Goal: Information Seeking & Learning: Find specific page/section

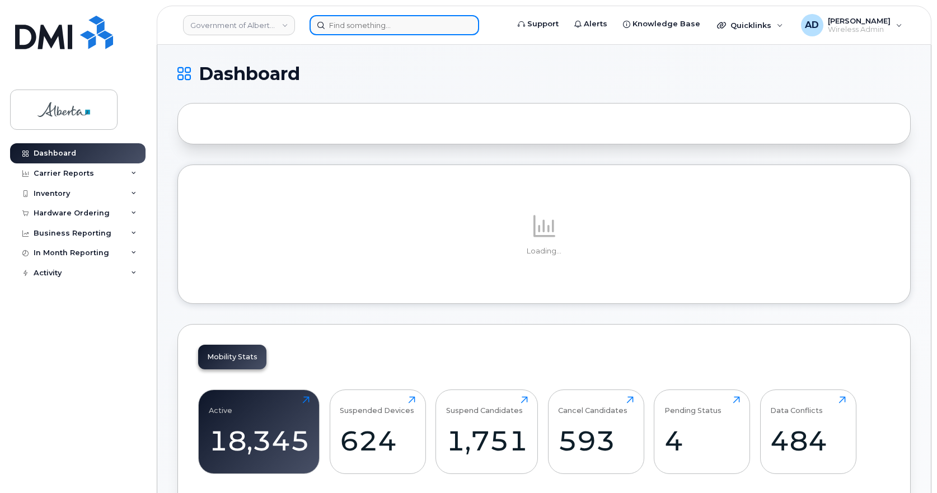
click at [352, 28] on input at bounding box center [395, 25] width 170 height 20
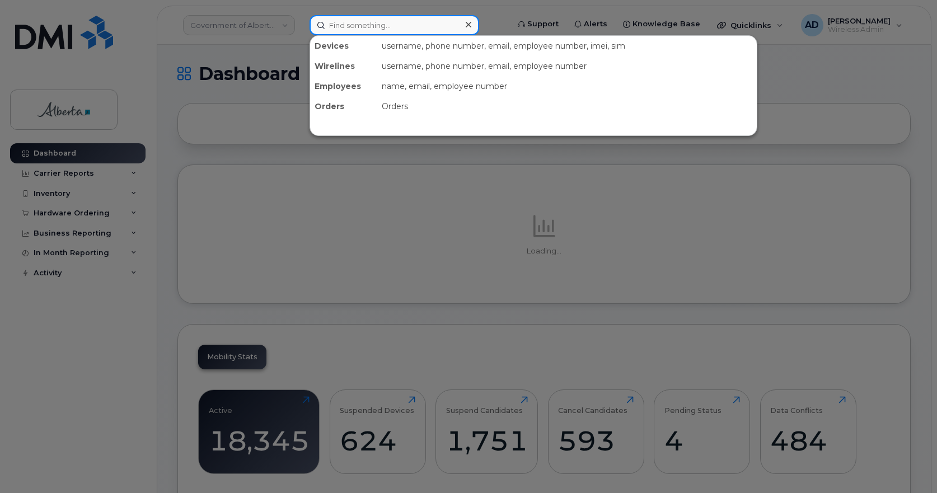
paste input "356432109406038"
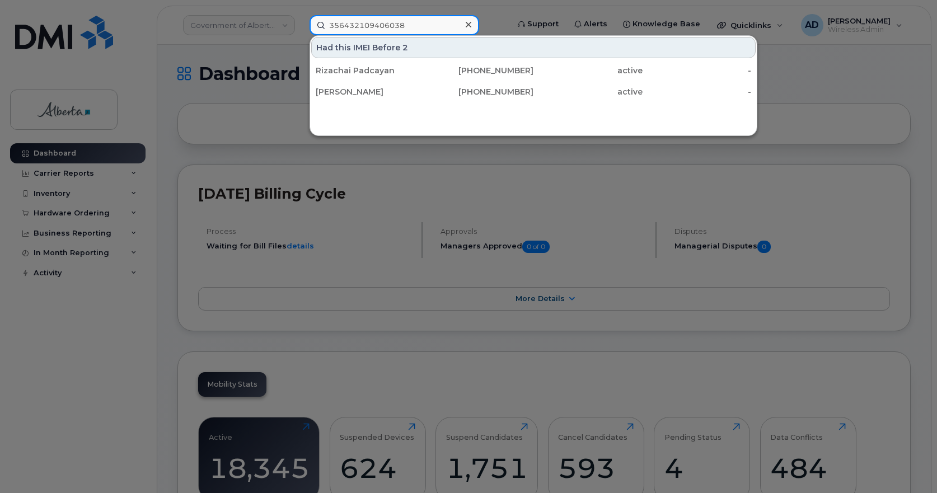
type input "356432109406038"
click at [469, 24] on icon at bounding box center [469, 25] width 6 height 6
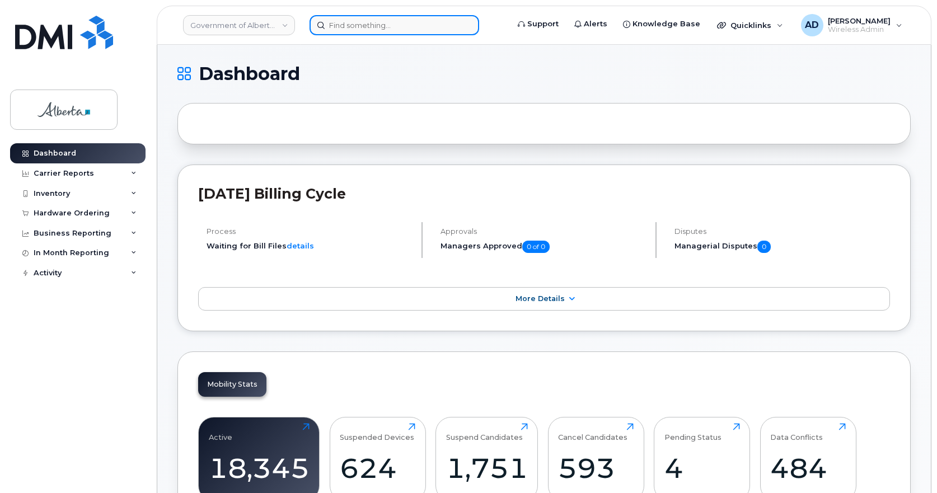
click at [452, 24] on input at bounding box center [395, 25] width 170 height 20
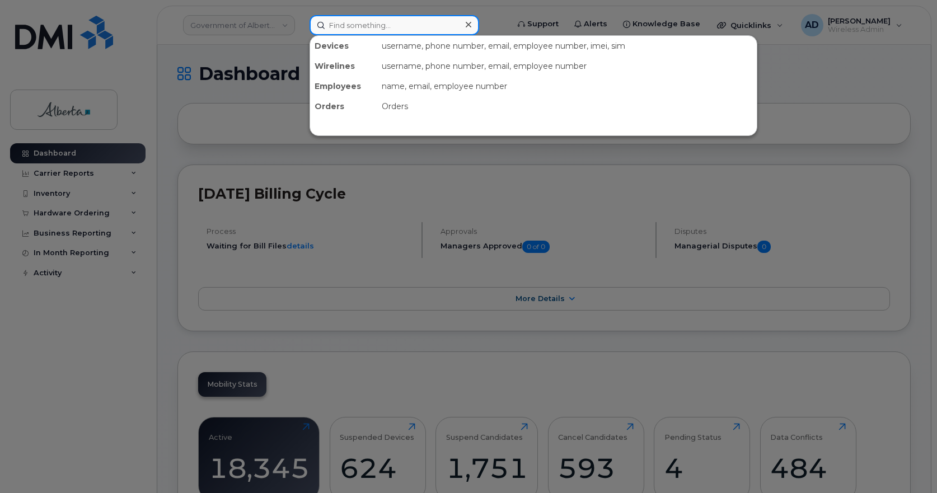
paste input "17802275773"
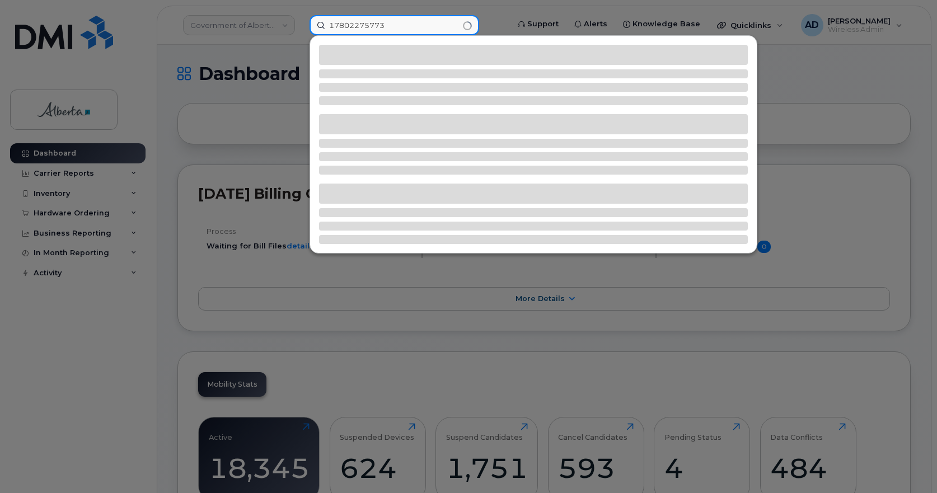
click at [341, 18] on input "17802275773" at bounding box center [395, 25] width 170 height 20
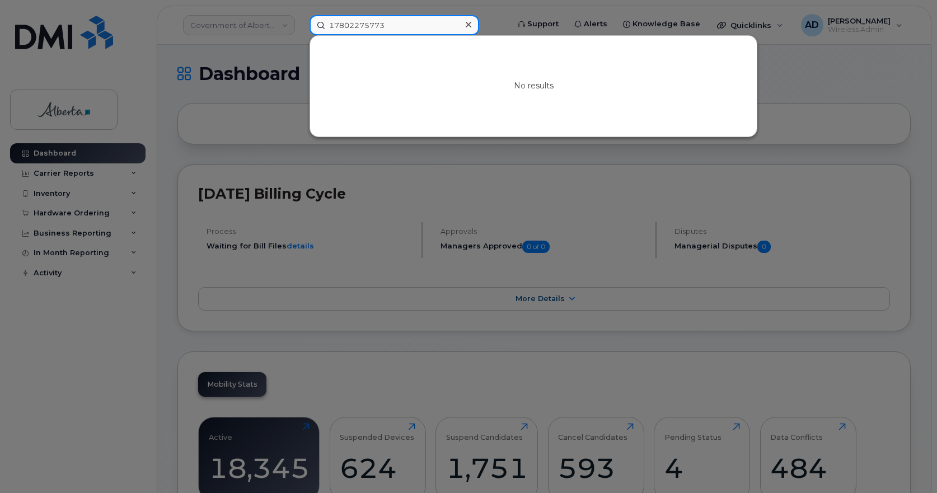
click at [338, 22] on input "17802275773" at bounding box center [395, 25] width 170 height 20
click at [334, 25] on input "17802275773" at bounding box center [395, 25] width 170 height 20
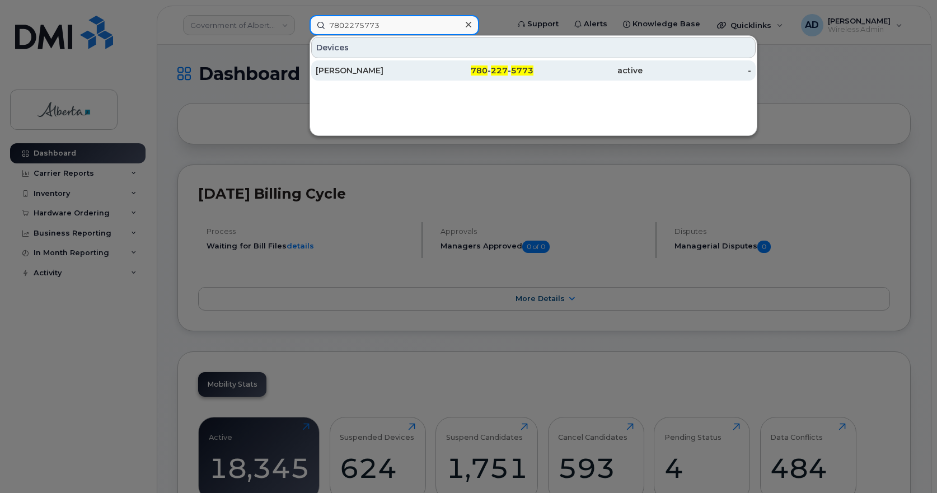
type input "7802275773"
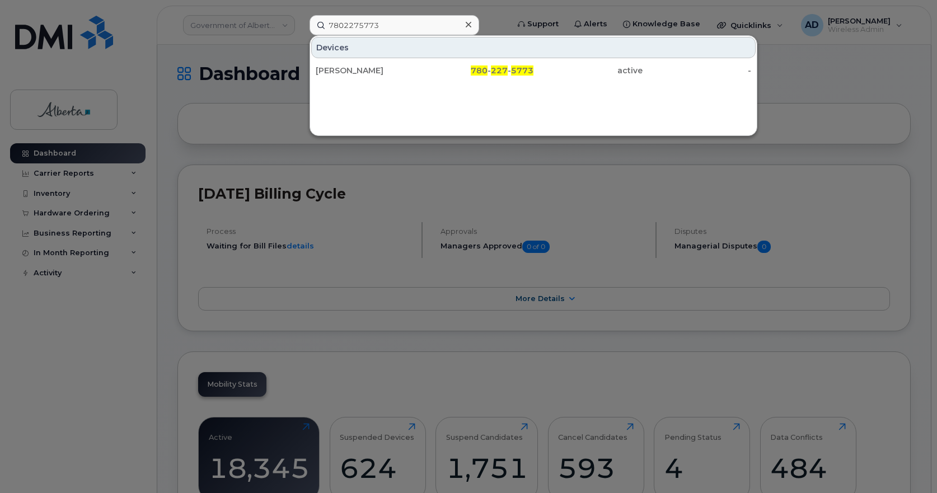
drag, startPoint x: 360, startPoint y: 71, endPoint x: 397, endPoint y: 99, distance: 45.9
click at [360, 70] on div "Hannah Porozni" at bounding box center [370, 70] width 109 height 11
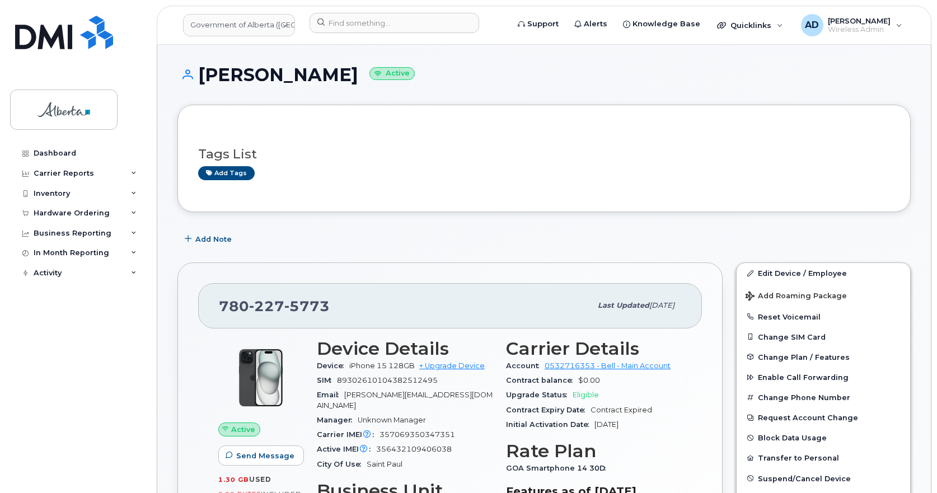
drag, startPoint x: 346, startPoint y: 75, endPoint x: 204, endPoint y: 70, distance: 142.3
click at [204, 70] on h1 "Hannah Porozni Active" at bounding box center [543, 75] width 733 height 20
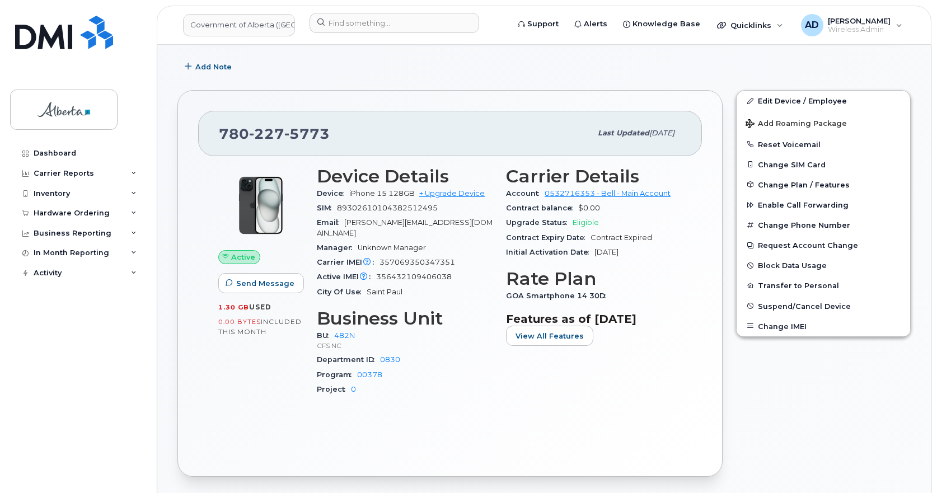
scroll to position [280, 0]
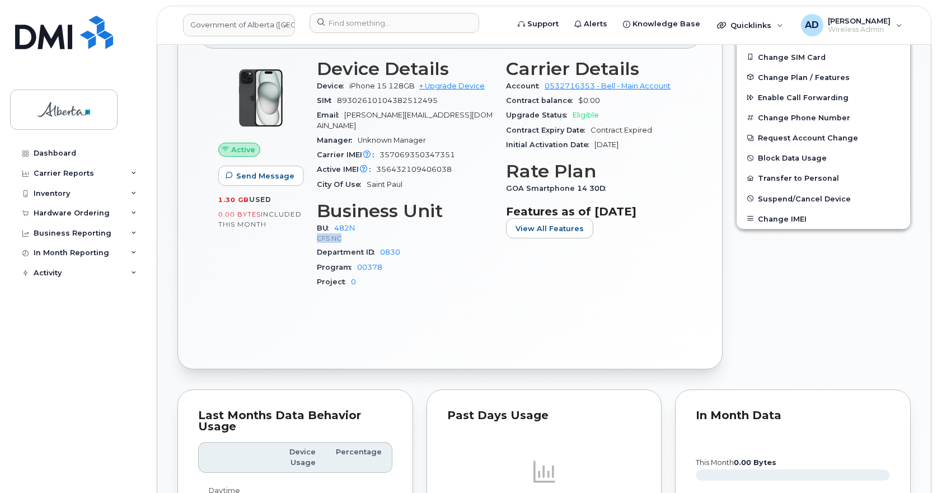
drag, startPoint x: 350, startPoint y: 228, endPoint x: 313, endPoint y: 231, distance: 37.0
click at [313, 231] on div "Device Details Device iPhone 15 128GB + Upgrade Device SIM 89302610104382512495…" at bounding box center [404, 179] width 189 height 254
copy p "CFS NC"
click at [444, 260] on div "Program 00378" at bounding box center [405, 267] width 176 height 15
click at [420, 20] on input at bounding box center [395, 23] width 170 height 20
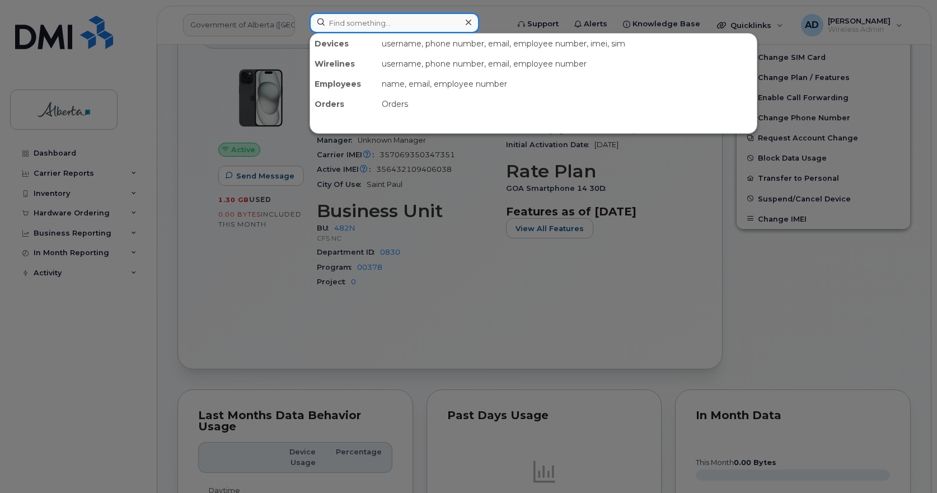
paste input "7808633406"
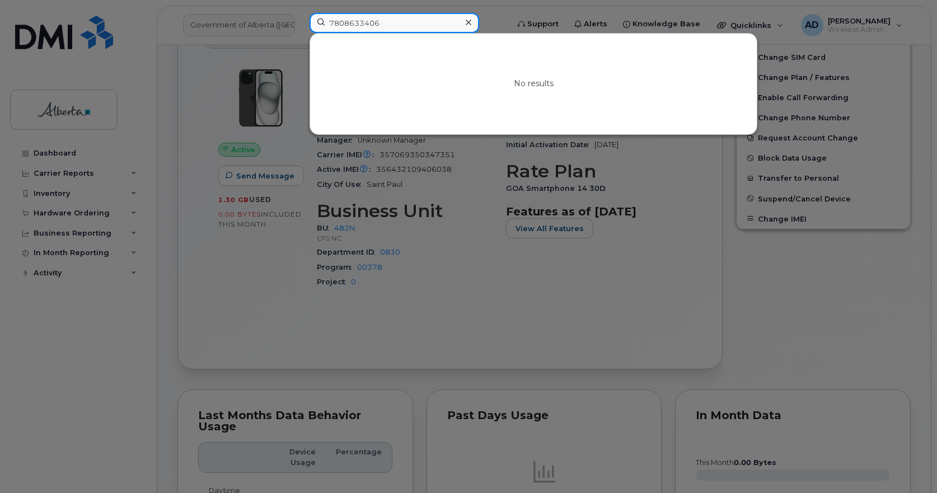
click at [399, 22] on input "7808633406" at bounding box center [395, 23] width 170 height 20
drag, startPoint x: 399, startPoint y: 25, endPoint x: 74, endPoint y: 48, distance: 324.9
click at [301, 38] on div "7808633406 No results" at bounding box center [405, 25] width 209 height 25
paste input "17802181872"
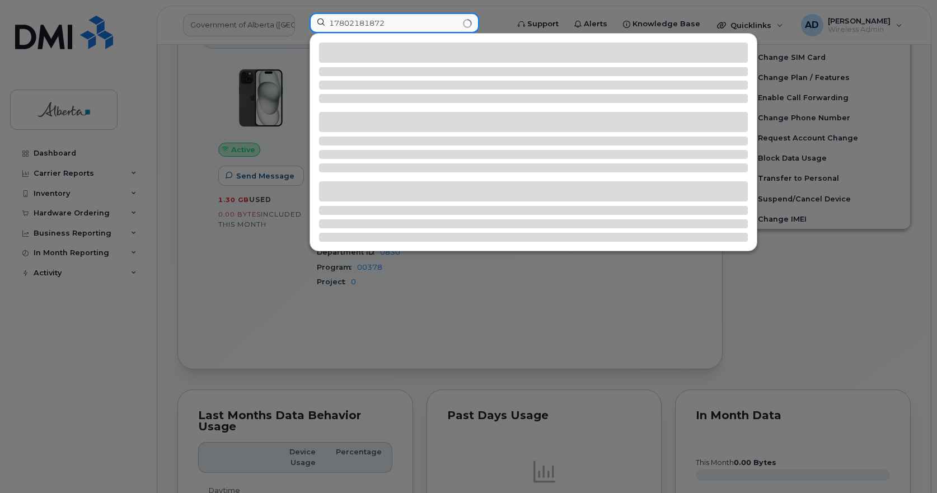
click at [332, 25] on input "17802181872" at bounding box center [395, 23] width 170 height 20
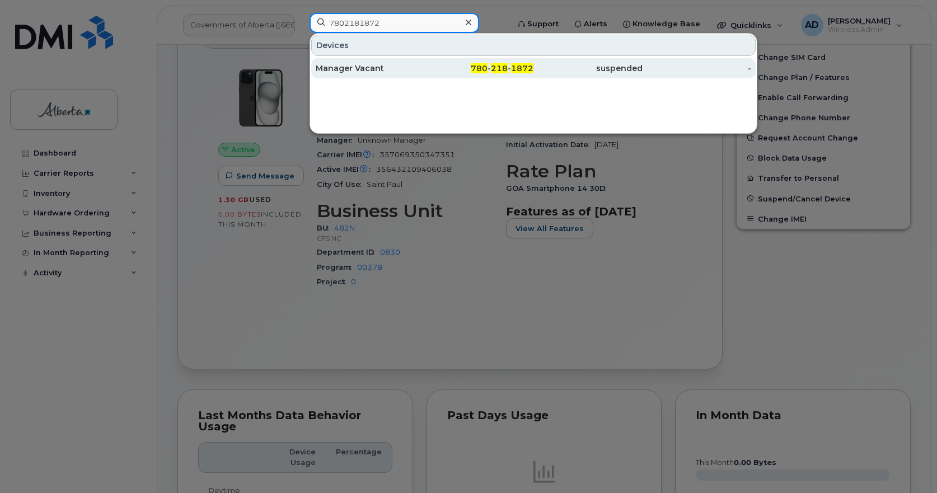
type input "7802181872"
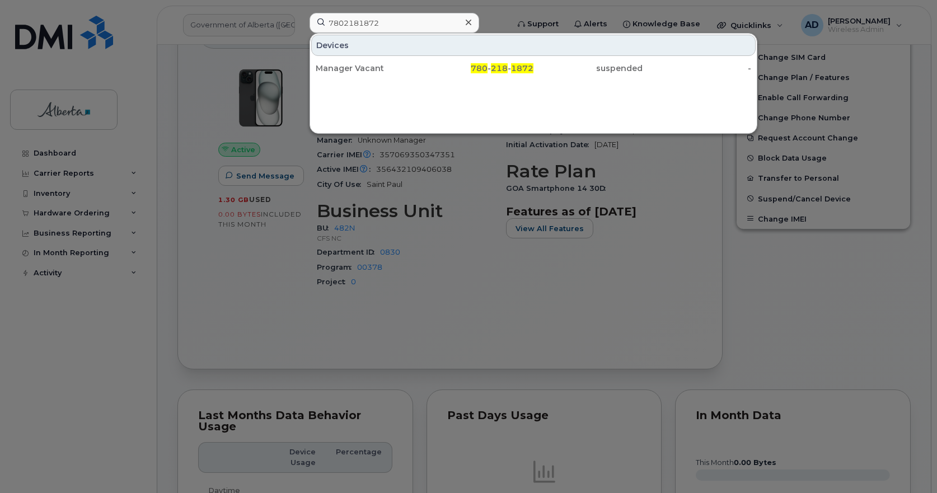
drag, startPoint x: 358, startPoint y: 63, endPoint x: 359, endPoint y: 95, distance: 32.5
click at [358, 63] on div "Manager Vacant" at bounding box center [370, 68] width 109 height 20
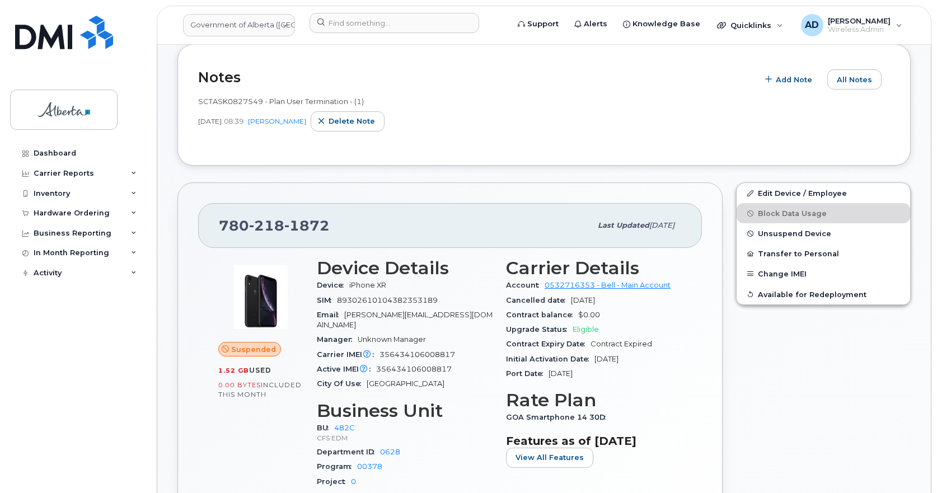
scroll to position [56, 0]
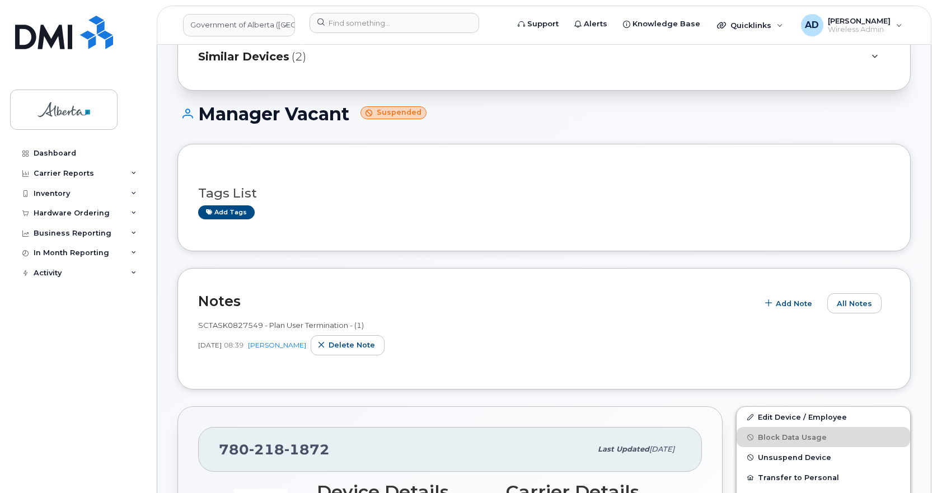
drag, startPoint x: 352, startPoint y: 119, endPoint x: 206, endPoint y: 116, distance: 145.6
click at [206, 116] on h1 "Manager Vacant Suspended" at bounding box center [543, 114] width 733 height 20
copy h1 "Manager Vacant"
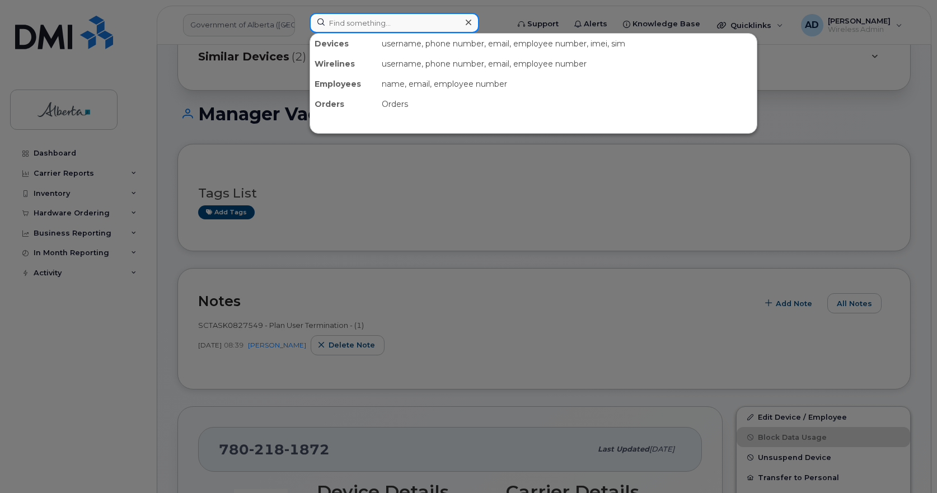
click at [372, 23] on input at bounding box center [395, 23] width 170 height 20
paste input "17806038031"
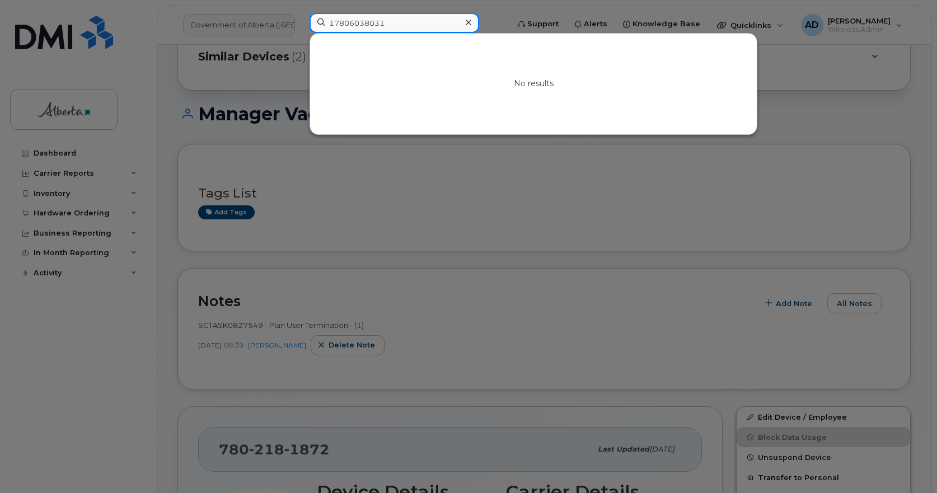
click at [337, 17] on input "17806038031" at bounding box center [395, 23] width 170 height 20
click at [336, 25] on input "17806038031" at bounding box center [395, 23] width 170 height 20
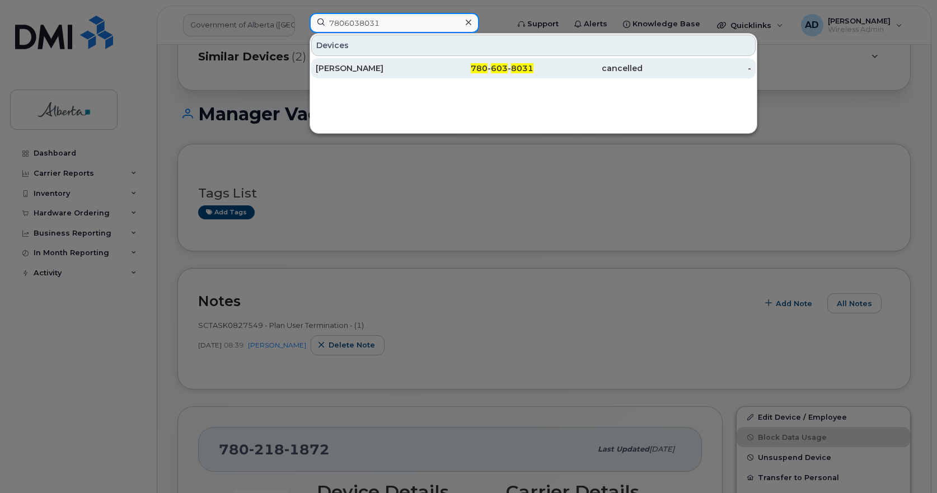
type input "7806038031"
click at [371, 68] on div "Deanne Marler" at bounding box center [370, 68] width 109 height 11
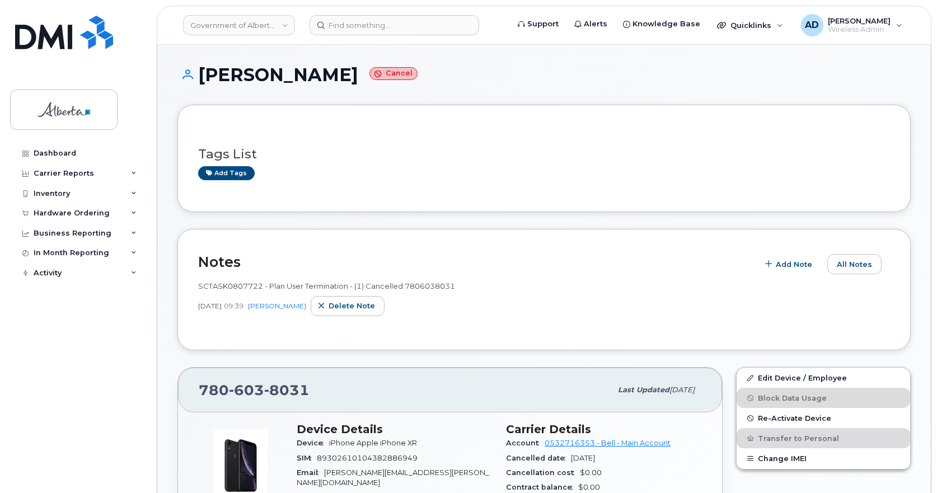
click at [293, 73] on h1 "Deanne Marler Cancel" at bounding box center [543, 75] width 733 height 20
click at [338, 77] on h1 "Deanne Marler Cancel" at bounding box center [543, 75] width 733 height 20
drag, startPoint x: 339, startPoint y: 74, endPoint x: 202, endPoint y: 71, distance: 137.2
click at [202, 71] on h1 "Deanne Marler Cancel" at bounding box center [543, 75] width 733 height 20
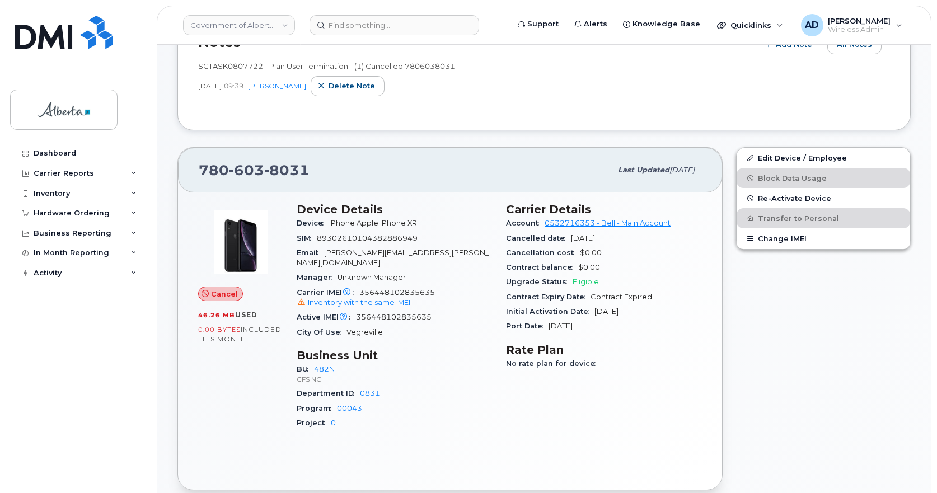
scroll to position [168, 0]
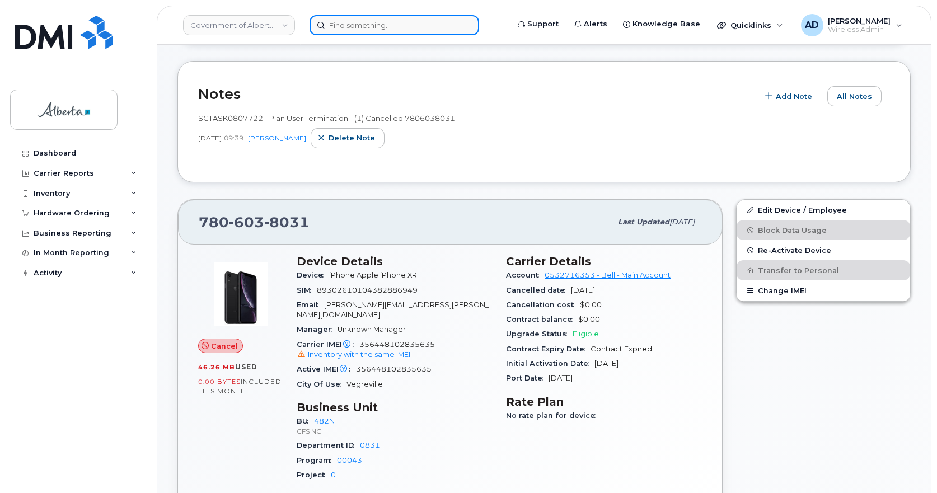
click at [367, 19] on input at bounding box center [395, 25] width 170 height 20
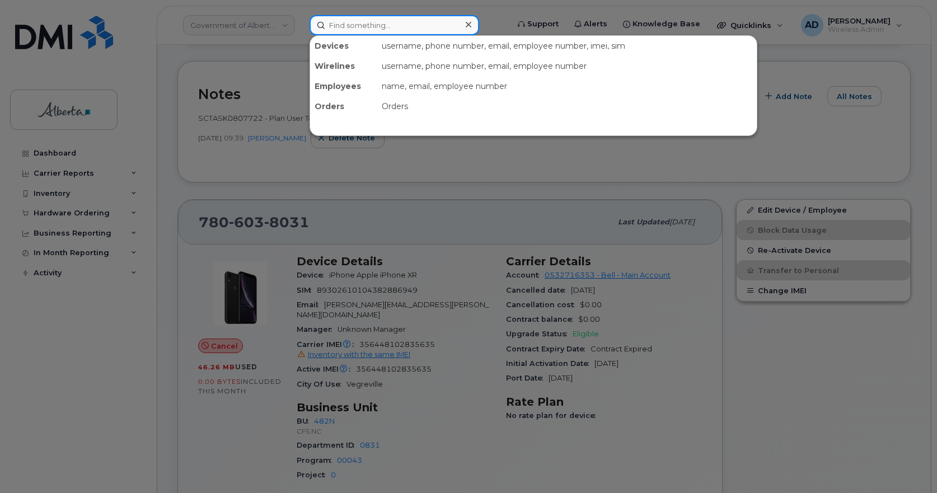
paste input "17805237593"
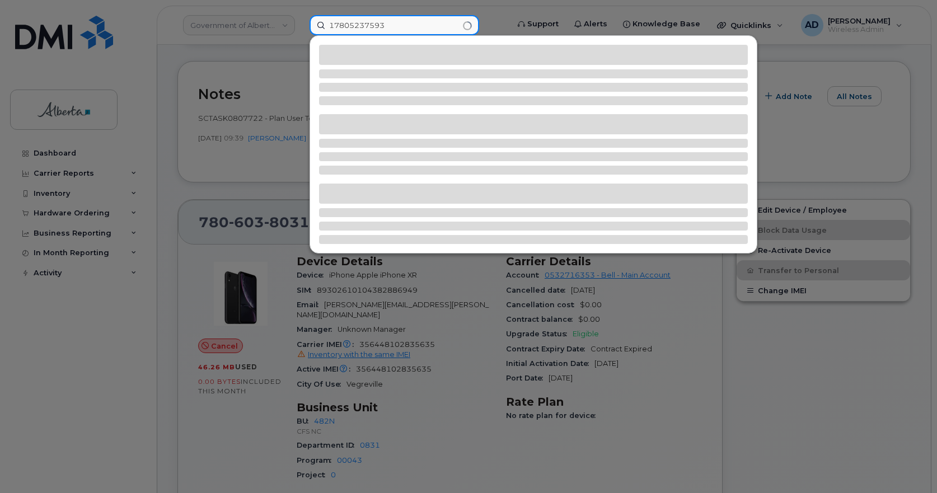
click at [334, 26] on input "17805237593" at bounding box center [395, 25] width 170 height 20
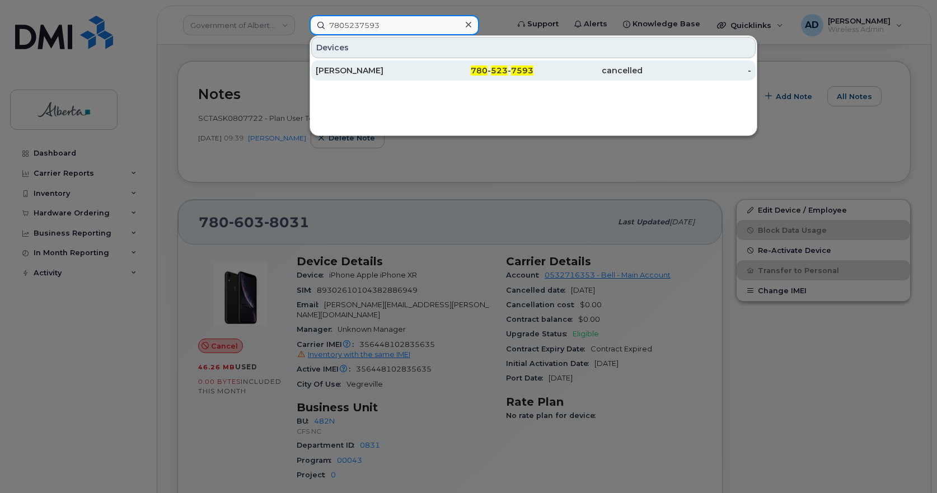
type input "7805237593"
click at [339, 66] on div "Kerrie Cox" at bounding box center [370, 70] width 109 height 11
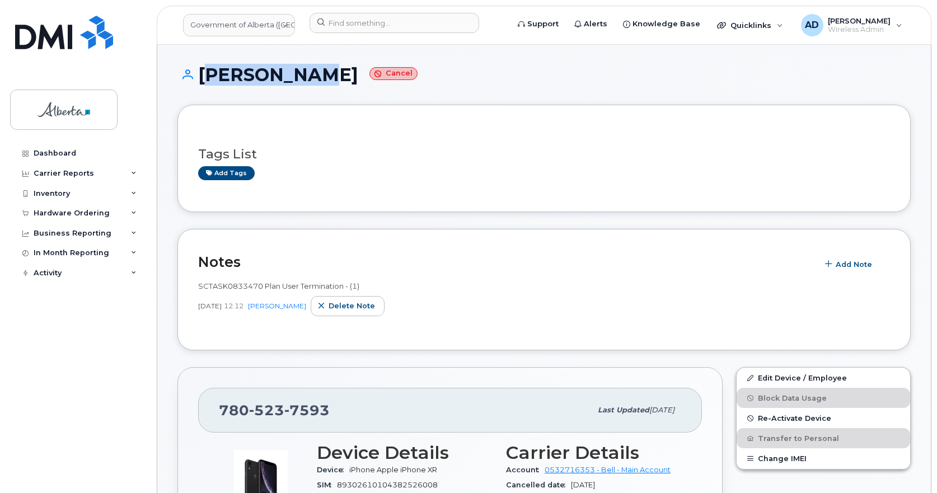
drag, startPoint x: 287, startPoint y: 74, endPoint x: 199, endPoint y: 79, distance: 87.5
click at [199, 79] on h1 "Kerrie Cox Cancel" at bounding box center [543, 75] width 733 height 20
copy h1 "Kerrie Cox"
click at [299, 168] on div "Add tags" at bounding box center [539, 173] width 683 height 14
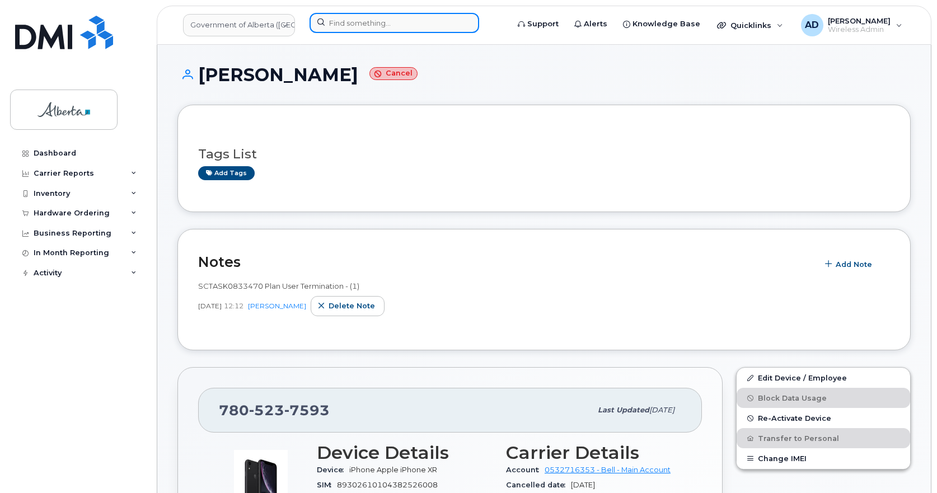
click at [385, 25] on input at bounding box center [395, 23] width 170 height 20
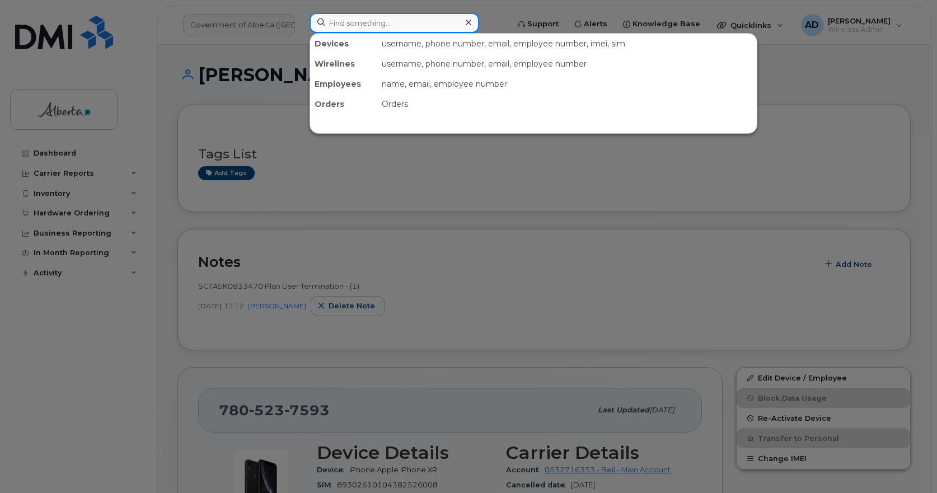
paste input "14039214873"
click at [330, 26] on input "14039214873" at bounding box center [395, 23] width 170 height 20
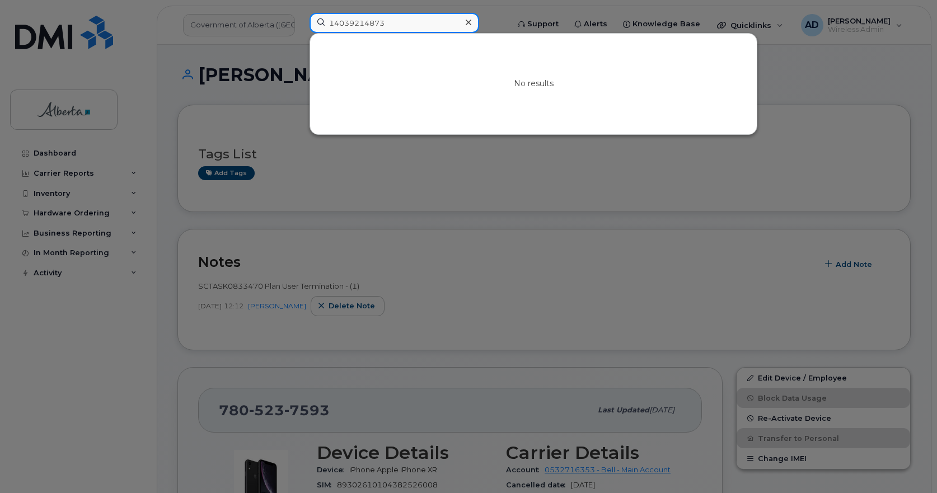
click at [338, 26] on input "14039214873" at bounding box center [395, 23] width 170 height 20
click at [332, 23] on input "14039214873" at bounding box center [395, 23] width 170 height 20
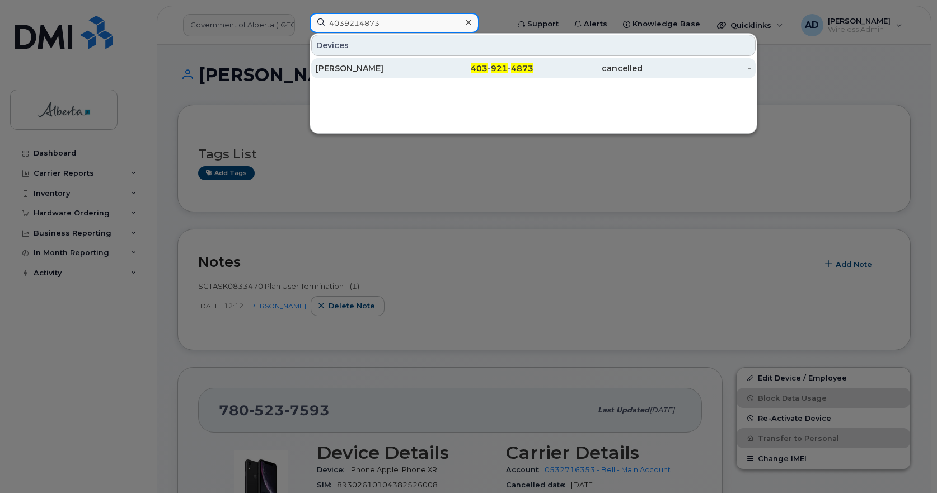
type input "4039214873"
click at [345, 67] on div "Lilian Barton" at bounding box center [370, 68] width 109 height 11
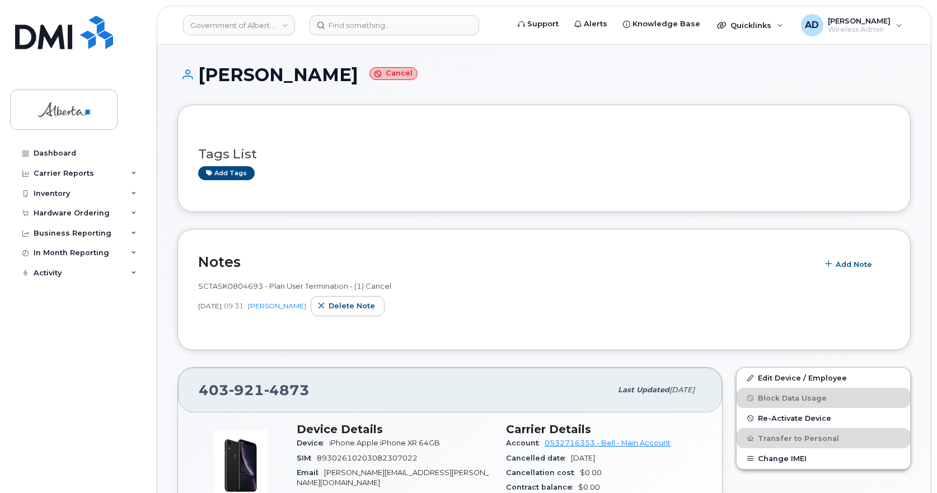
drag, startPoint x: 319, startPoint y: 78, endPoint x: 200, endPoint y: 82, distance: 118.7
click at [200, 82] on h1 "[PERSON_NAME] Cancel" at bounding box center [543, 75] width 733 height 20
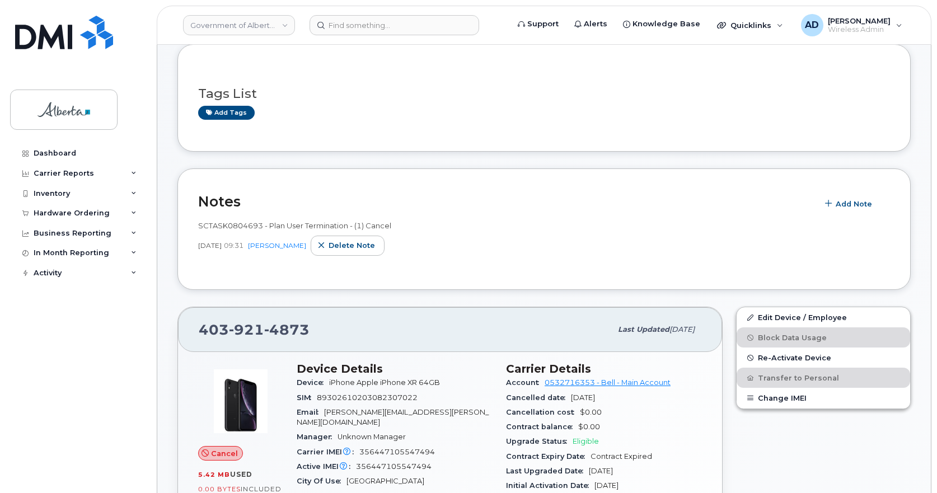
scroll to position [168, 0]
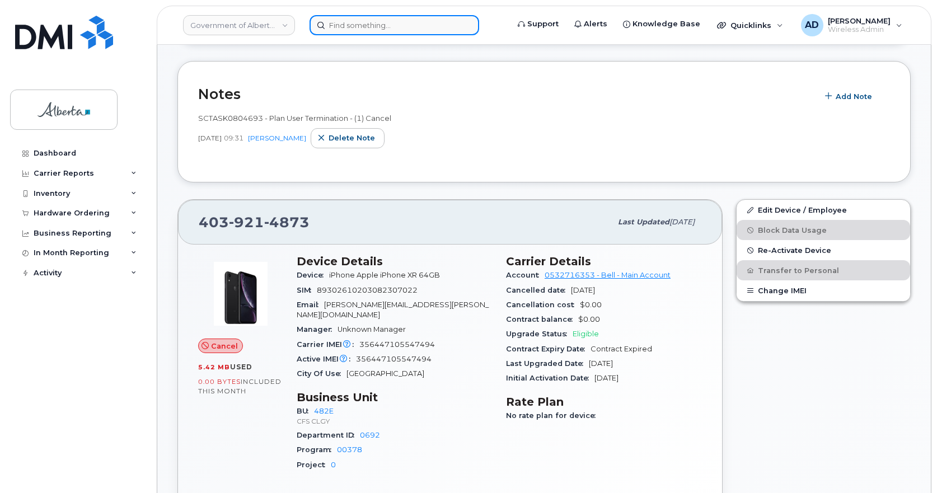
click at [351, 25] on input at bounding box center [395, 25] width 170 height 20
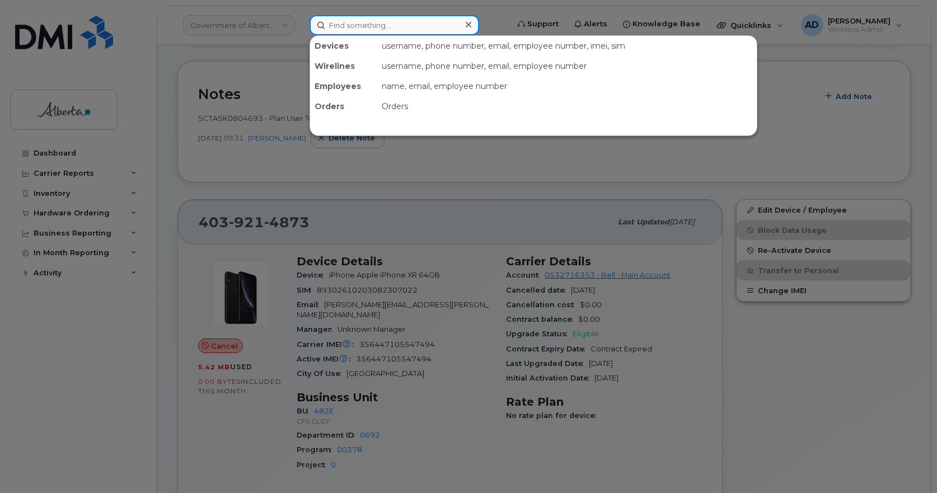
paste input "17805181443"
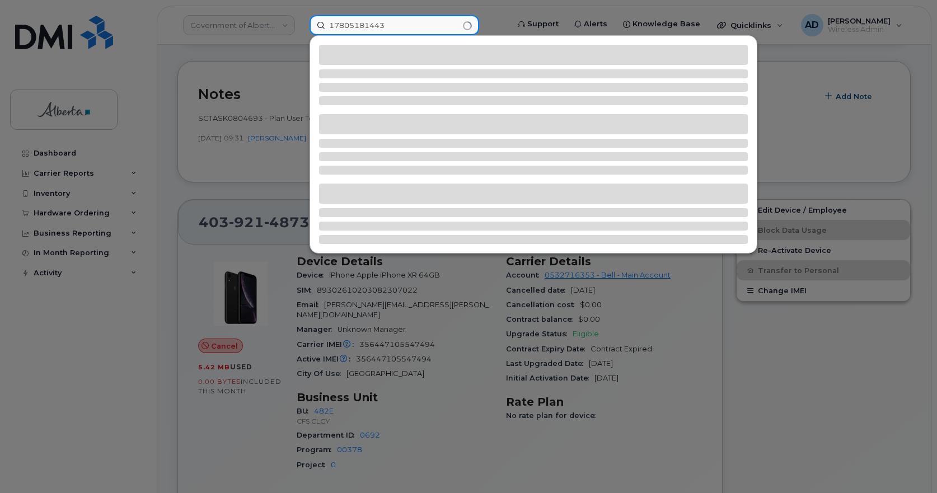
click at [334, 26] on input "17805181443" at bounding box center [395, 25] width 170 height 20
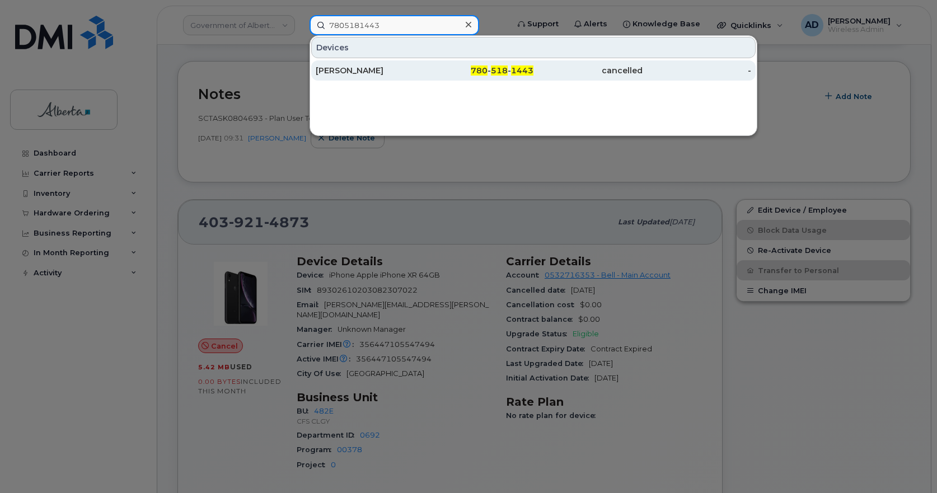
type input "7805181443"
click at [372, 69] on div "[PERSON_NAME]" at bounding box center [370, 70] width 109 height 11
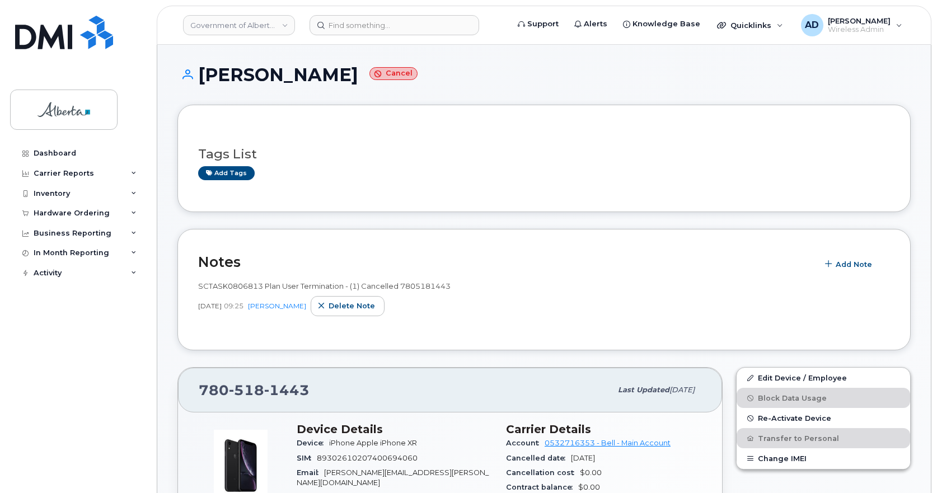
drag, startPoint x: 339, startPoint y: 77, endPoint x: 191, endPoint y: 86, distance: 148.0
click at [191, 86] on div "[PERSON_NAME] Cancel" at bounding box center [543, 85] width 733 height 40
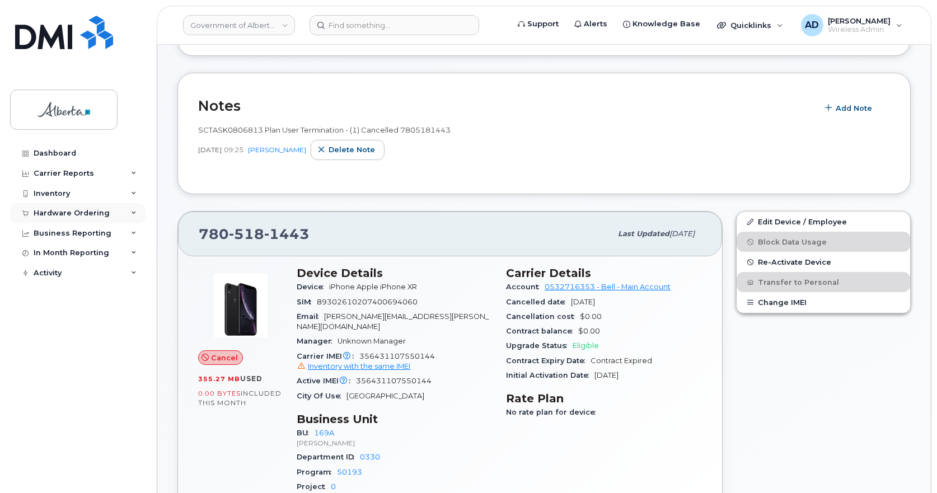
scroll to position [112, 0]
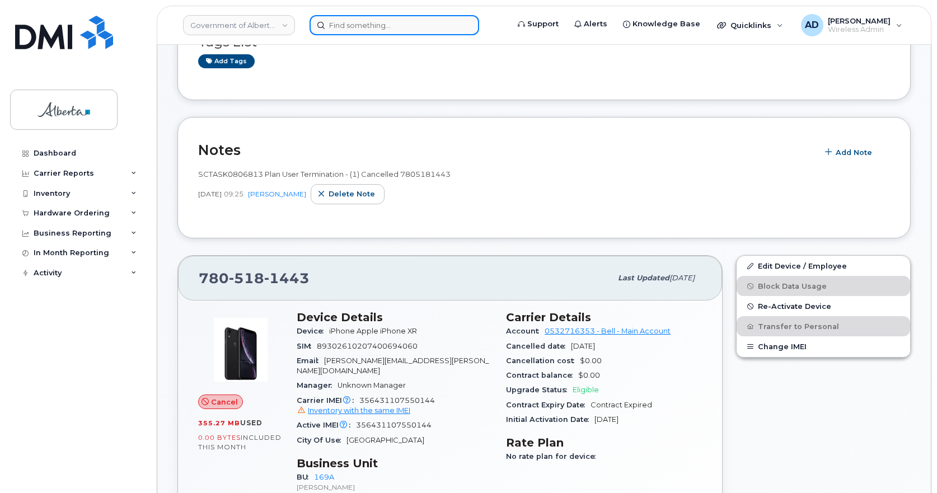
click at [362, 27] on input at bounding box center [395, 25] width 170 height 20
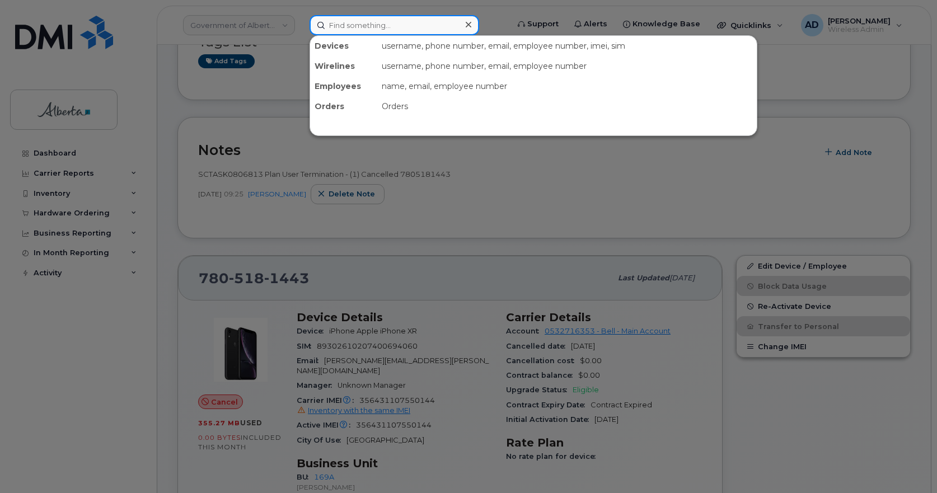
paste input "15873350875"
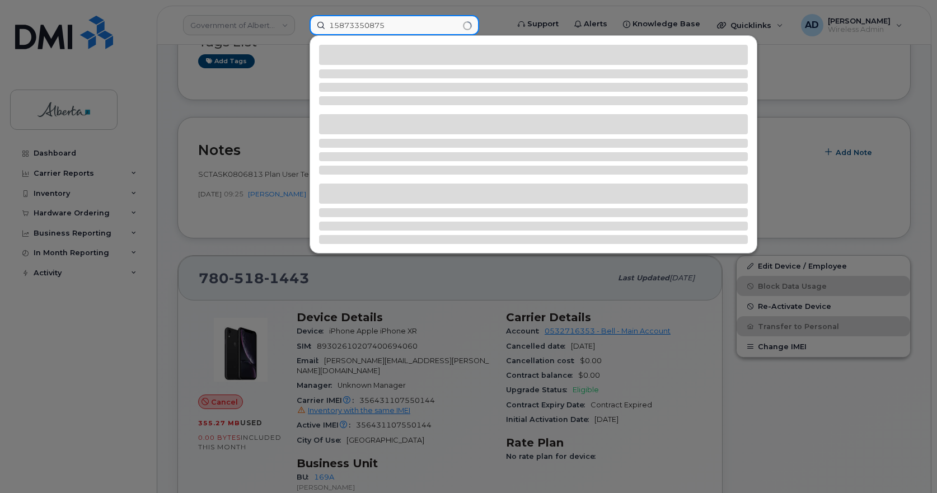
click at [335, 29] on input "15873350875" at bounding box center [395, 25] width 170 height 20
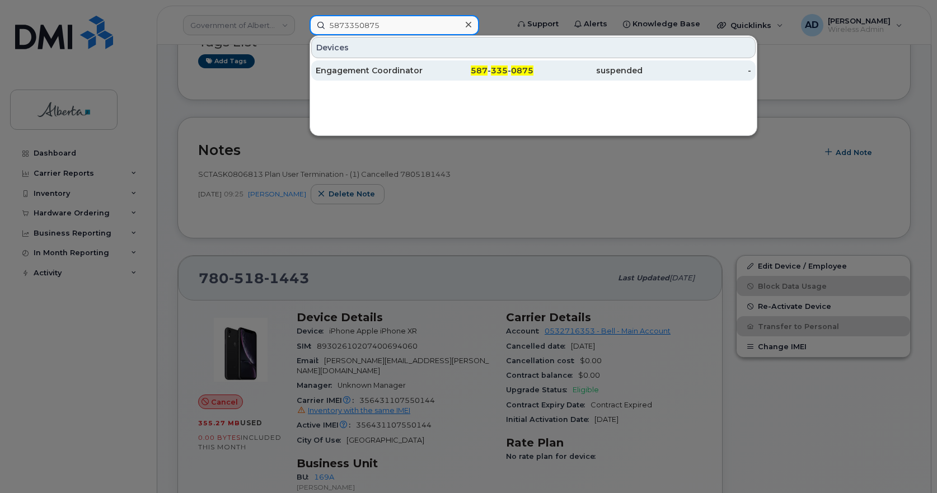
type input "5873350875"
click at [340, 71] on div "Engagement Coordinator Vacant" at bounding box center [370, 70] width 109 height 11
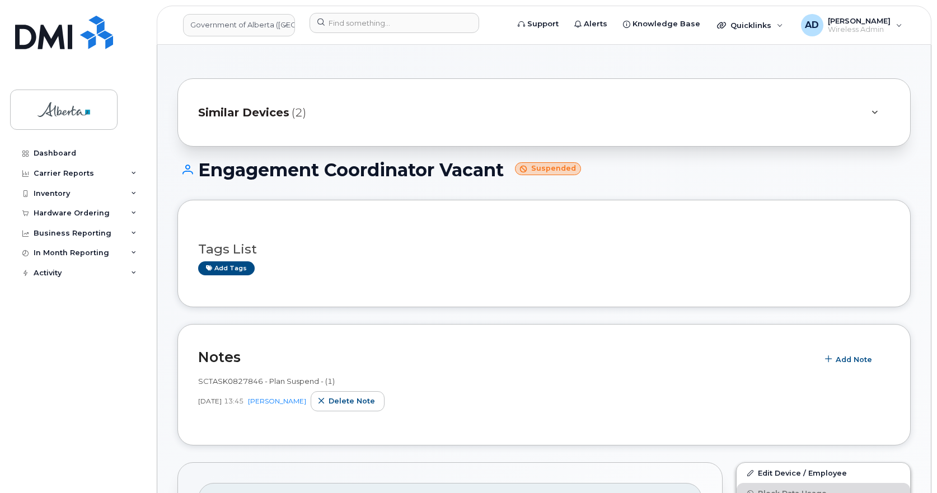
drag, startPoint x: 512, startPoint y: 173, endPoint x: 201, endPoint y: 182, distance: 310.8
click at [201, 182] on div "Engagement Coordinator Vacant Suspended" at bounding box center [543, 180] width 733 height 40
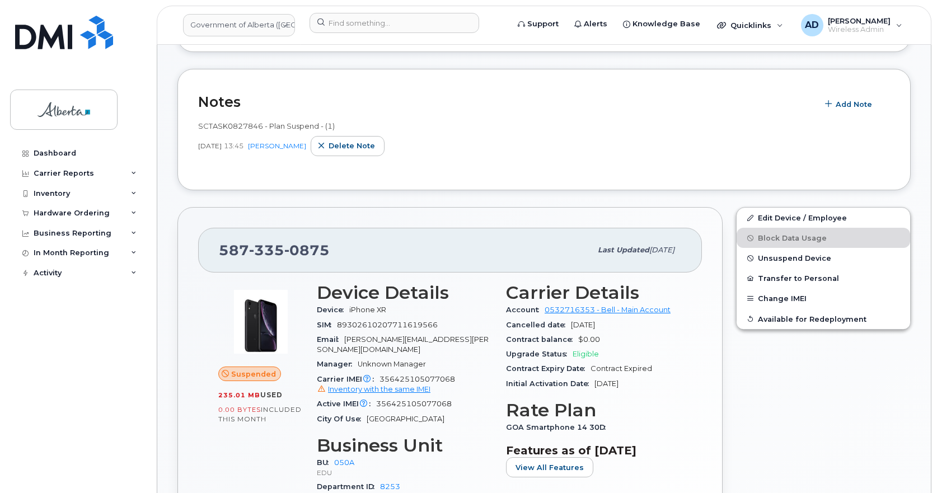
scroll to position [280, 0]
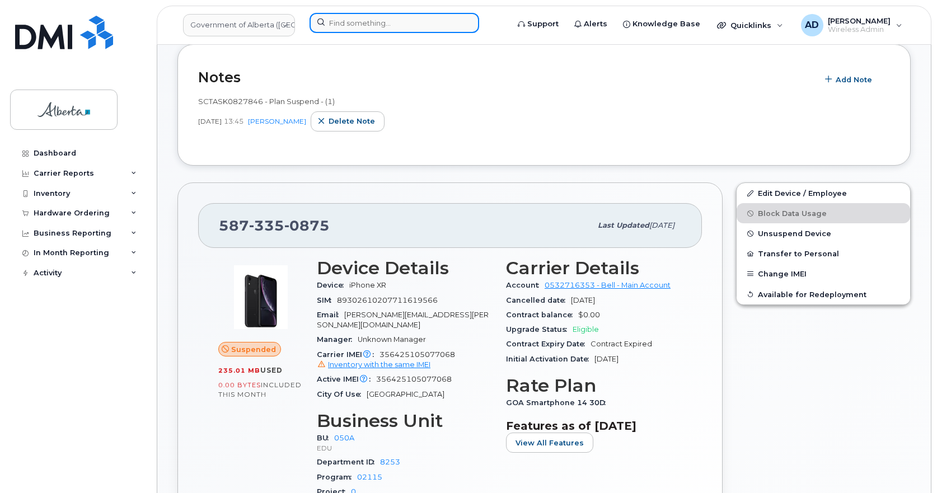
click at [360, 29] on input at bounding box center [395, 23] width 170 height 20
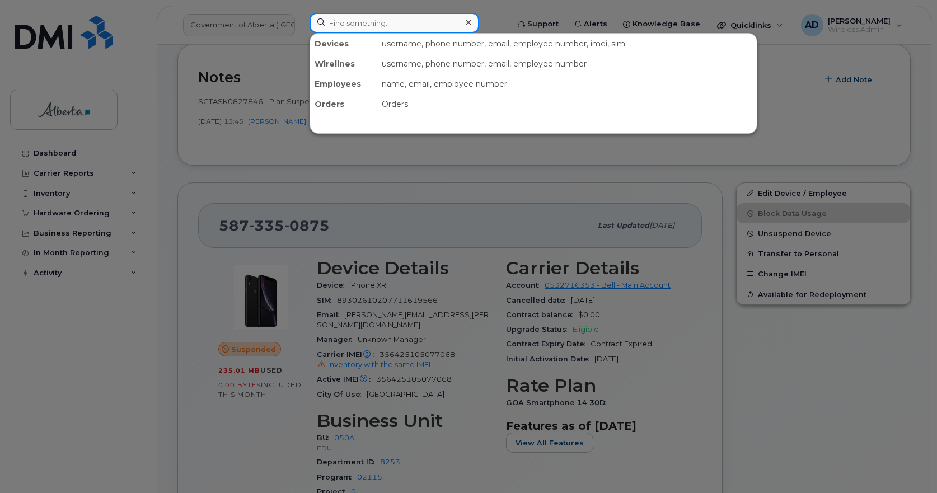
paste input "17808860974"
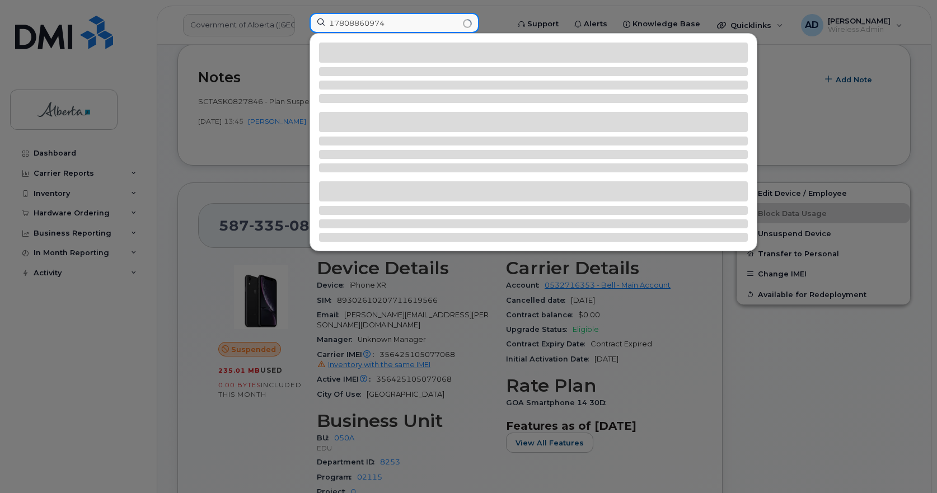
click at [334, 24] on input "17808860974" at bounding box center [395, 23] width 170 height 20
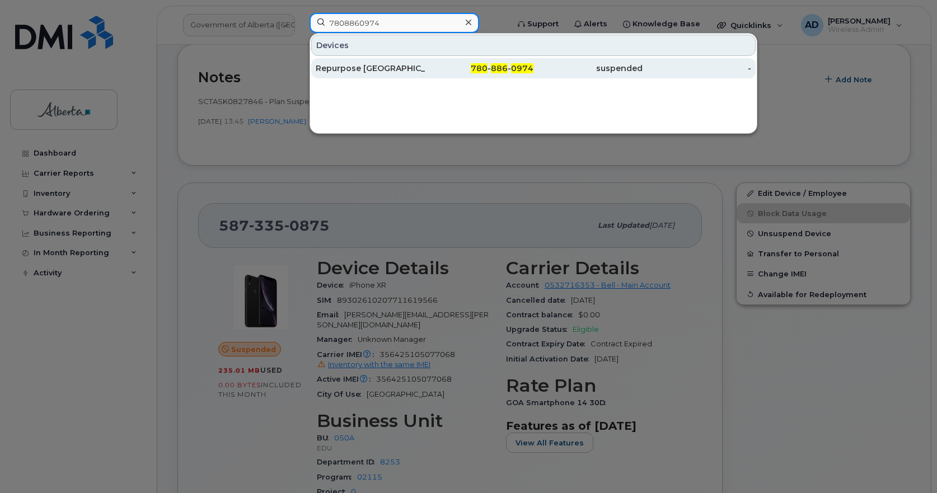
type input "7808860974"
click at [369, 66] on div "Repurpose [GEOGRAPHIC_DATA]" at bounding box center [370, 68] width 109 height 11
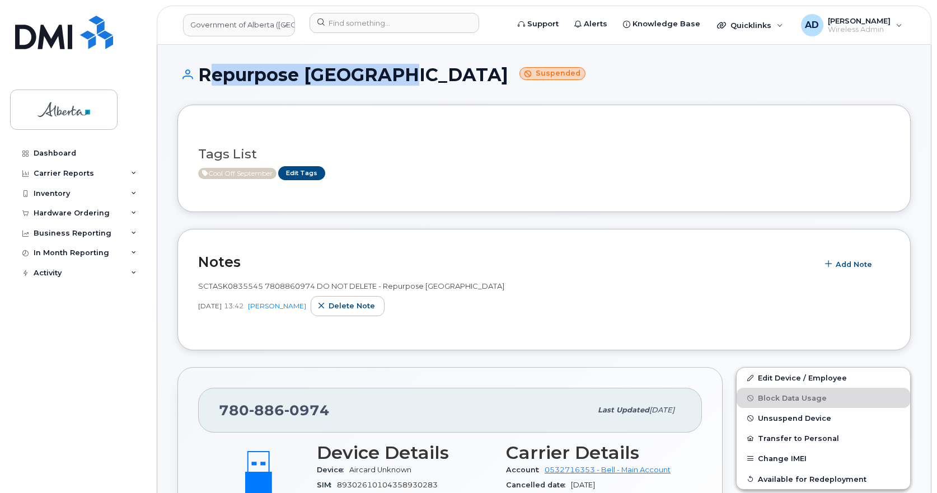
drag, startPoint x: 404, startPoint y: 74, endPoint x: 201, endPoint y: 77, distance: 202.6
click at [201, 77] on h1 "Repurpose Edmonton Suspended" at bounding box center [543, 75] width 733 height 20
copy h1 "Repurpose [GEOGRAPHIC_DATA]"
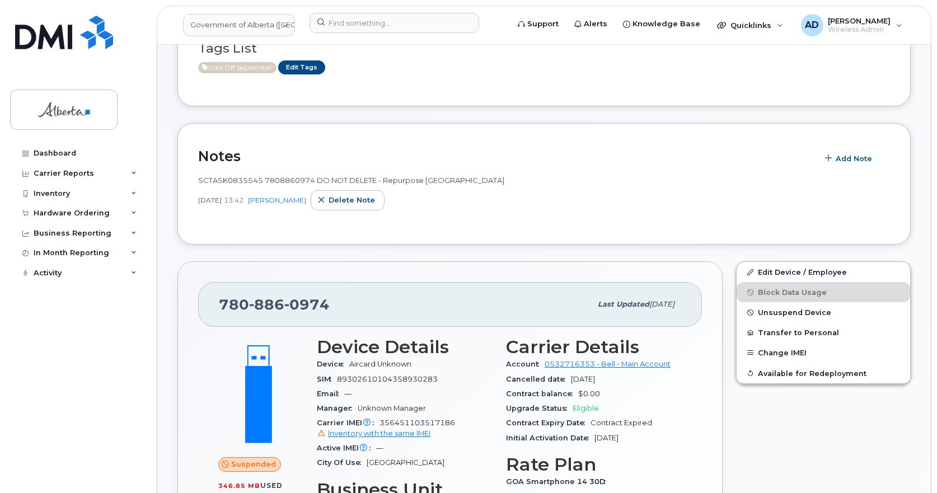
scroll to position [224, 0]
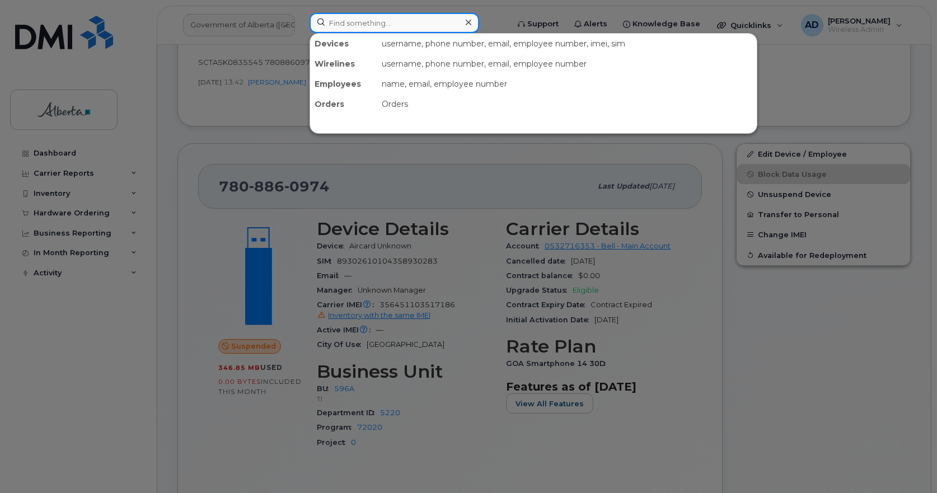
click at [418, 25] on input at bounding box center [395, 23] width 170 height 20
paste input "15877123810"
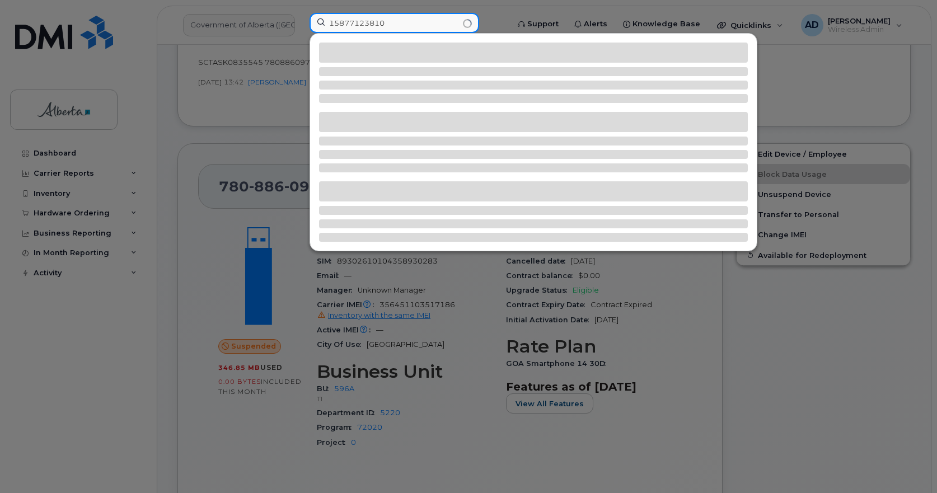
click at [331, 24] on input "15877123810" at bounding box center [395, 23] width 170 height 20
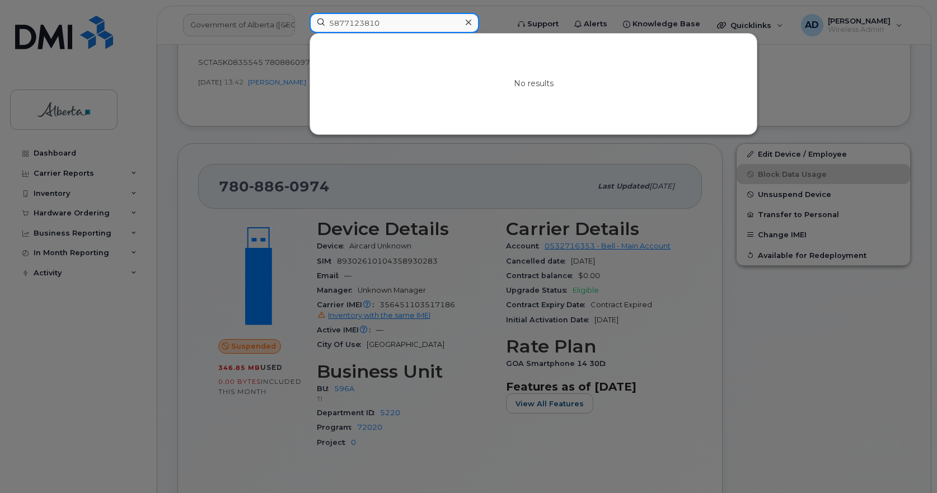
click at [398, 27] on input "5877123810" at bounding box center [395, 23] width 170 height 20
click at [392, 21] on input "5877123810" at bounding box center [395, 23] width 170 height 20
drag, startPoint x: 393, startPoint y: 22, endPoint x: -69, endPoint y: 79, distance: 465.8
paste input "17808848742"
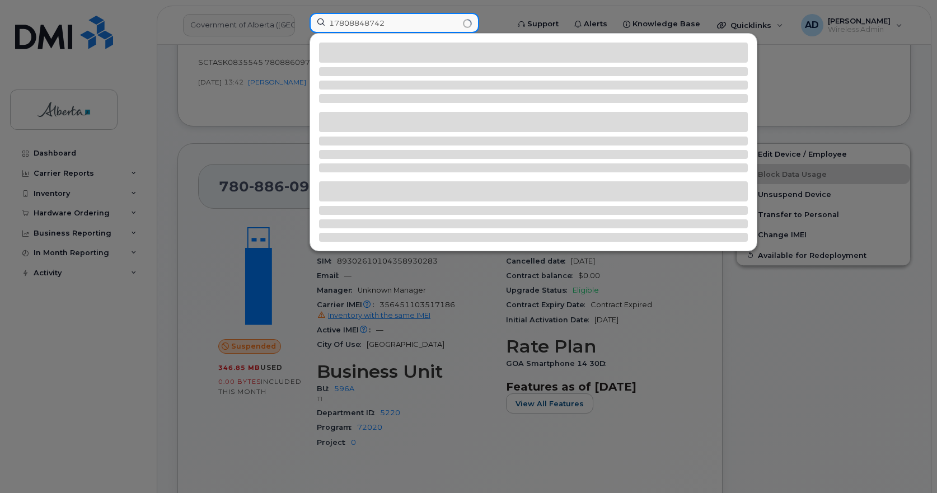
click at [335, 25] on input "17808848742" at bounding box center [395, 23] width 170 height 20
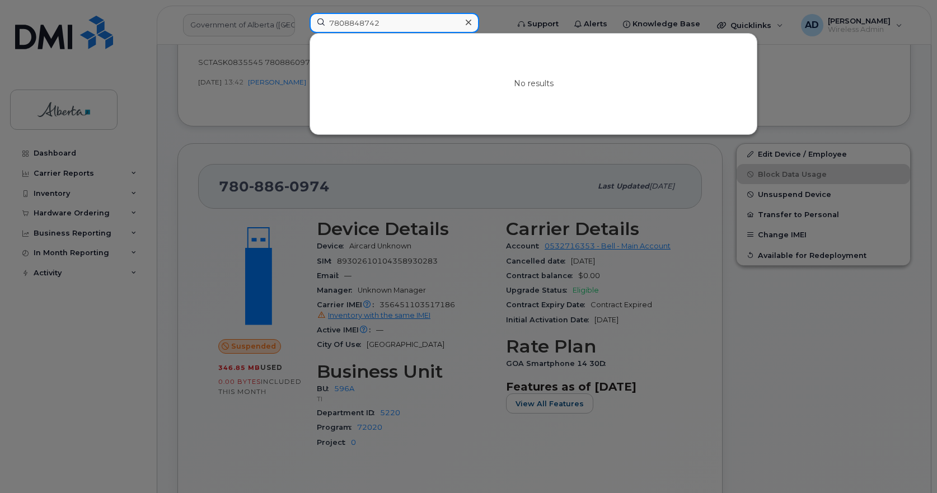
drag, startPoint x: -52, startPoint y: 74, endPoint x: -236, endPoint y: 112, distance: 187.4
paste input "357331099897959"
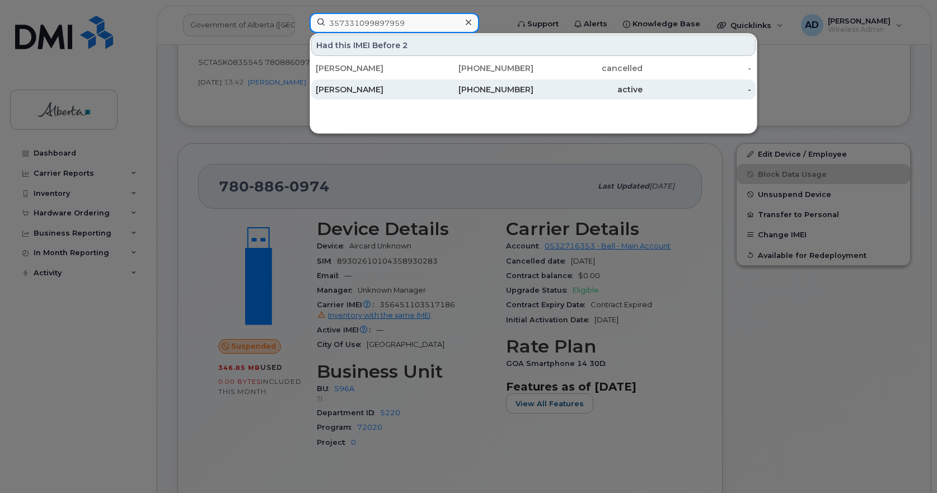
type input "357331099897959"
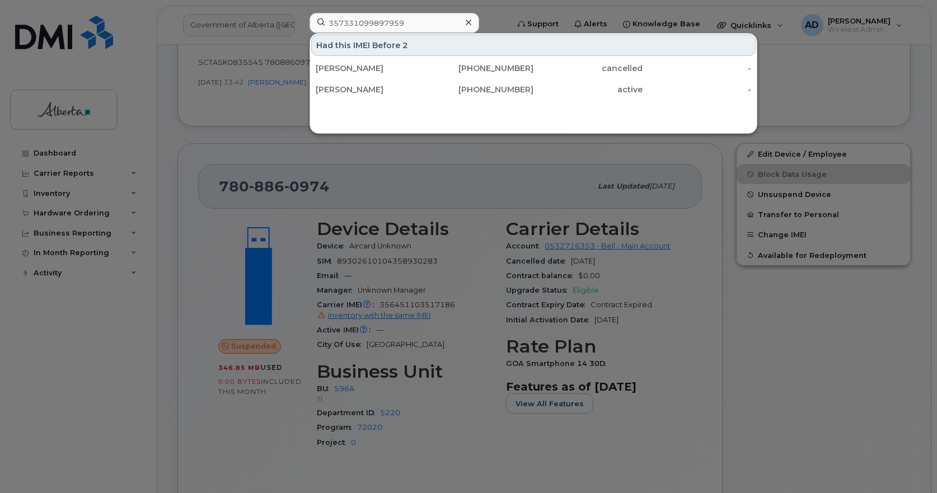
drag, startPoint x: 345, startPoint y: 91, endPoint x: 374, endPoint y: 111, distance: 35.3
click at [345, 91] on div "Linda Bui" at bounding box center [370, 89] width 109 height 11
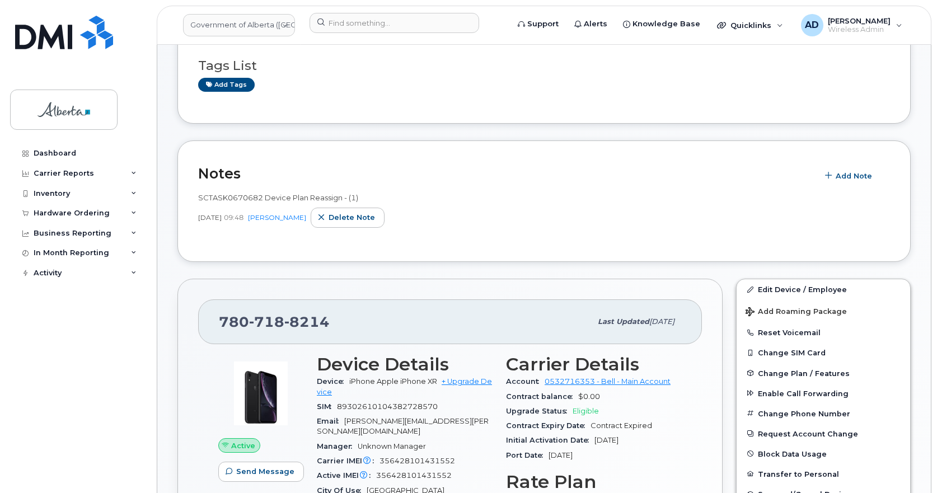
scroll to position [224, 0]
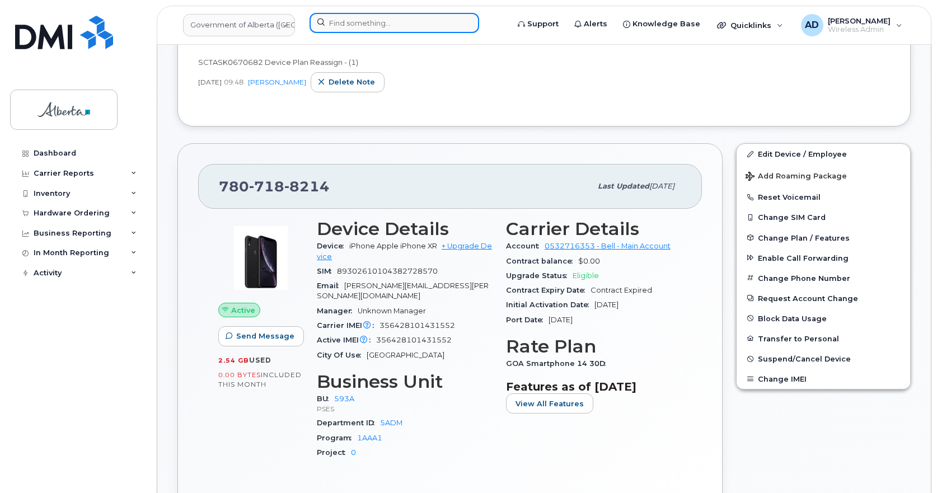
click at [335, 22] on input at bounding box center [395, 23] width 170 height 20
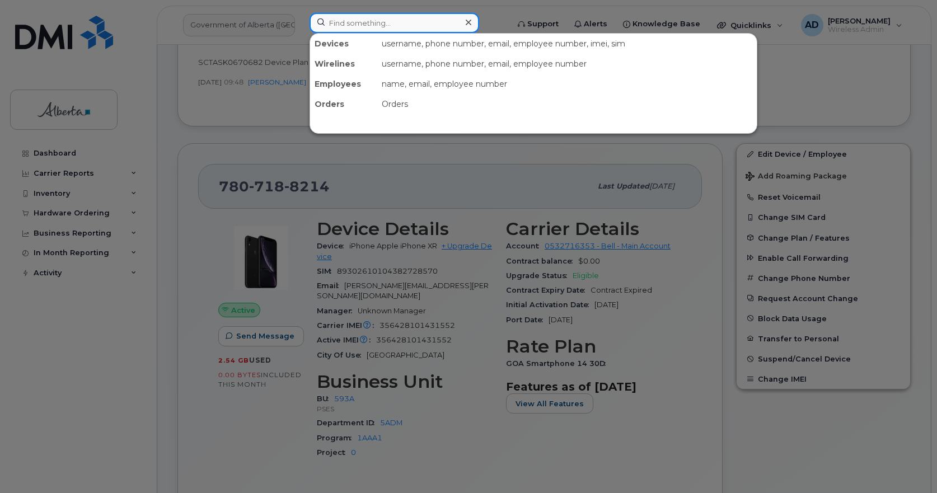
paste input "357331099897959"
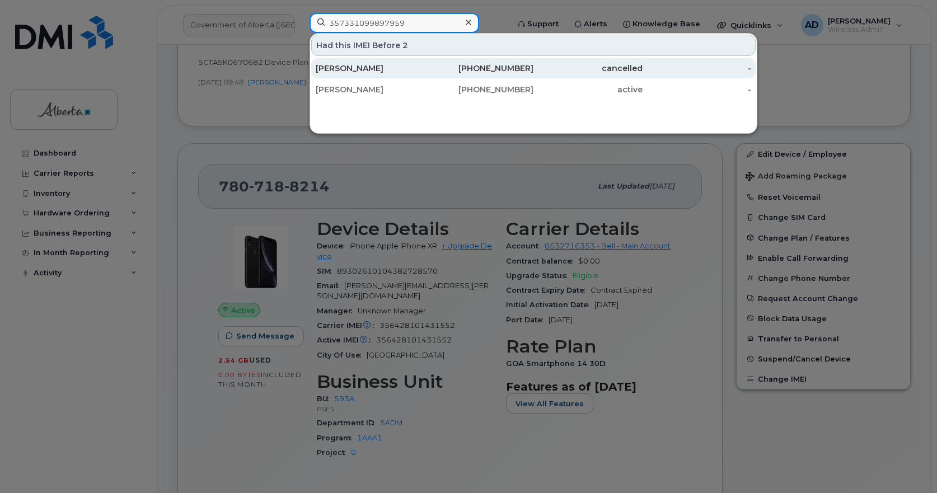
type input "357331099897959"
click at [340, 65] on div "[PERSON_NAME]" at bounding box center [370, 68] width 109 height 11
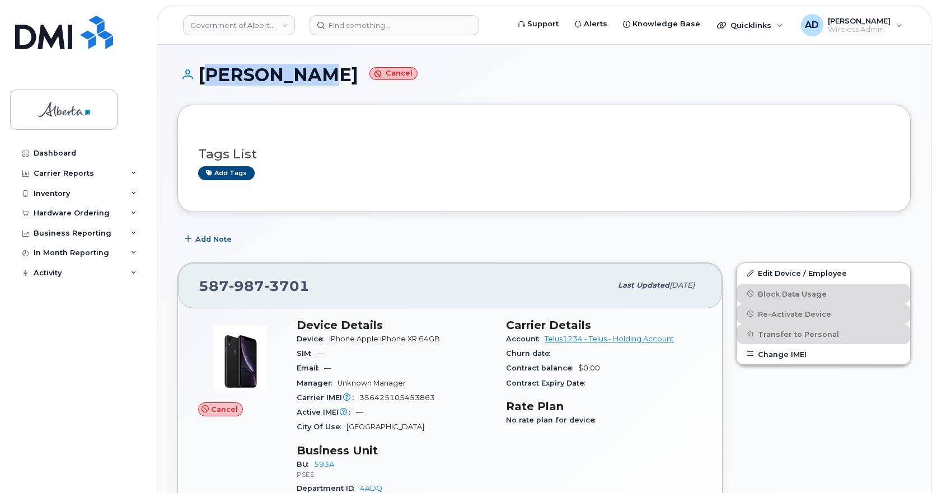
drag, startPoint x: 309, startPoint y: 75, endPoint x: 201, endPoint y: 81, distance: 108.2
click at [201, 81] on h1 "[PERSON_NAME] Cancel" at bounding box center [543, 75] width 733 height 20
copy h1 "[PERSON_NAME]"
click at [407, 24] on input at bounding box center [395, 25] width 170 height 20
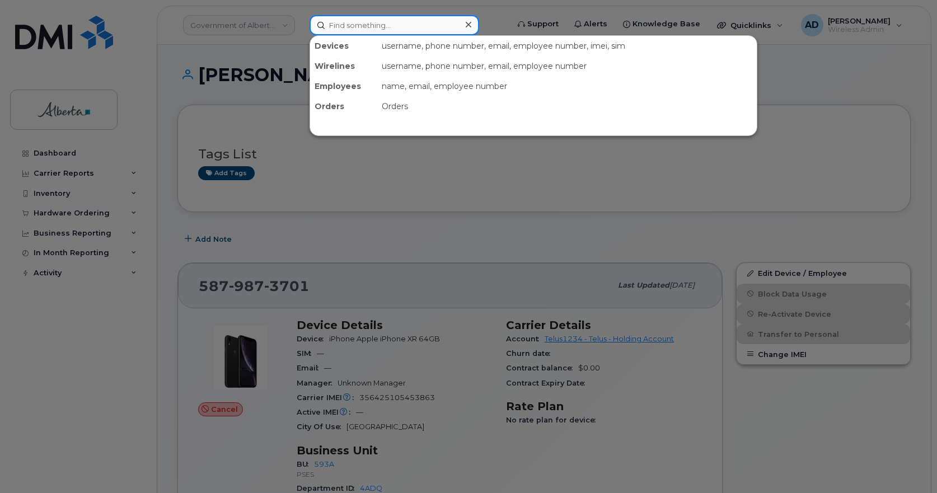
paste input "352891113012963"
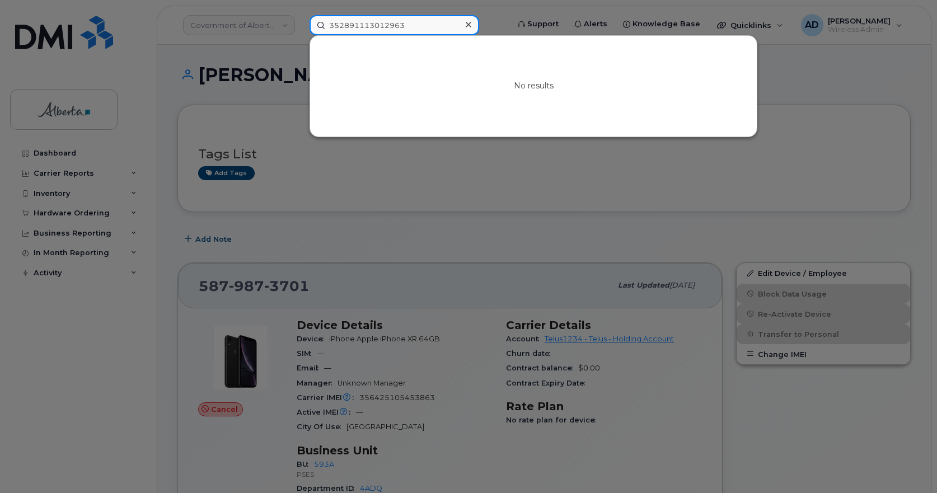
drag, startPoint x: 418, startPoint y: 28, endPoint x: -159, endPoint y: 107, distance: 582.5
paste input "6830117017194"
drag, startPoint x: 426, startPoint y: 25, endPoint x: -67, endPoint y: 104, distance: 498.9
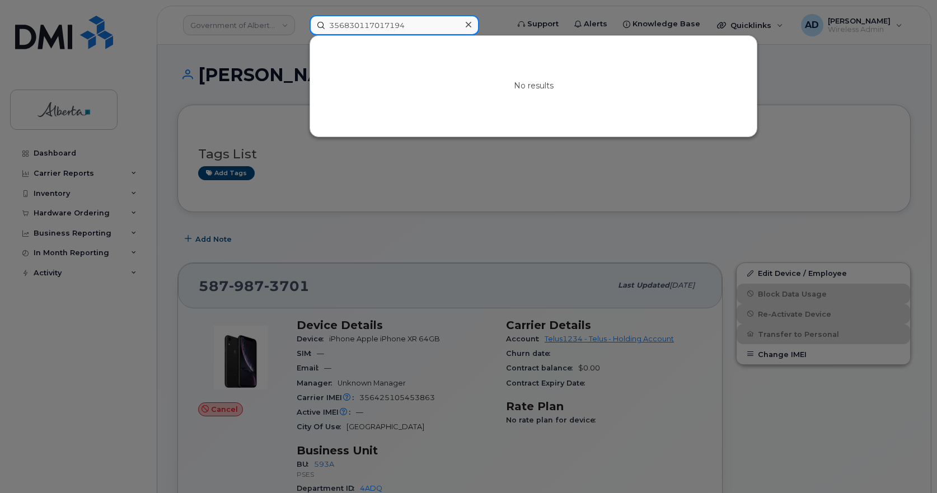
click at [429, 27] on input "356830117017194" at bounding box center [395, 25] width 170 height 20
paste input "2891113012963"
drag, startPoint x: 411, startPoint y: 23, endPoint x: -161, endPoint y: 65, distance: 574.2
paste input "7808848742"
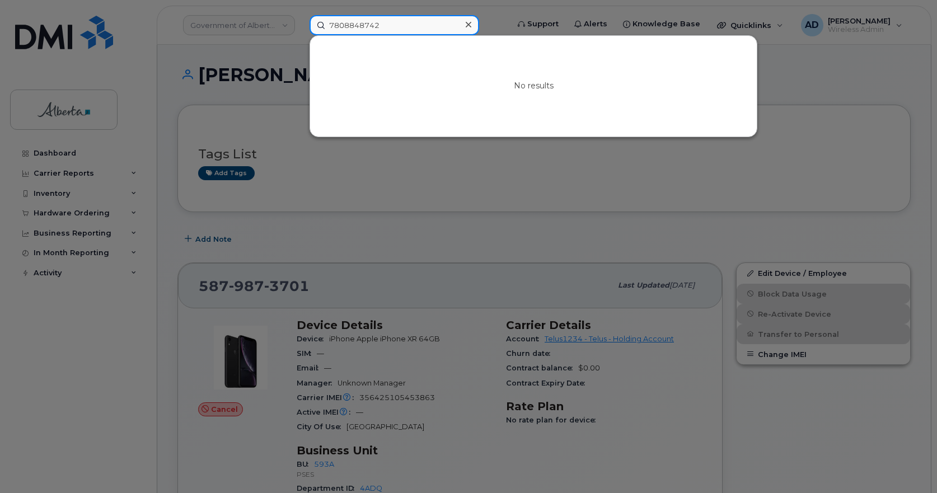
drag, startPoint x: 384, startPoint y: 26, endPoint x: -325, endPoint y: 58, distance: 709.9
paste input "633406"
drag, startPoint x: 403, startPoint y: 29, endPoint x: 113, endPoint y: 59, distance: 291.6
click at [301, 35] on div "7808633406 No results" at bounding box center [405, 25] width 209 height 20
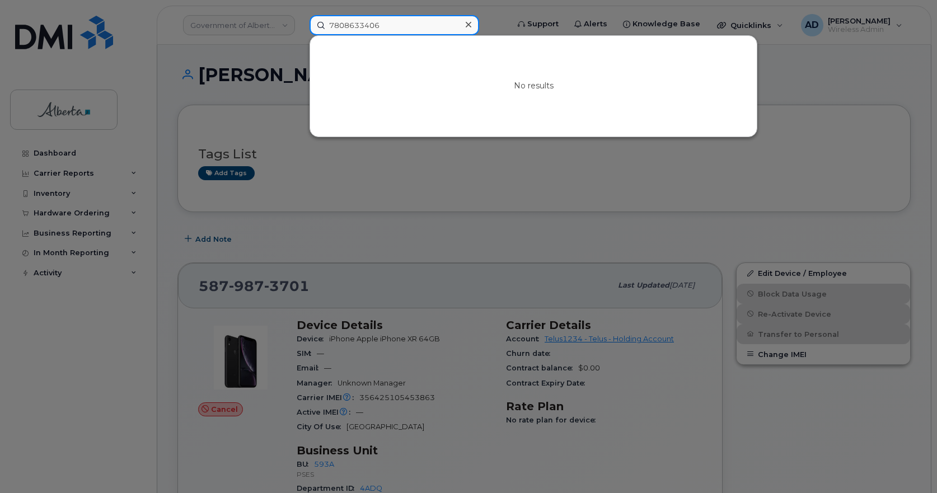
paste input "35643210606239"
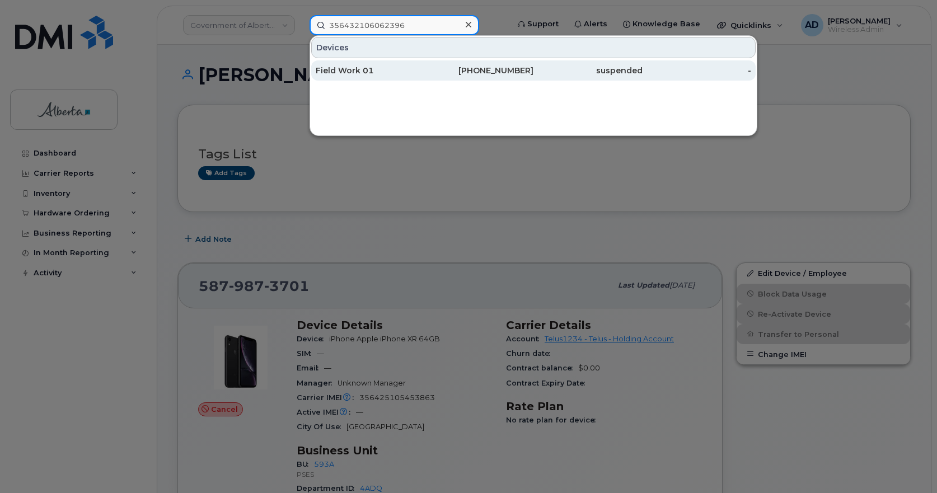
type input "356432106062396"
click at [334, 70] on div "Field Work 01" at bounding box center [370, 70] width 109 height 11
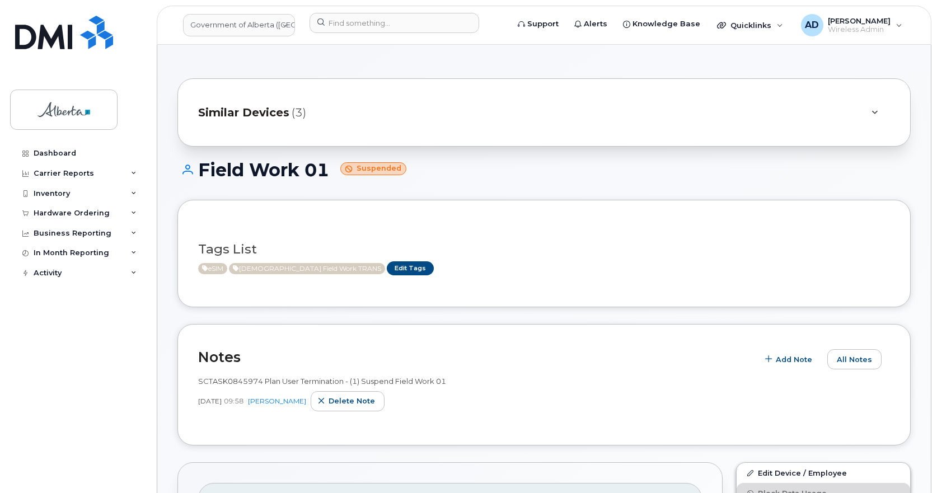
drag, startPoint x: 332, startPoint y: 171, endPoint x: 201, endPoint y: 174, distance: 131.6
click at [201, 174] on h1 "Field Work 01 Suspended" at bounding box center [543, 170] width 733 height 20
copy h1 "Field Work 01"
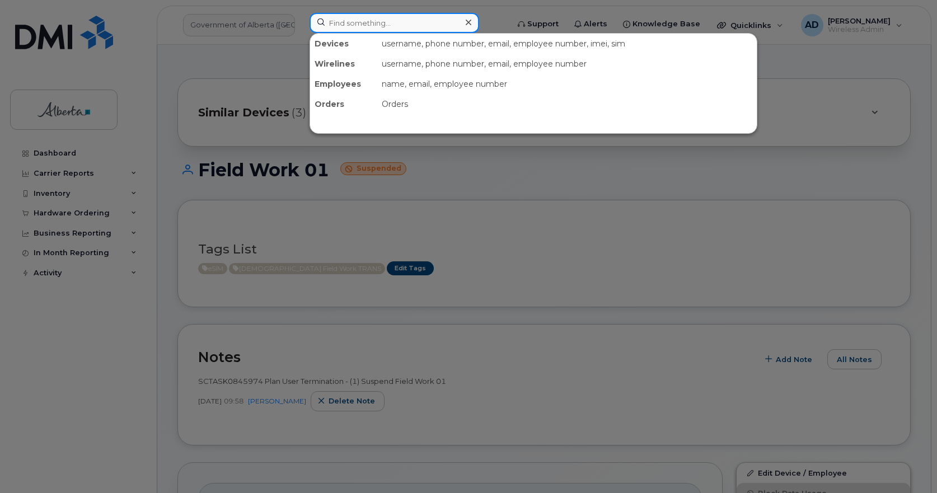
click at [369, 20] on input at bounding box center [395, 23] width 170 height 20
paste input "17808440214"
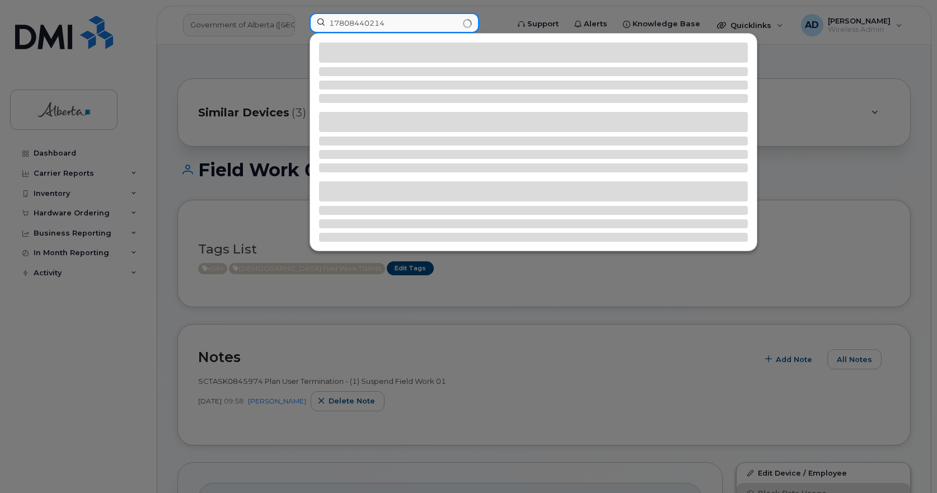
click at [332, 24] on input "17808440214" at bounding box center [395, 23] width 170 height 20
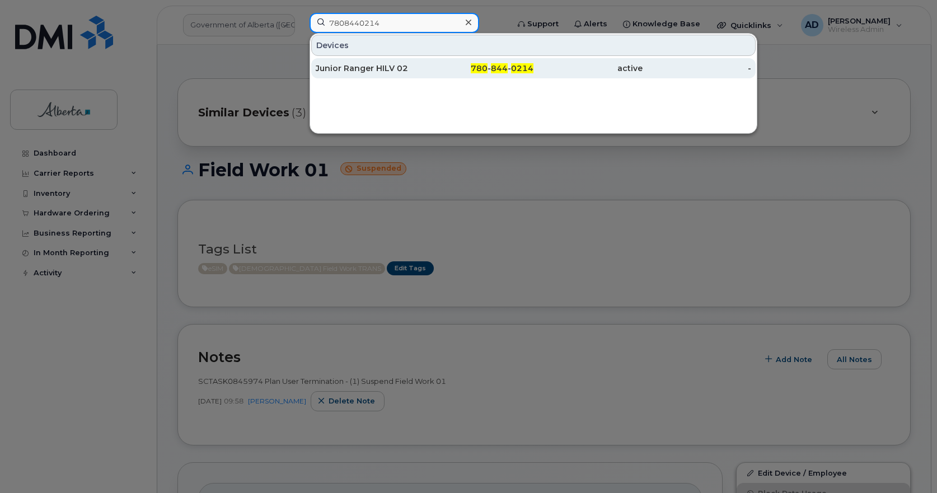
type input "7808440214"
click at [374, 66] on div "Junior Ranger HILV 02" at bounding box center [370, 68] width 109 height 11
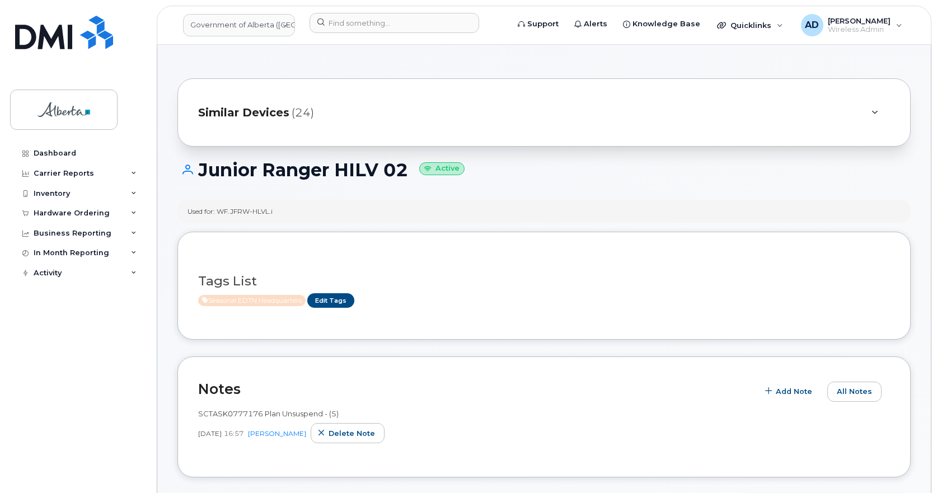
drag, startPoint x: 404, startPoint y: 168, endPoint x: 203, endPoint y: 172, distance: 200.4
click at [203, 172] on h1 "Junior Ranger HILV 02 Active" at bounding box center [543, 170] width 733 height 20
copy h1 "Junior Ranger HILV 02"
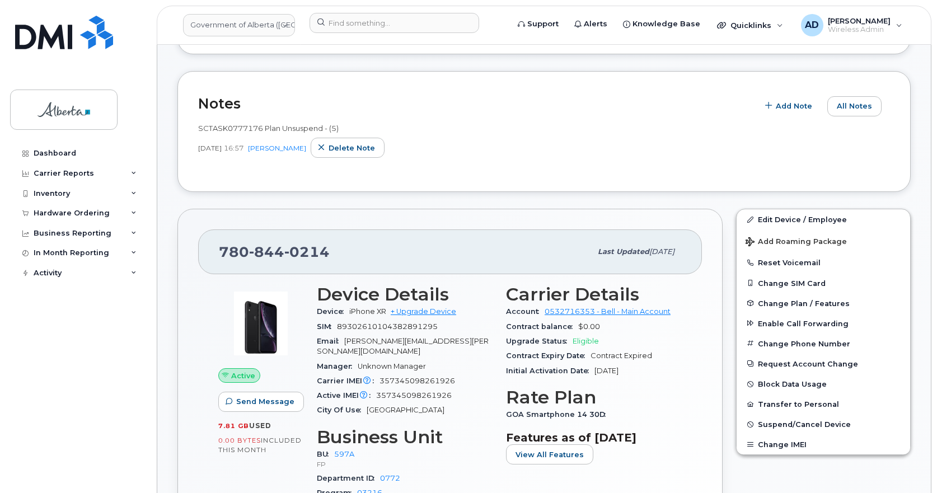
scroll to position [392, 0]
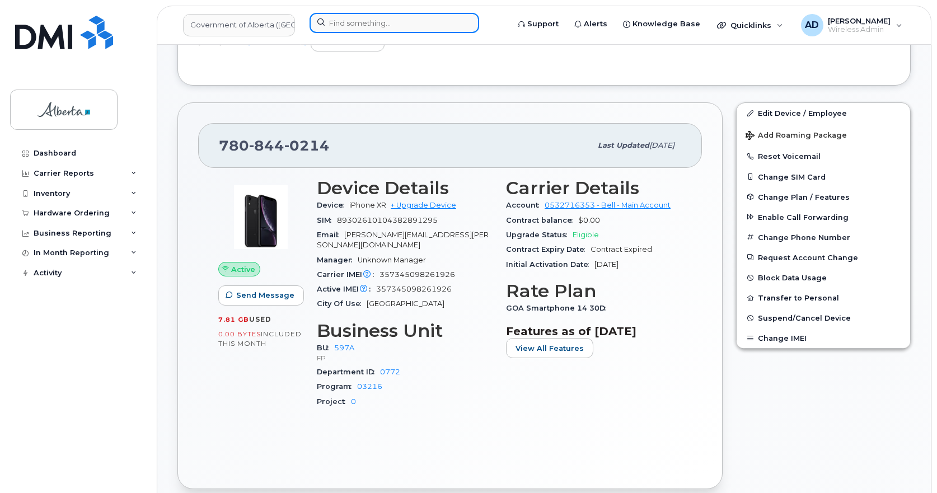
click at [324, 26] on input at bounding box center [395, 23] width 170 height 20
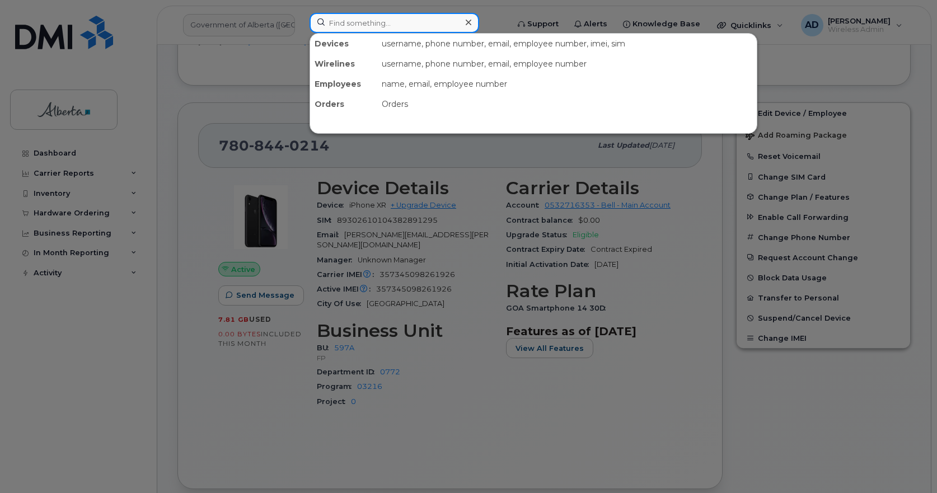
paste input "17804041823"
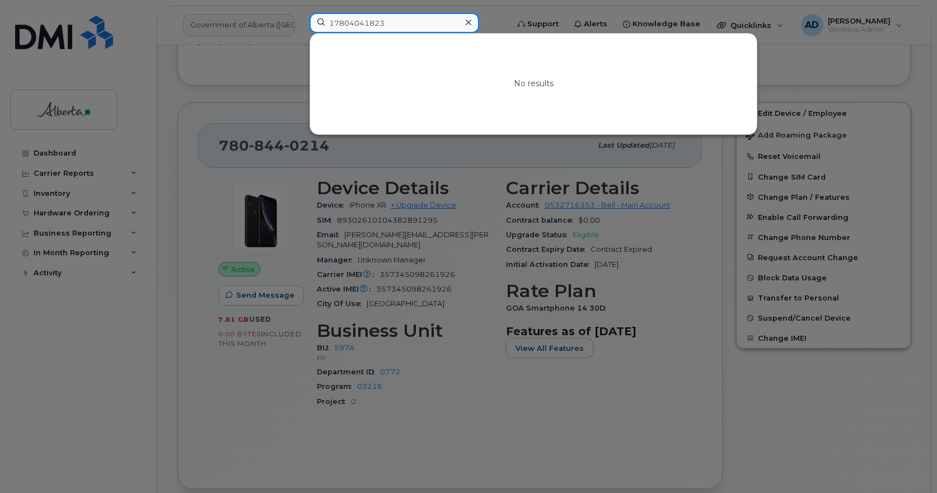
click at [333, 22] on input "17804041823" at bounding box center [395, 23] width 170 height 20
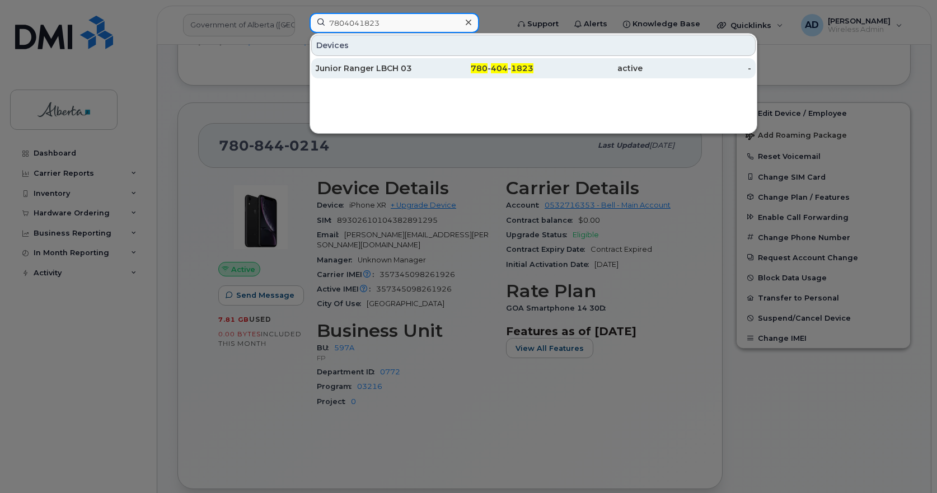
type input "7804041823"
click at [417, 68] on div "Junior Ranger LBCH 03" at bounding box center [370, 68] width 109 height 11
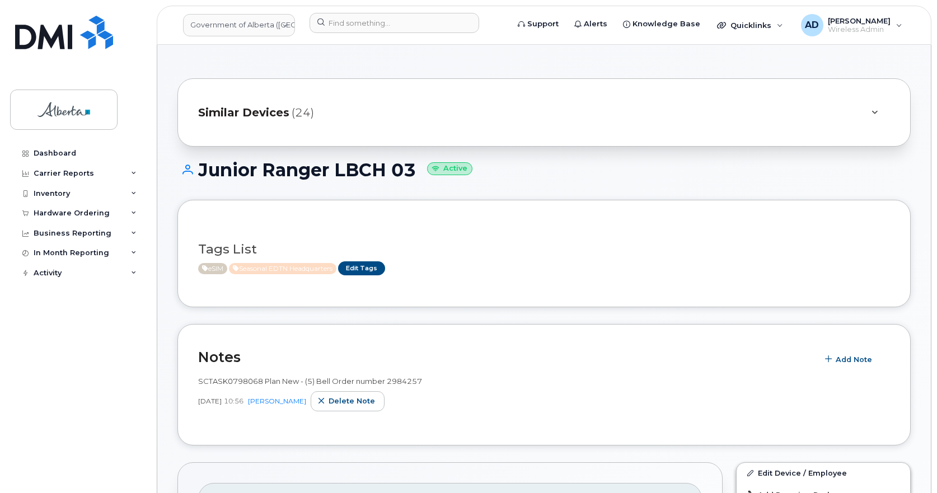
drag, startPoint x: 367, startPoint y: 78, endPoint x: 347, endPoint y: 80, distance: 19.7
click at [264, 166] on h1 "Junior Ranger LBCH 03 Active" at bounding box center [543, 170] width 733 height 20
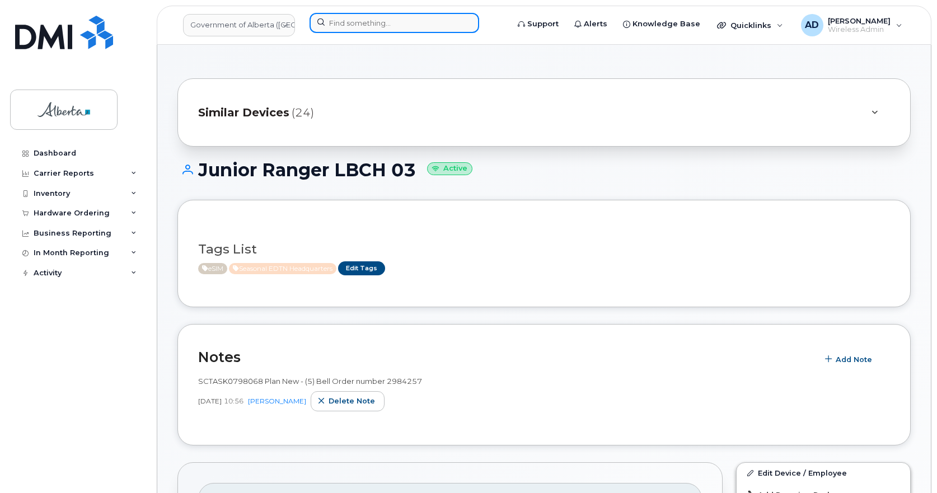
click at [336, 22] on input at bounding box center [395, 23] width 170 height 20
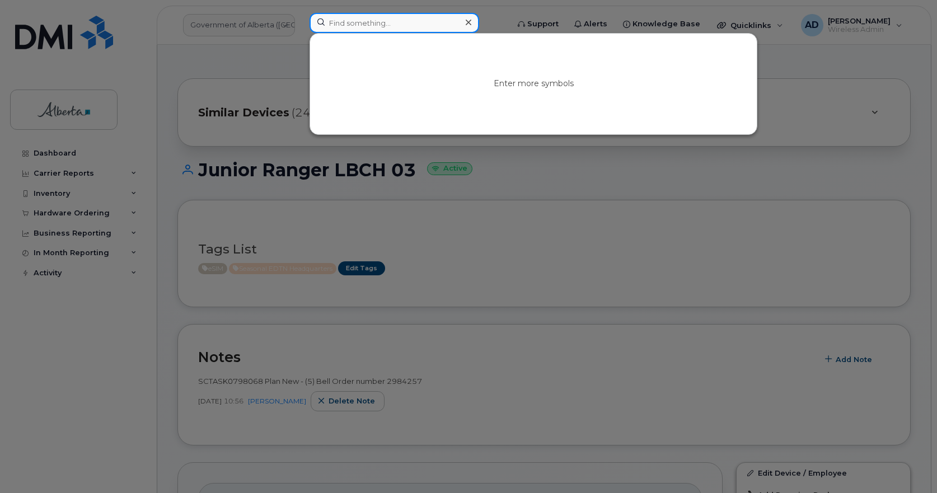
click at [339, 21] on input at bounding box center [395, 23] width 170 height 20
click at [383, 18] on input at bounding box center [395, 23] width 170 height 20
paste input "17802396331"
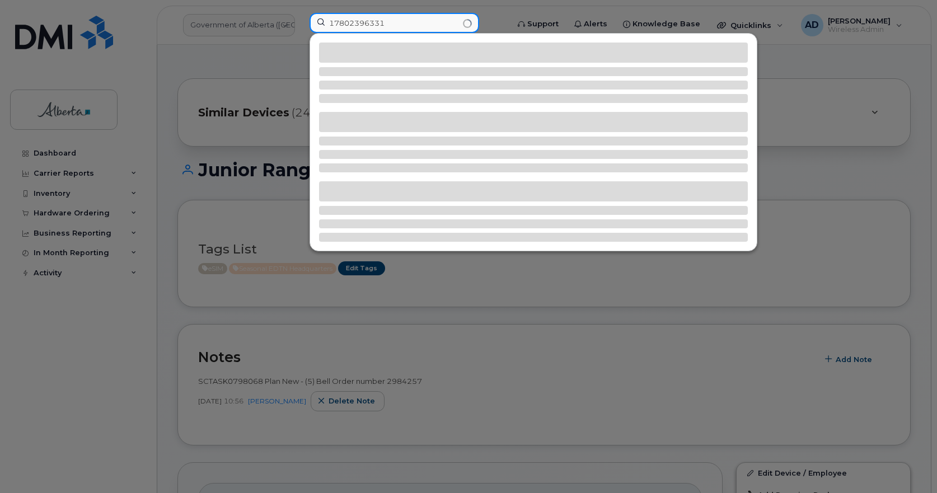
click at [332, 21] on input "17802396331" at bounding box center [395, 23] width 170 height 20
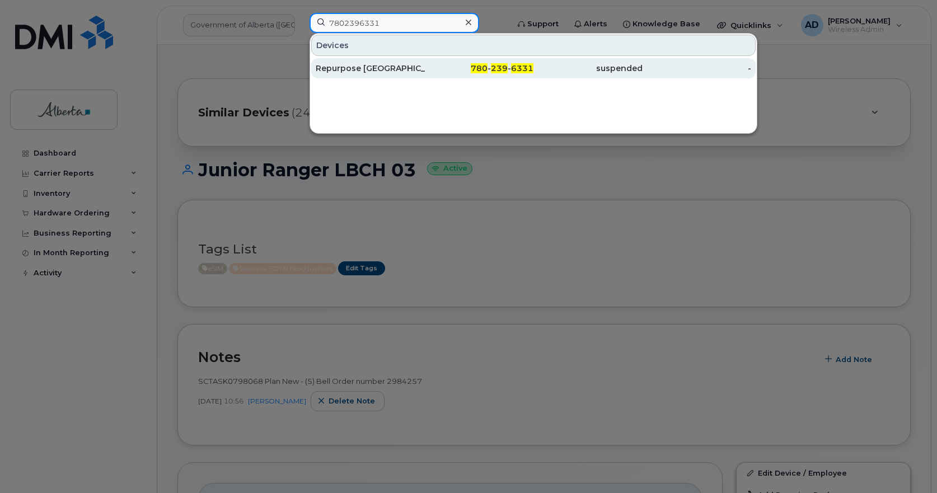
type input "7802396331"
click at [382, 69] on div "Repurpose [GEOGRAPHIC_DATA]" at bounding box center [370, 68] width 109 height 11
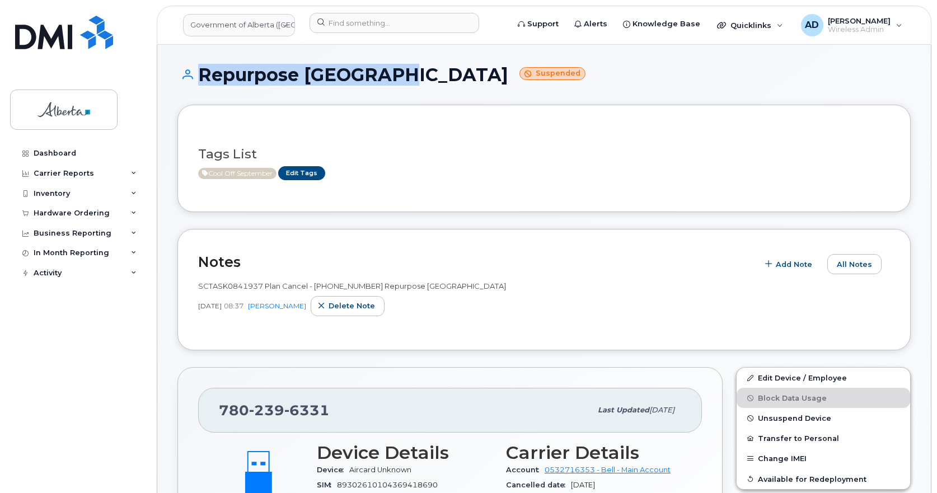
drag, startPoint x: 391, startPoint y: 72, endPoint x: 194, endPoint y: 78, distance: 196.5
click at [194, 78] on h1 "Repurpose Edmonton Suspended" at bounding box center [543, 75] width 733 height 20
copy h1 "Repurpose [GEOGRAPHIC_DATA]"
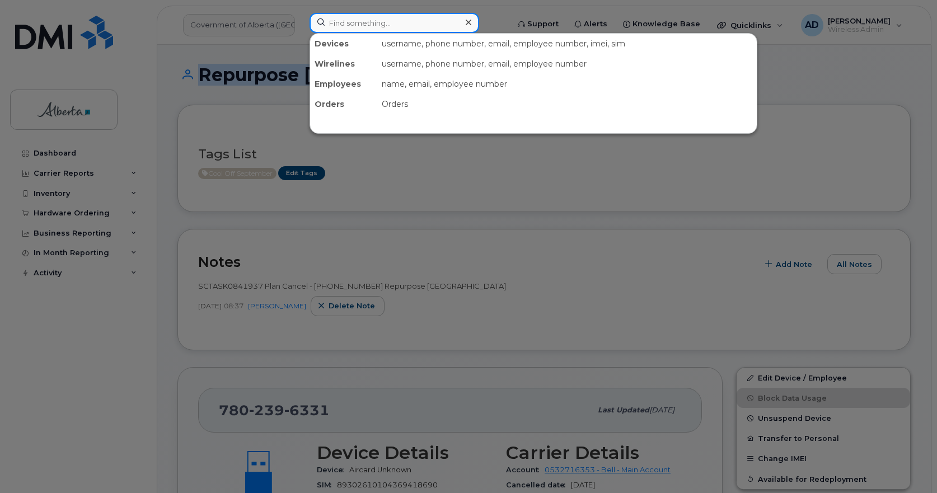
click at [414, 24] on input at bounding box center [395, 23] width 170 height 20
paste input "17807797443"
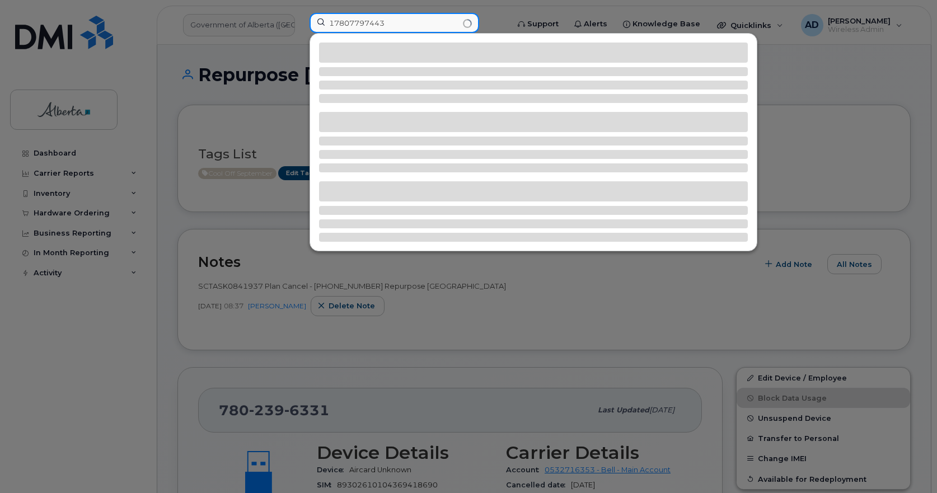
click at [336, 24] on input "17807797443" at bounding box center [395, 23] width 170 height 20
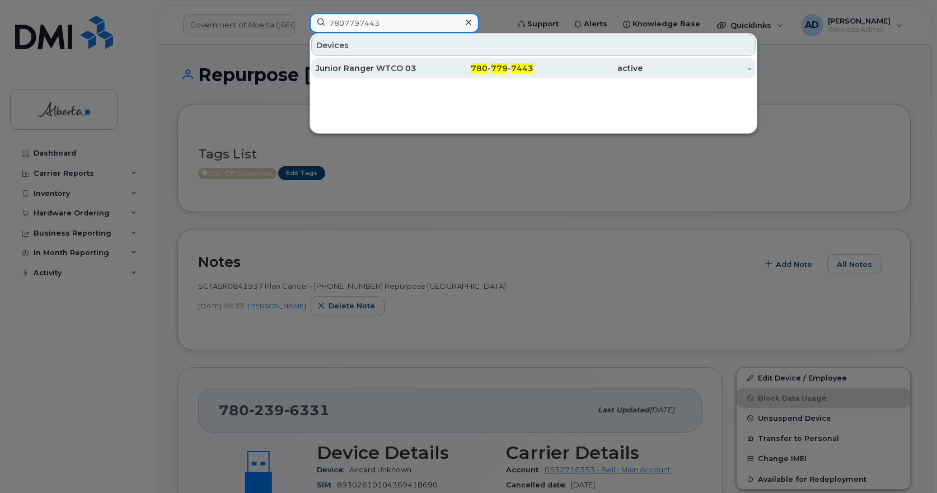
type input "7807797443"
click at [383, 69] on div "Junior Ranger WTCO 03" at bounding box center [370, 68] width 109 height 11
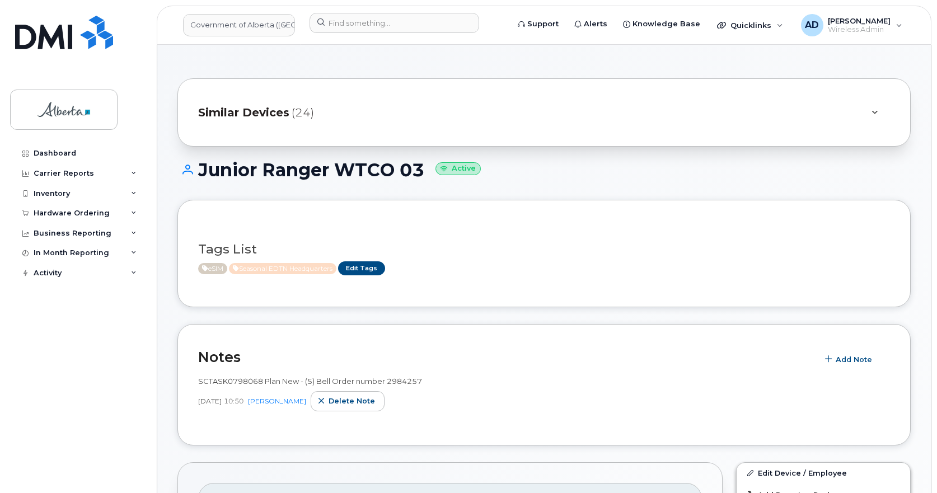
drag, startPoint x: 423, startPoint y: 172, endPoint x: 223, endPoint y: 168, distance: 199.9
click at [209, 168] on h1 "Junior Ranger WTCO 03 Active" at bounding box center [543, 170] width 733 height 20
copy h1 "unior Ranger WTCO 03"
click at [207, 166] on h1 "Junior Ranger WTCO 03 Active" at bounding box center [543, 170] width 733 height 20
drag, startPoint x: 200, startPoint y: 172, endPoint x: 420, endPoint y: 174, distance: 220.5
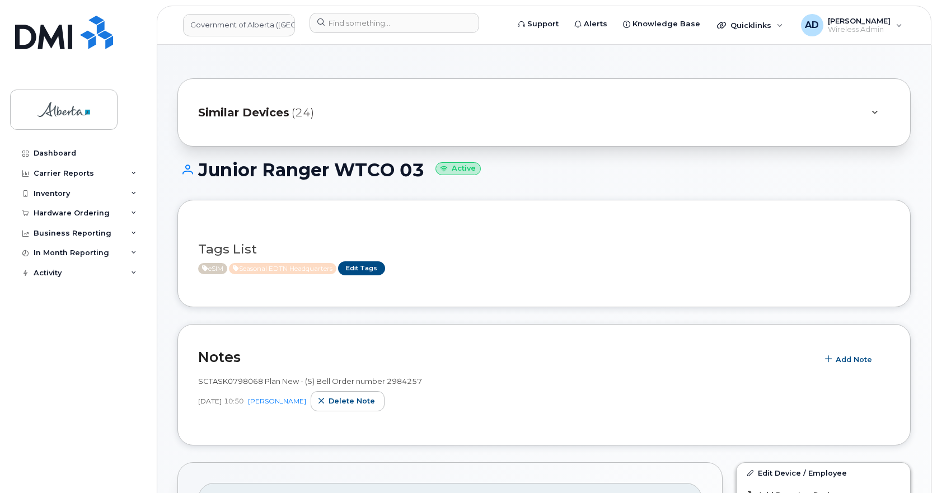
click at [422, 176] on h1 "Junior Ranger WTCO 03 Active" at bounding box center [543, 170] width 733 height 20
copy h1 "Junior Ranger WTCO 03"
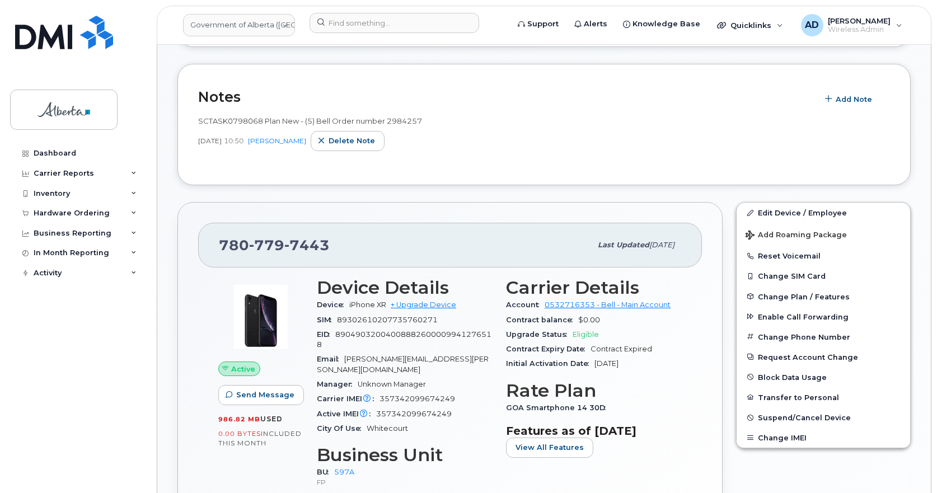
scroll to position [168, 0]
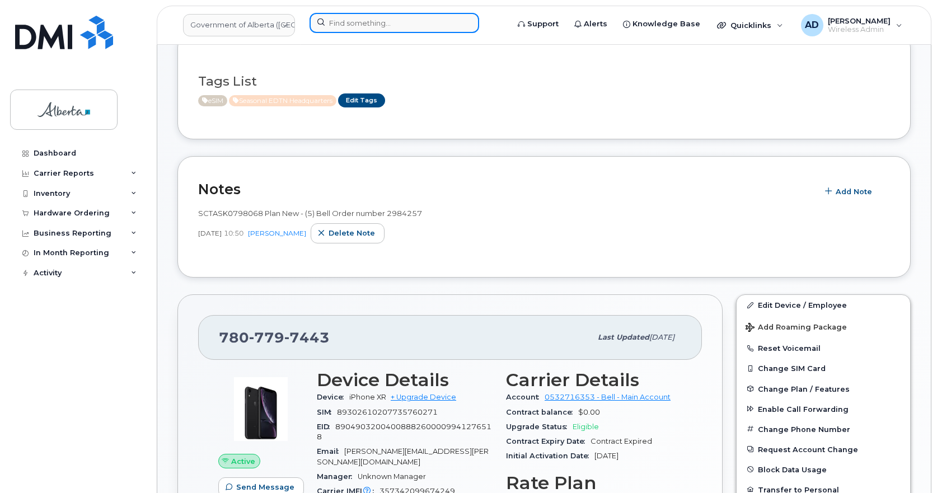
click at [353, 25] on input at bounding box center [395, 23] width 170 height 20
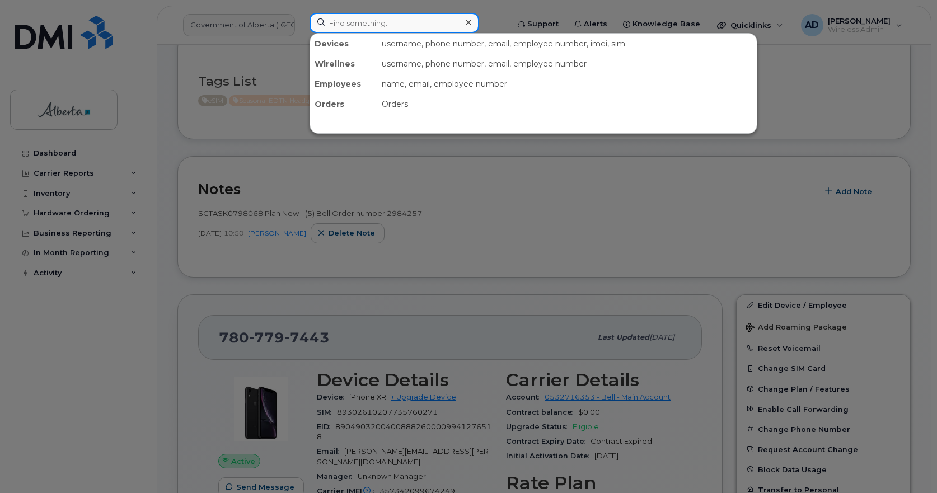
paste input "17807926214"
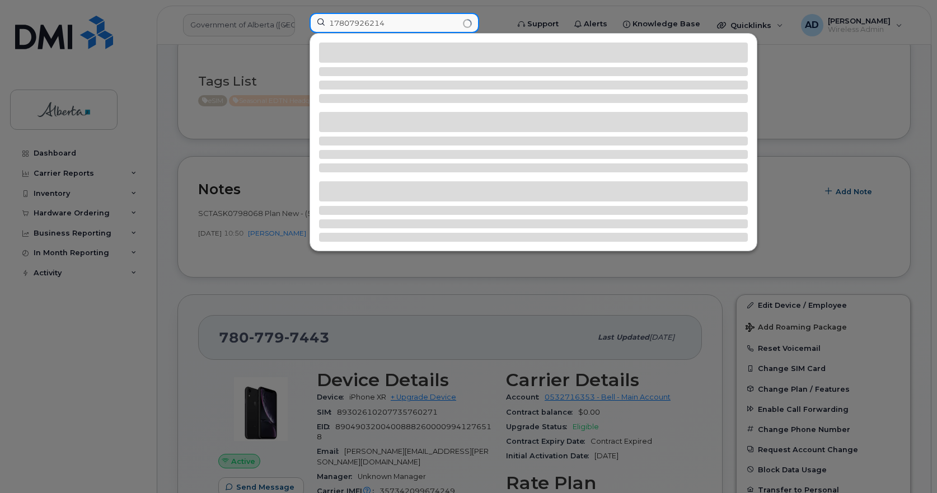
click at [334, 27] on input "17807926214" at bounding box center [395, 23] width 170 height 20
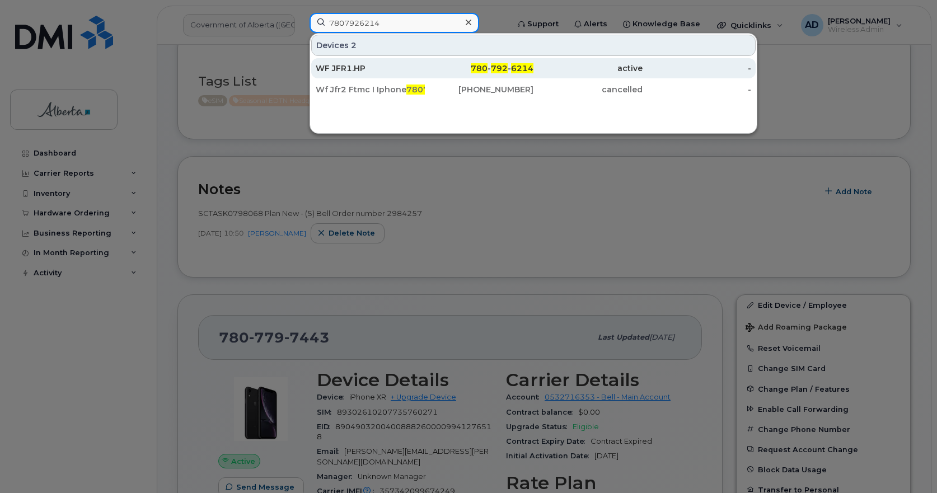
type input "7807926214"
click at [352, 68] on div "WF JFR1.HP" at bounding box center [370, 68] width 109 height 11
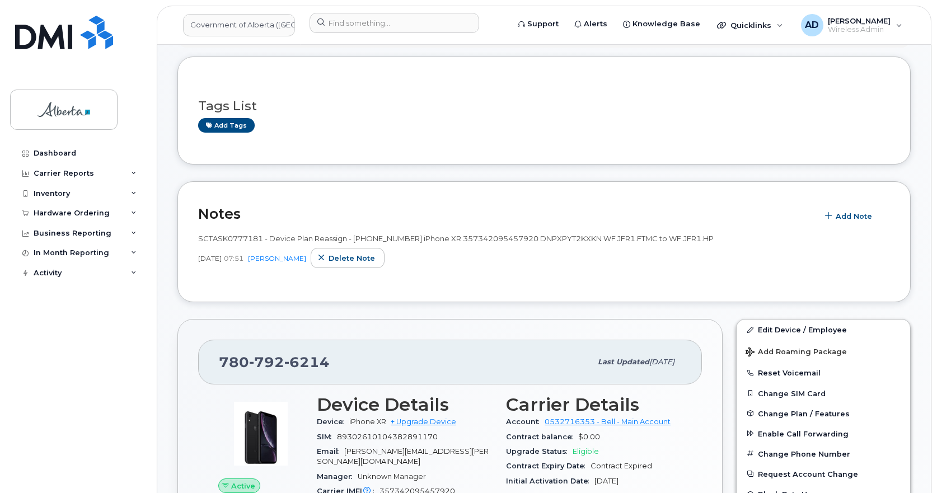
scroll to position [39, 0]
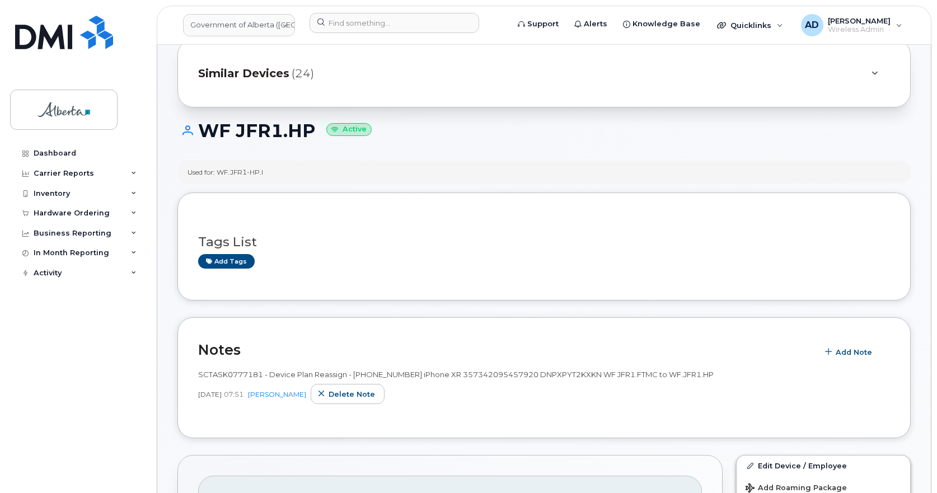
drag, startPoint x: 317, startPoint y: 128, endPoint x: 200, endPoint y: 132, distance: 117.0
click at [200, 132] on h1 "WF JFR1.HP Active" at bounding box center [543, 131] width 733 height 20
copy h1 "WF JFR1.HP"
click at [289, 237] on h3 "Tags List" at bounding box center [544, 242] width 692 height 14
click at [359, 25] on input at bounding box center [395, 23] width 170 height 20
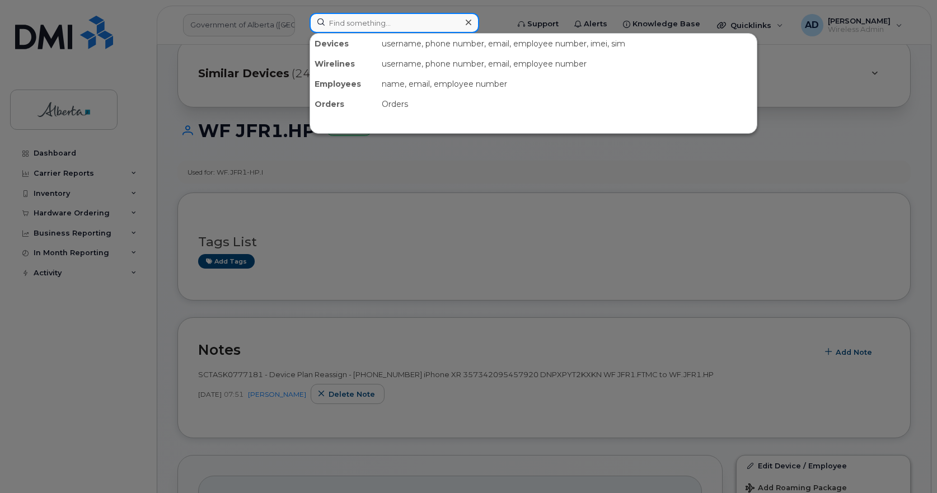
paste input "17802931745"
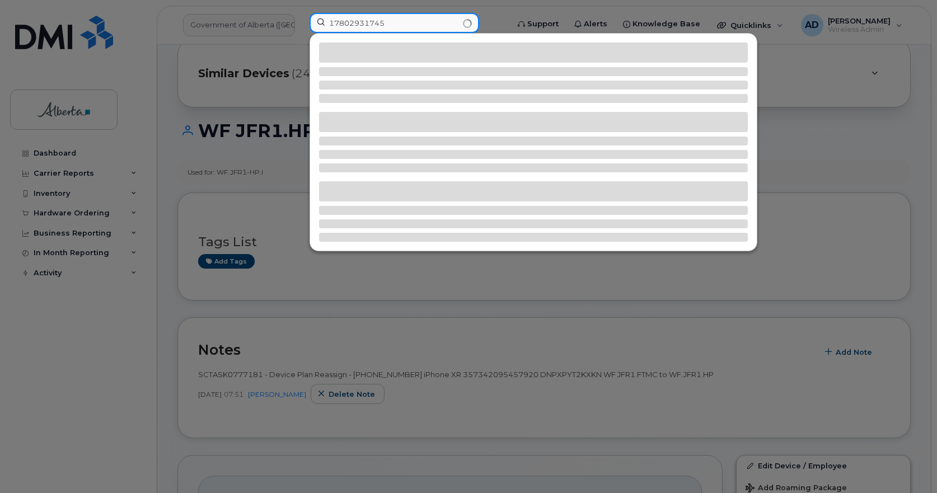
click at [336, 22] on input "17802931745" at bounding box center [395, 23] width 170 height 20
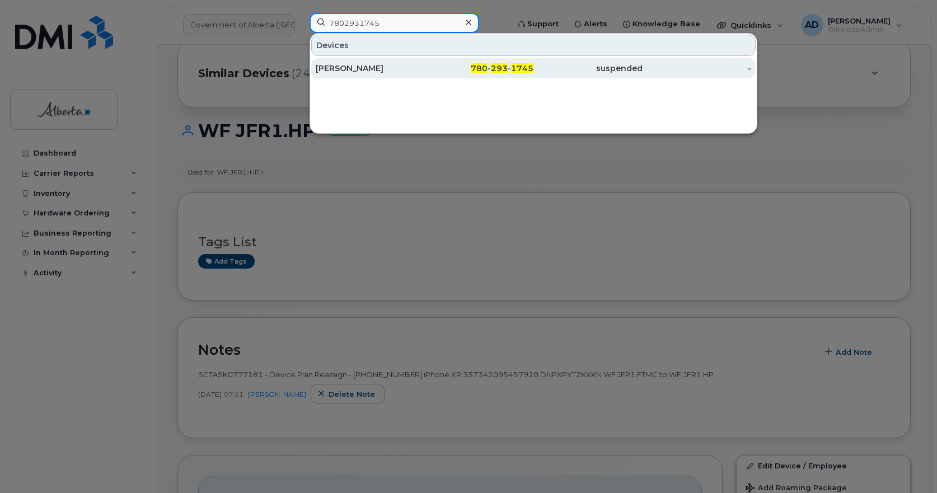
type input "7802931745"
drag, startPoint x: 379, startPoint y: 69, endPoint x: 389, endPoint y: 76, distance: 11.3
click at [379, 69] on div "Varun Chandrasekar" at bounding box center [370, 68] width 109 height 11
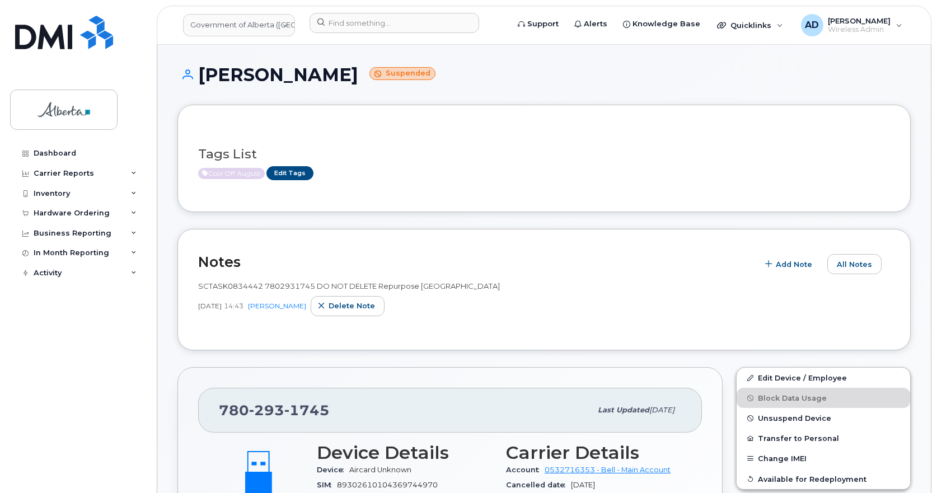
drag, startPoint x: 363, startPoint y: 75, endPoint x: 191, endPoint y: 78, distance: 171.3
click at [191, 78] on h1 "Varun Chandrasekar Suspended" at bounding box center [543, 75] width 733 height 20
copy h1 "Varun Chandrasekar"
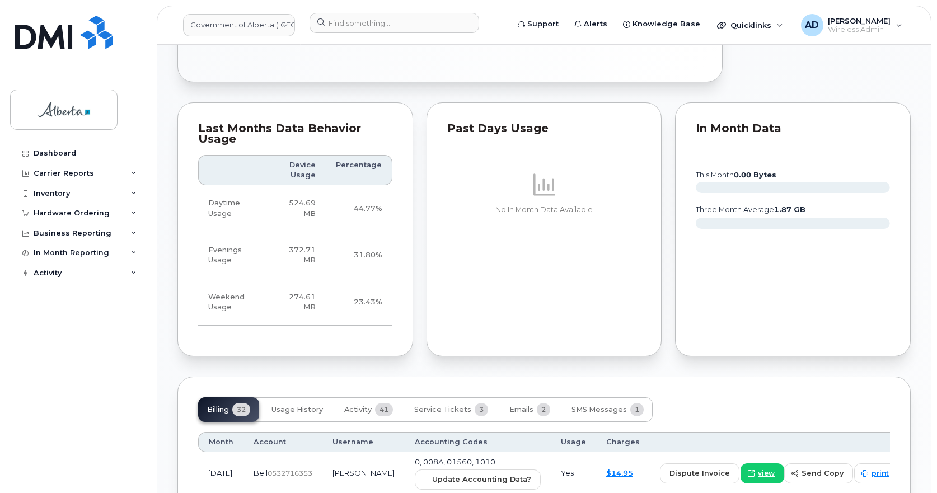
scroll to position [448, 0]
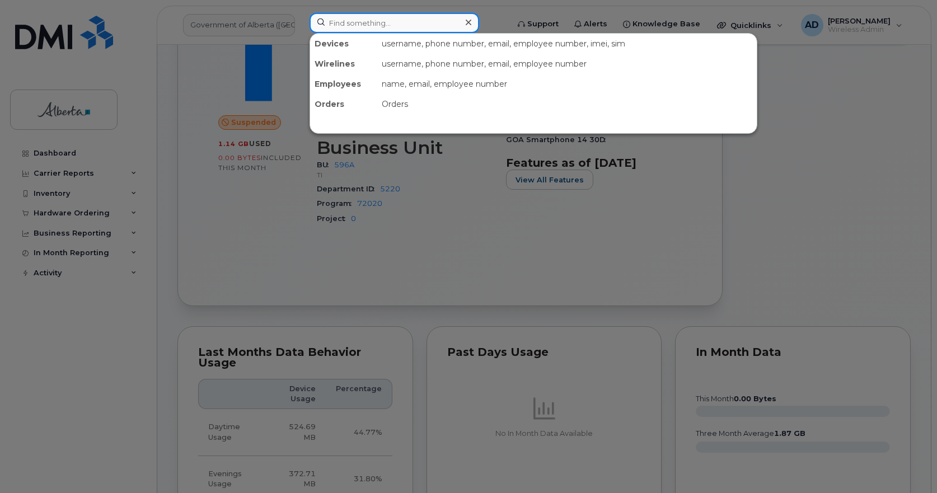
click at [334, 26] on input at bounding box center [395, 23] width 170 height 20
paste input "15875993033"
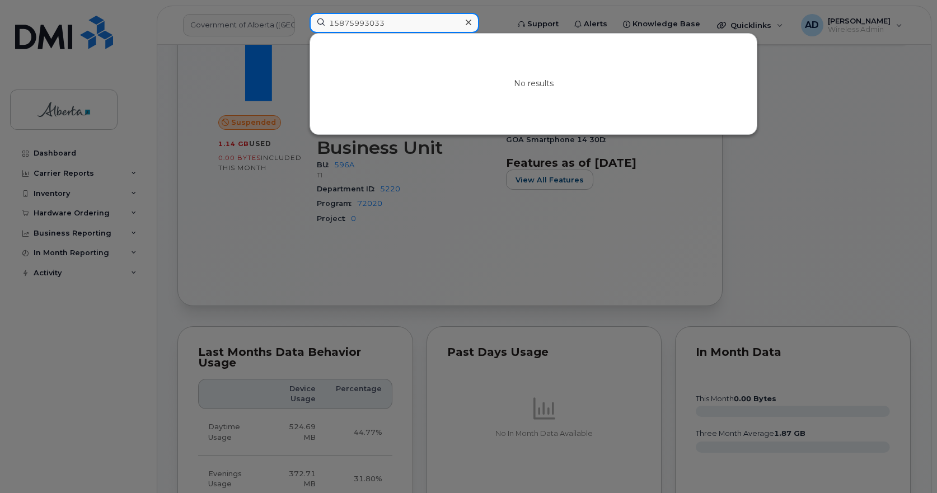
click at [335, 21] on input "15875993033" at bounding box center [395, 23] width 170 height 20
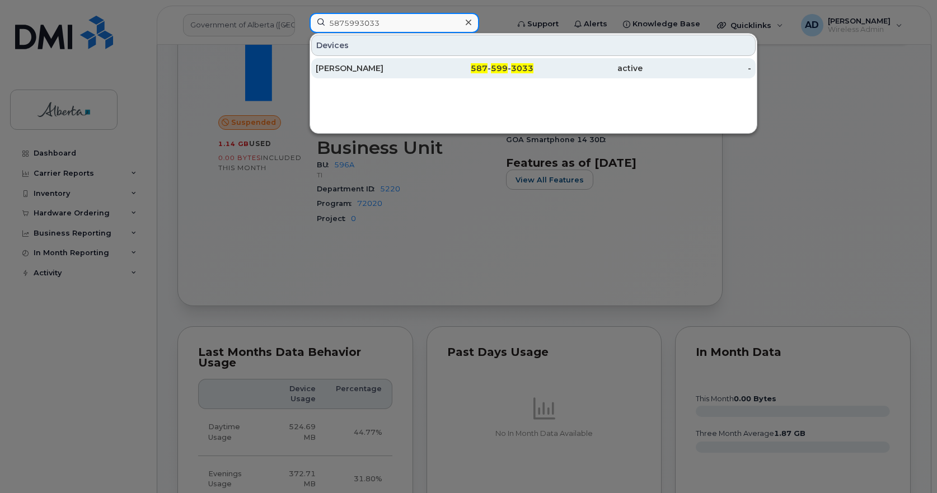
type input "5875993033"
click at [363, 63] on div "Josephine Bergh" at bounding box center [370, 68] width 109 height 11
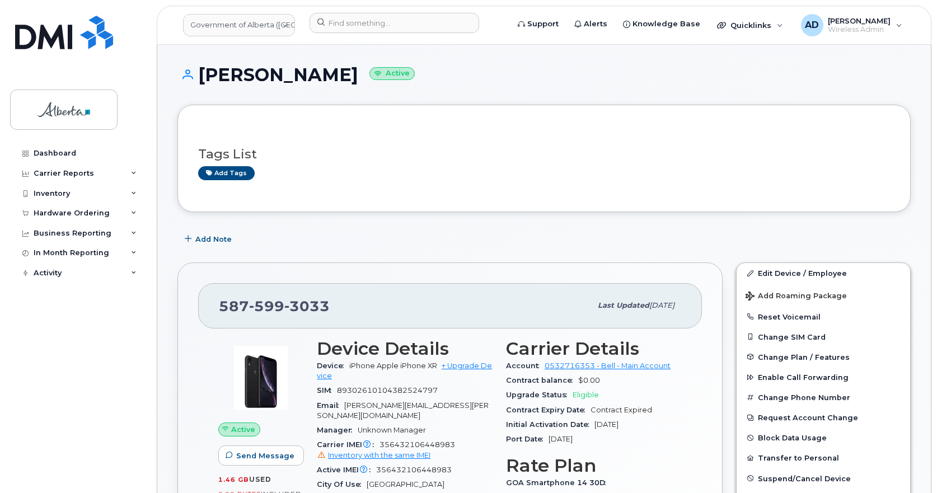
drag, startPoint x: 360, startPoint y: 72, endPoint x: 203, endPoint y: 76, distance: 157.3
click at [203, 76] on h1 "Josephine Bergh Active" at bounding box center [543, 75] width 733 height 20
copy h1 "Josephine Bergh"
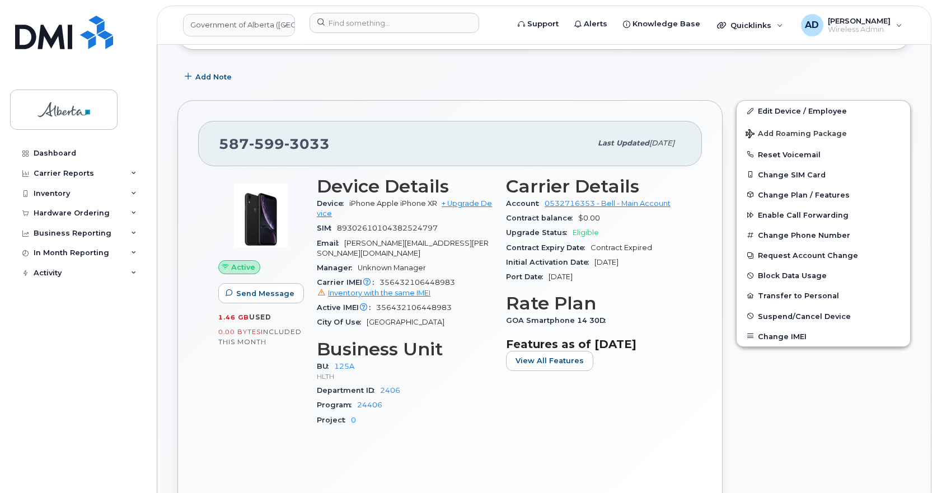
scroll to position [280, 0]
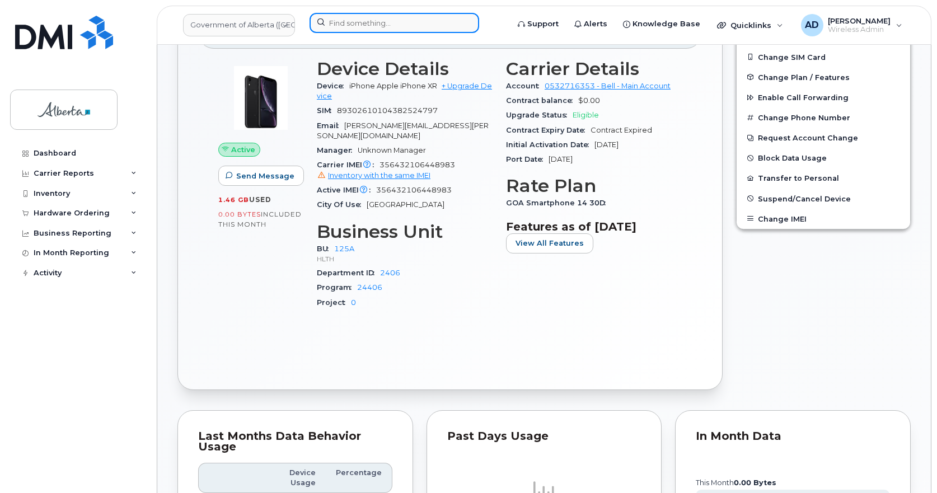
click at [390, 22] on input at bounding box center [395, 23] width 170 height 20
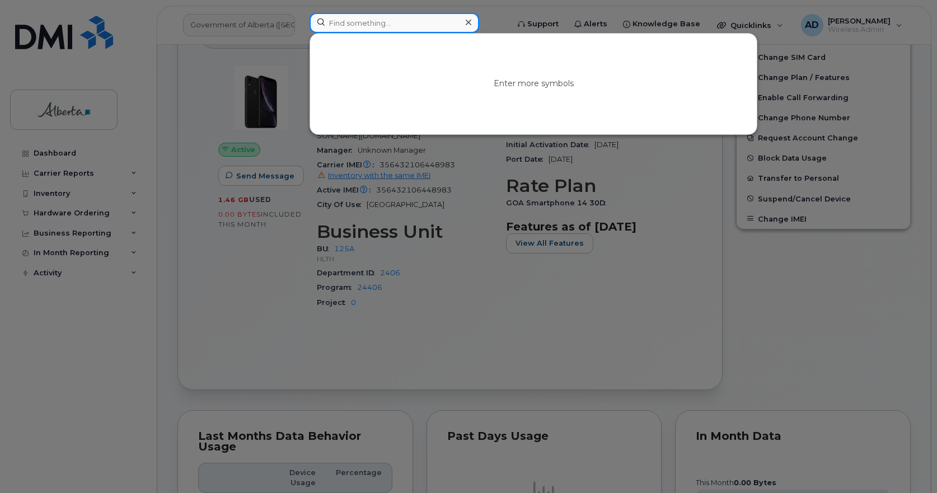
click at [360, 26] on input at bounding box center [395, 23] width 170 height 20
paste input "17802237480"
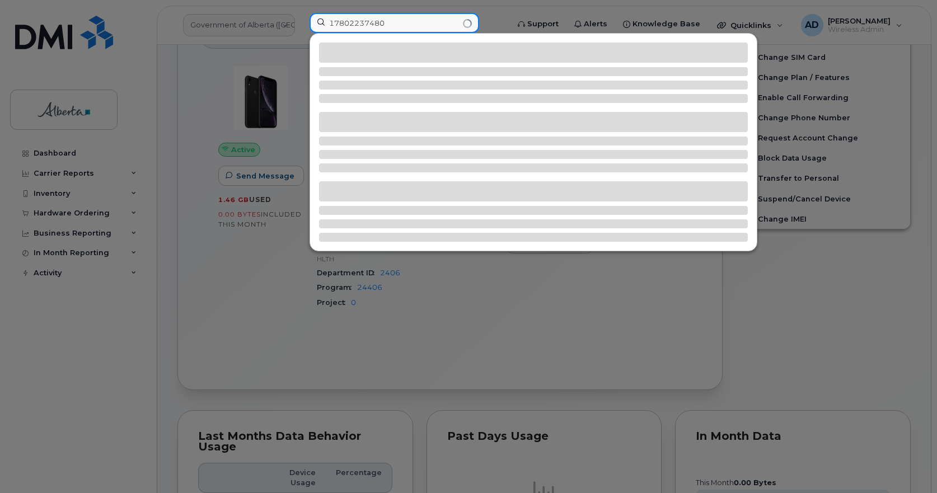
click at [337, 18] on input "17802237480" at bounding box center [395, 23] width 170 height 20
click at [331, 19] on input "17802237480" at bounding box center [395, 23] width 170 height 20
click at [338, 20] on input "17802237480" at bounding box center [395, 23] width 170 height 20
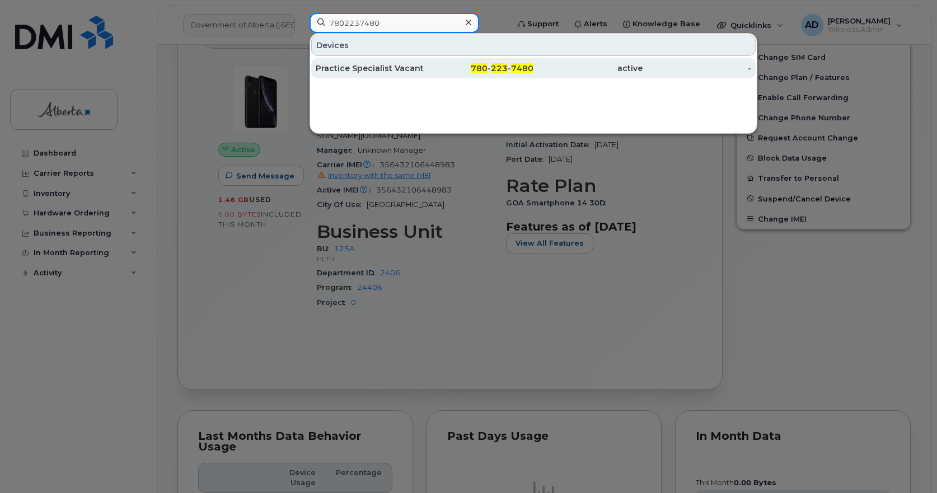
type input "7802237480"
click at [394, 67] on div "Practice Specialist Vacant" at bounding box center [370, 68] width 109 height 11
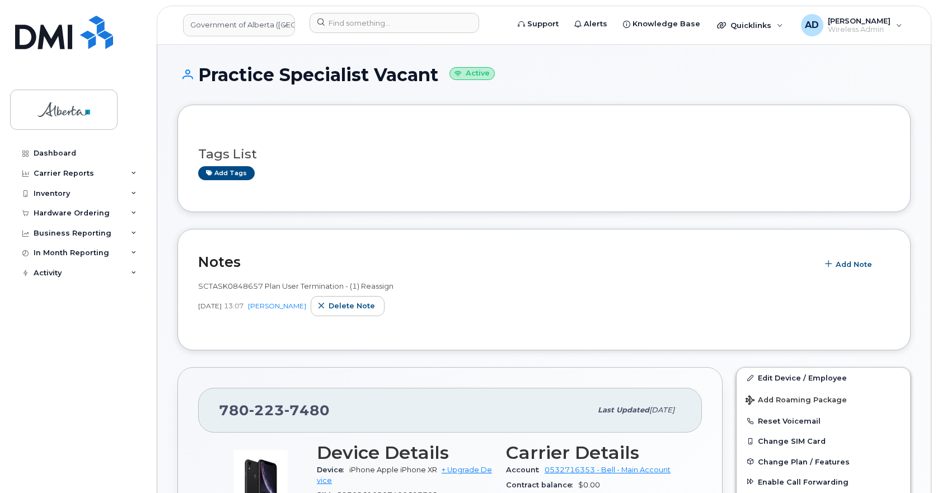
drag, startPoint x: 340, startPoint y: 83, endPoint x: 200, endPoint y: 83, distance: 139.9
click at [200, 83] on h1 "Practice Specialist Vacant Active" at bounding box center [543, 75] width 733 height 20
copy h1 "Practice Specialist Vacant"
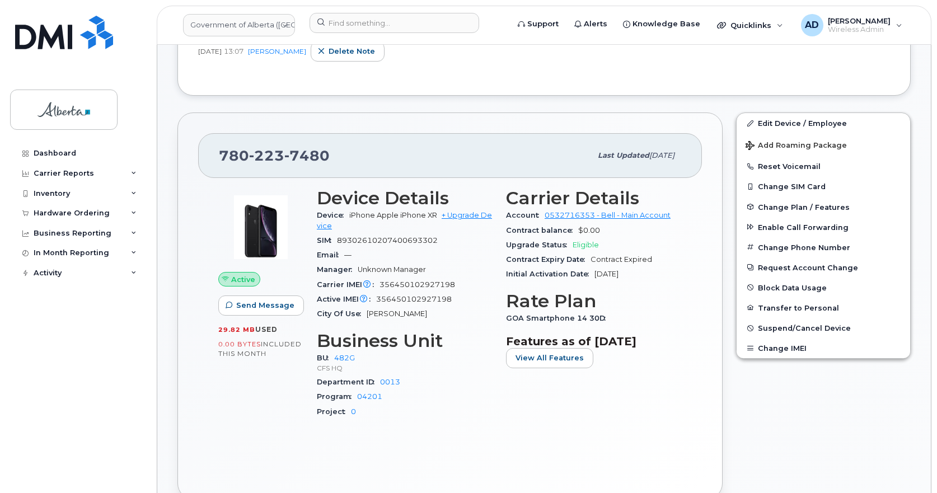
scroll to position [336, 0]
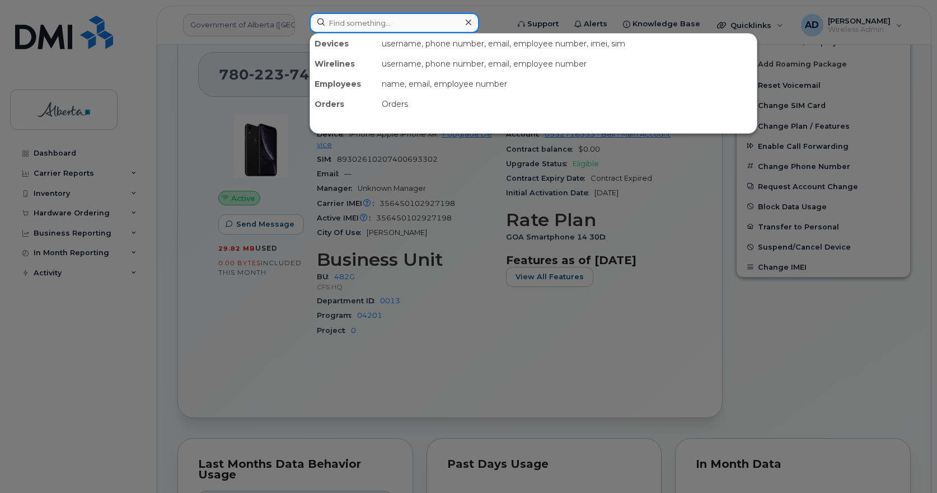
click at [354, 26] on input at bounding box center [395, 23] width 170 height 20
paste input "17805236257"
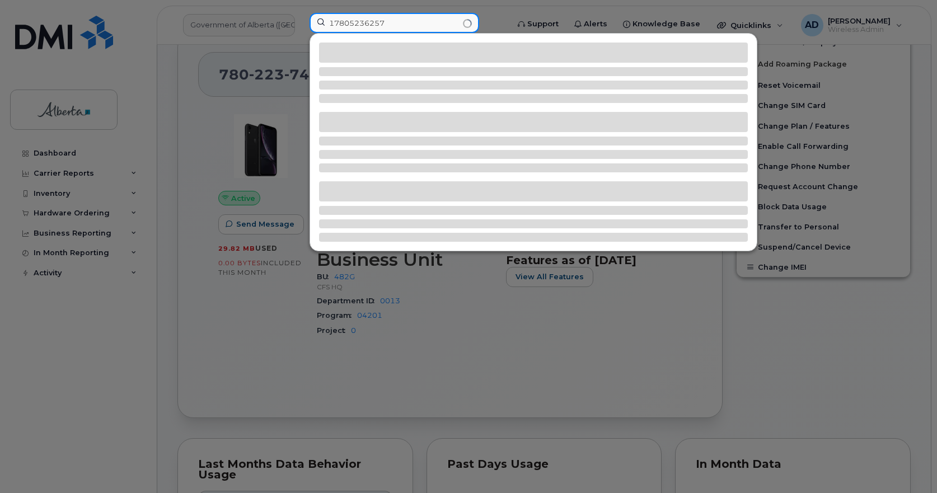
click at [333, 24] on input "17805236257" at bounding box center [395, 23] width 170 height 20
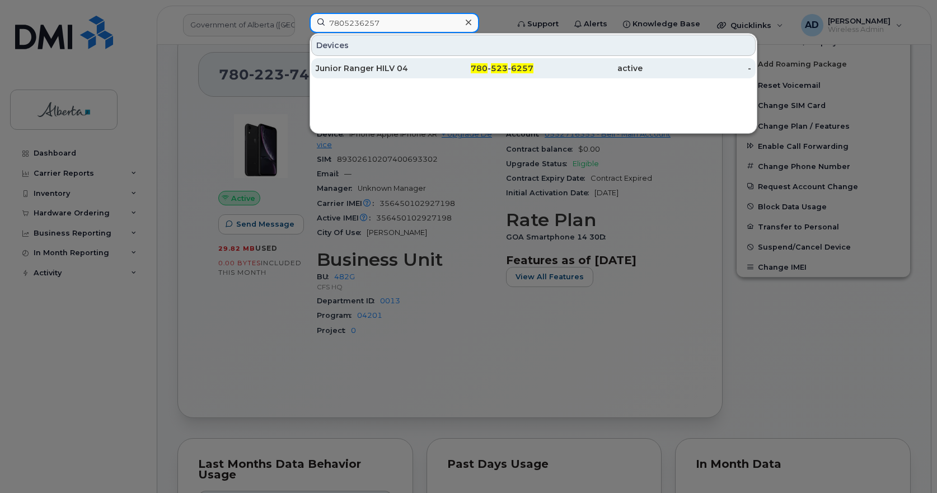
type input "7805236257"
click at [374, 65] on div "Junior Ranger HILV 04" at bounding box center [370, 68] width 109 height 11
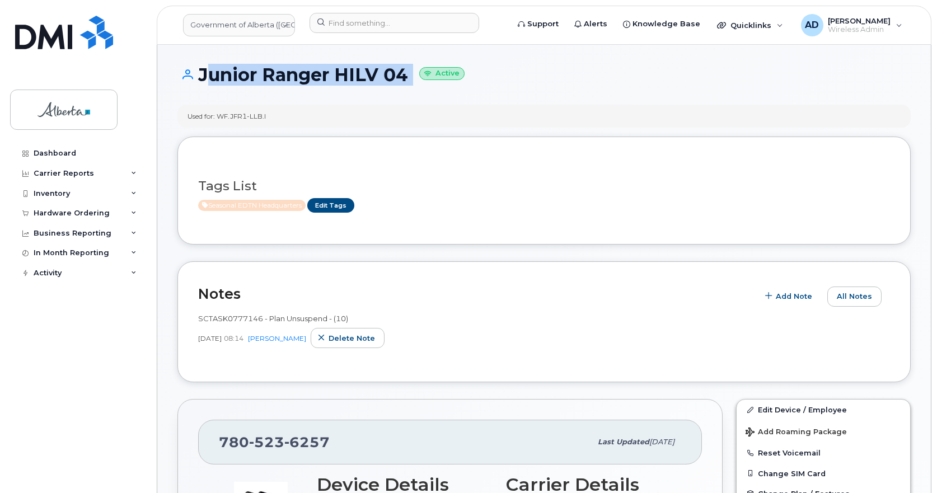
drag, startPoint x: 386, startPoint y: 78, endPoint x: 199, endPoint y: 83, distance: 187.0
click at [199, 83] on h1 "Junior Ranger HILV 04 Active" at bounding box center [543, 75] width 733 height 20
copy h1 "Junior Ranger HILV 04"
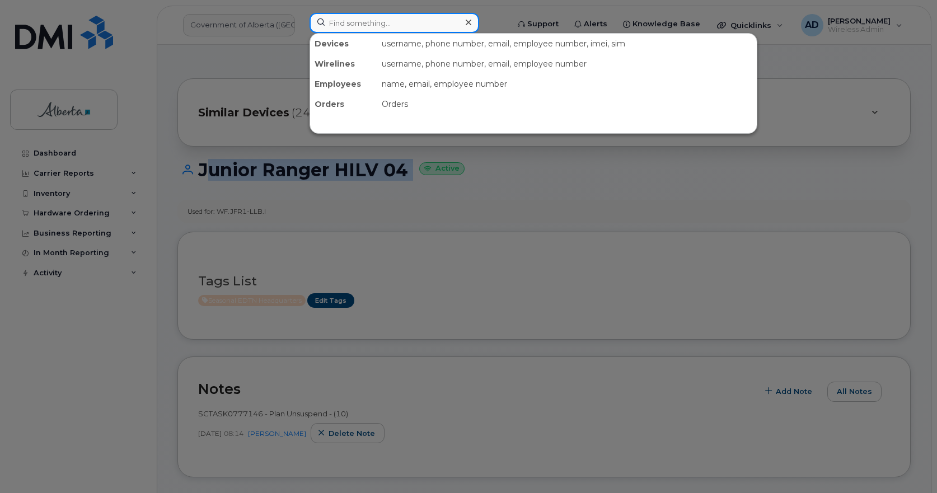
click at [391, 26] on input at bounding box center [395, 23] width 170 height 20
paste input "17806171911"
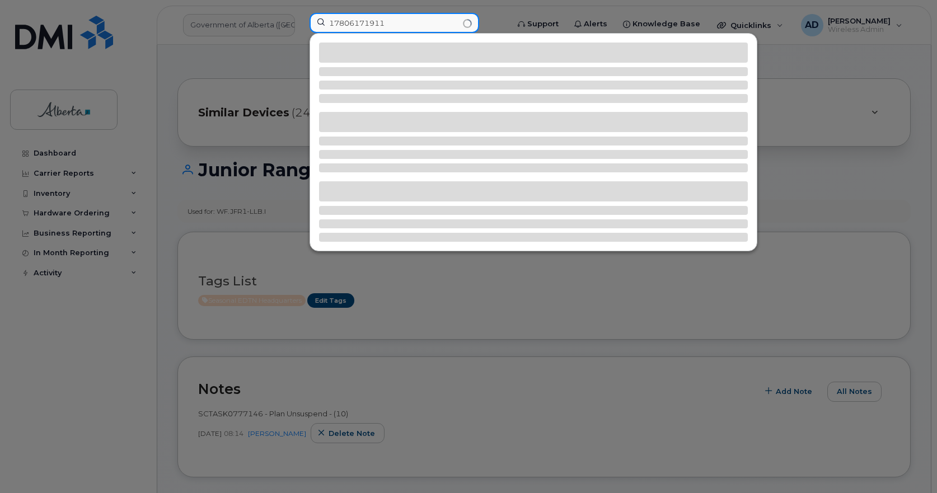
click at [334, 21] on input "17806171911" at bounding box center [395, 23] width 170 height 20
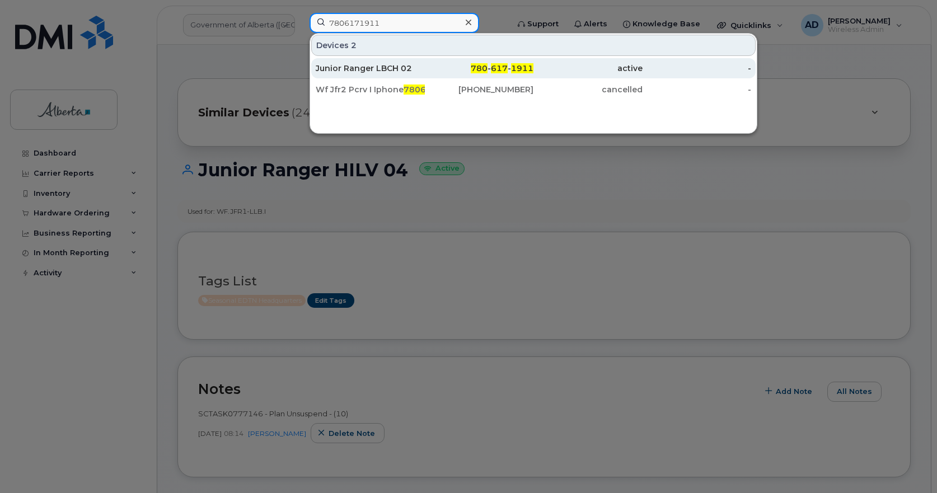
type input "7806171911"
click at [345, 65] on div "Junior Ranger LBCH 02" at bounding box center [370, 68] width 109 height 11
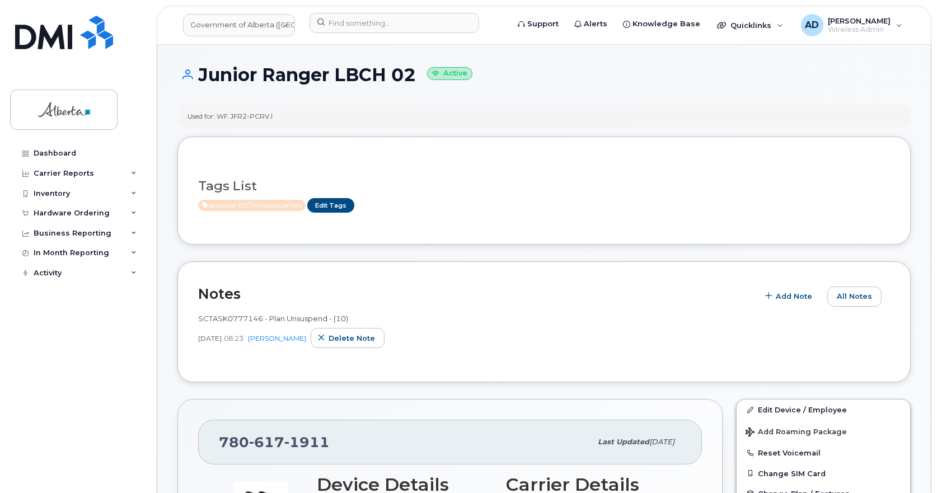
drag, startPoint x: 418, startPoint y: 73, endPoint x: 198, endPoint y: 77, distance: 219.5
click at [198, 77] on h1 "Junior Ranger LBCH 02 Active" at bounding box center [543, 75] width 733 height 20
copy h1 "Junior Ranger LBCH 02"
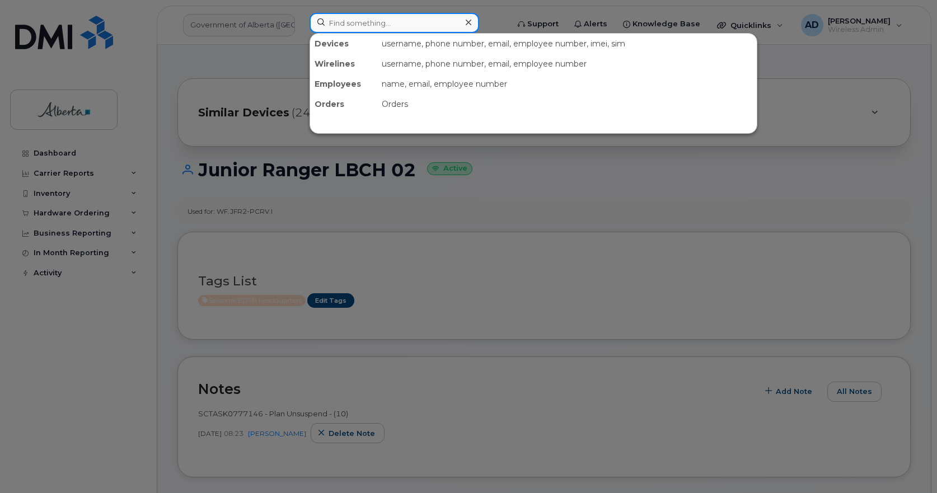
click at [406, 20] on input at bounding box center [395, 23] width 170 height 20
paste input "17806198642"
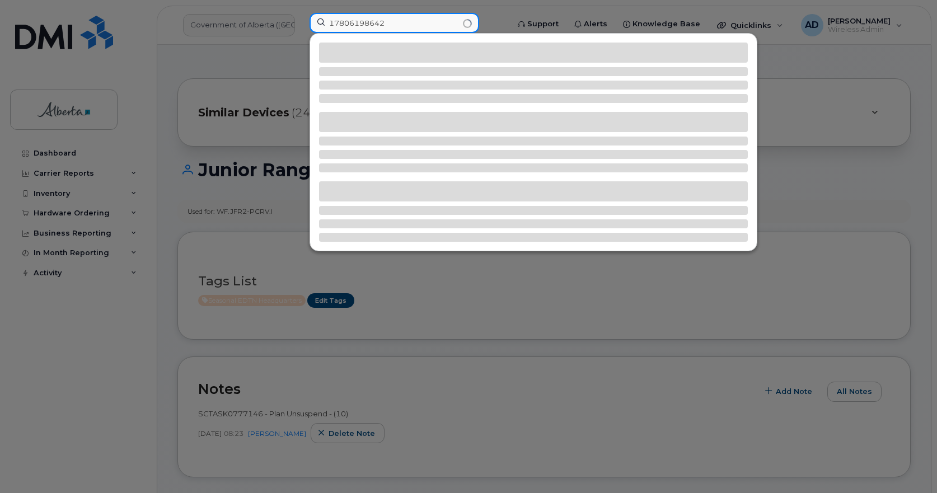
click at [332, 26] on input "17806198642" at bounding box center [395, 23] width 170 height 20
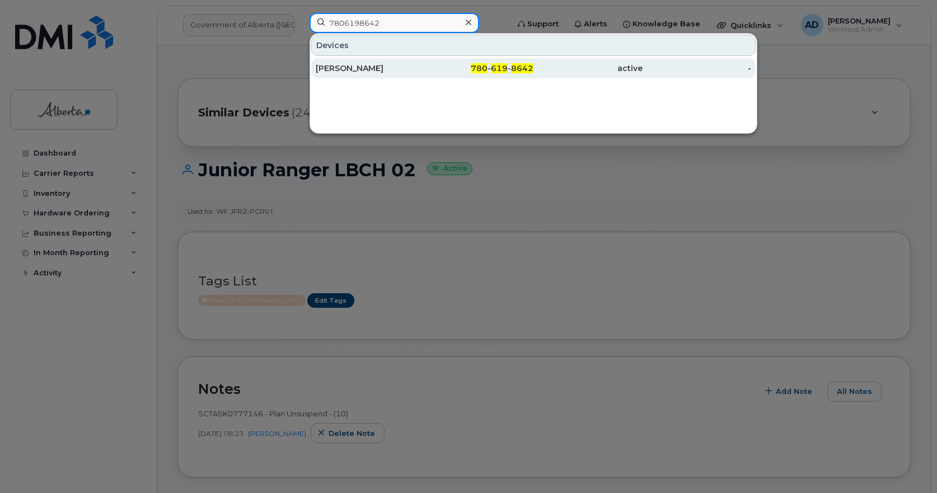
type input "7806198642"
click at [357, 69] on div "[PERSON_NAME]" at bounding box center [370, 68] width 109 height 11
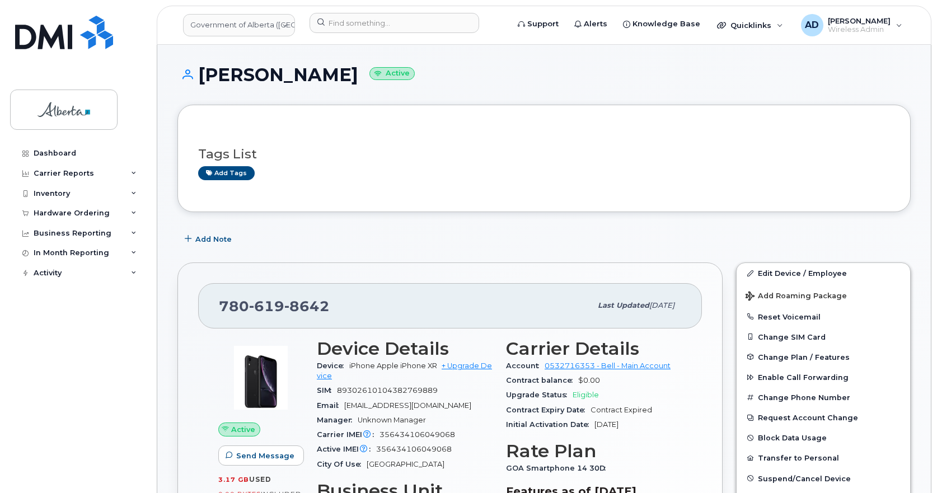
drag, startPoint x: 348, startPoint y: 70, endPoint x: 203, endPoint y: 86, distance: 145.9
click at [203, 86] on div "[PERSON_NAME] Active" at bounding box center [543, 85] width 733 height 40
copy h1 "[PERSON_NAME]"
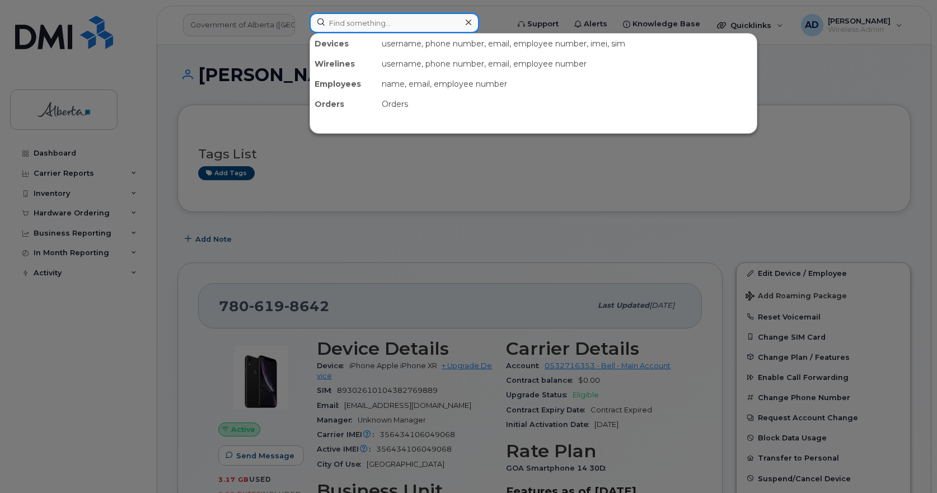
click at [404, 21] on input at bounding box center [395, 23] width 170 height 20
paste input "17802869524"
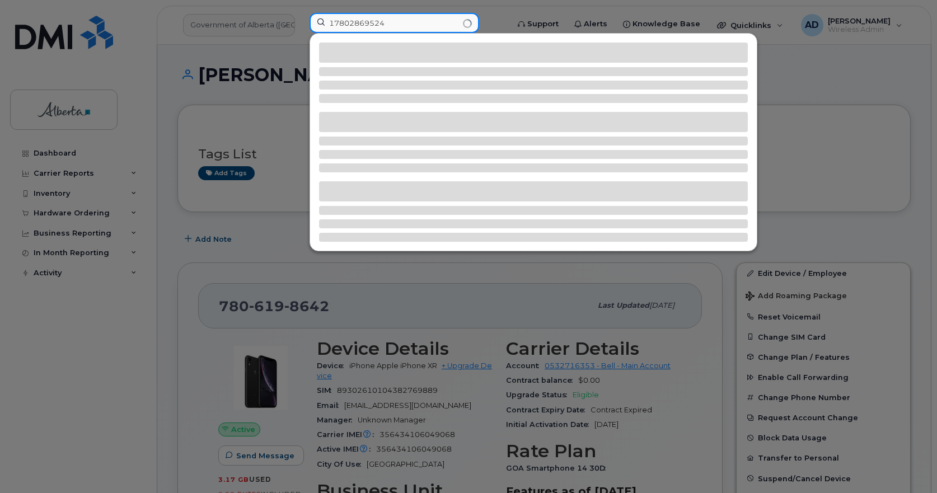
click at [334, 26] on input "17802869524" at bounding box center [395, 23] width 170 height 20
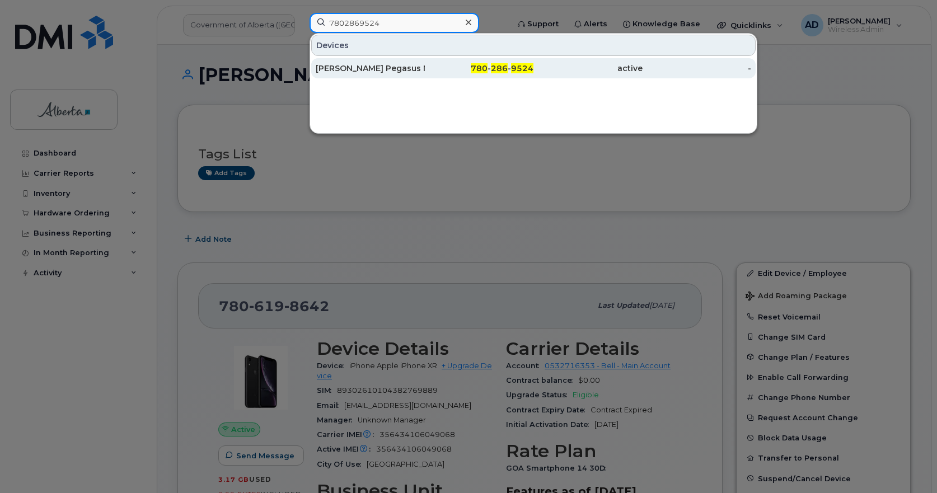
type input "7802869524"
click at [349, 71] on div "[PERSON_NAME] Pegasus Maintenance 04" at bounding box center [370, 68] width 109 height 11
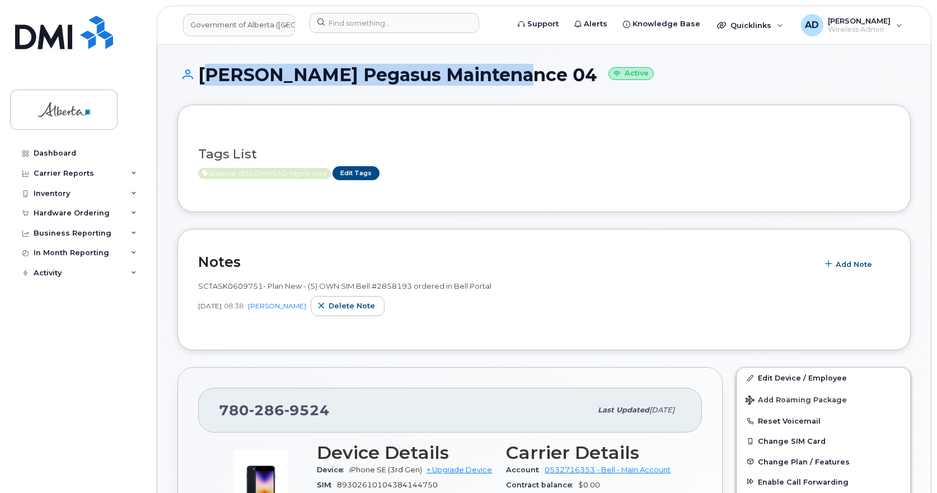
drag, startPoint x: 505, startPoint y: 74, endPoint x: 204, endPoint y: 80, distance: 301.2
click at [204, 80] on h1 "Carson Pegasus Maintenance 04 Active" at bounding box center [543, 75] width 733 height 20
copy h1 "Carson Pegasus Maintenance 04"
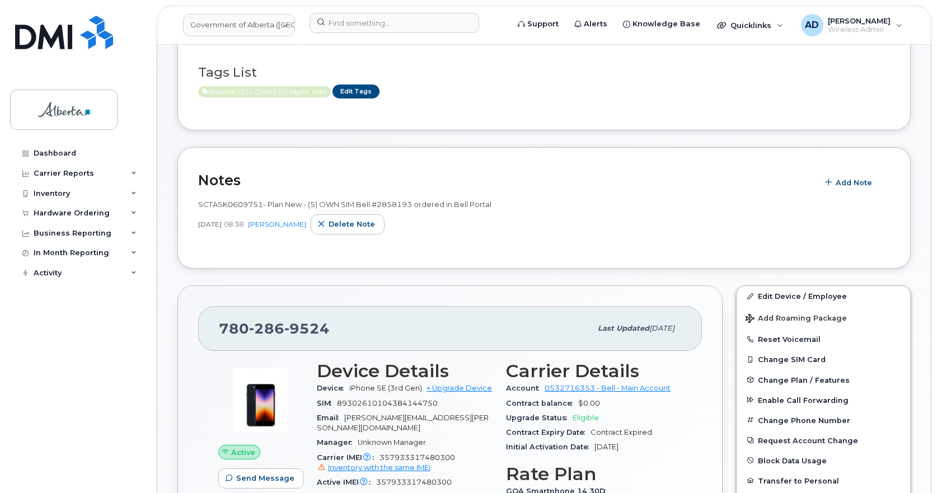
scroll to position [280, 0]
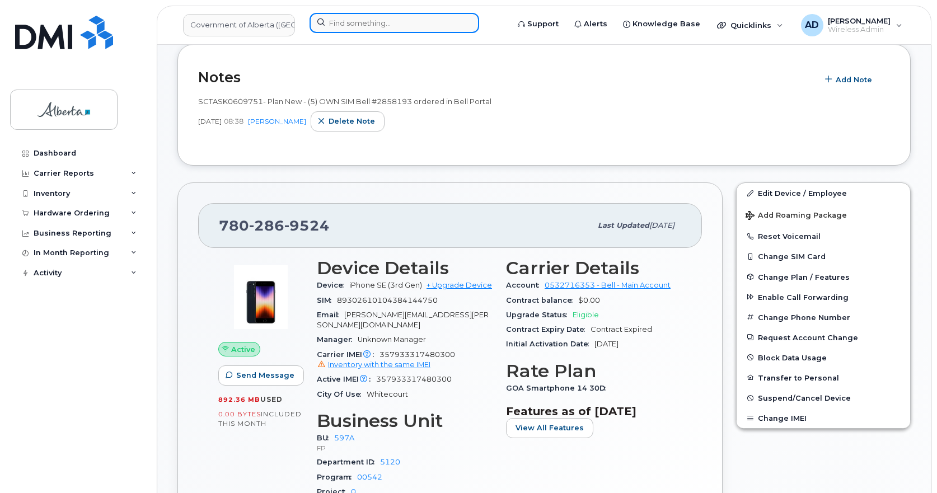
click at [425, 22] on input at bounding box center [395, 23] width 170 height 20
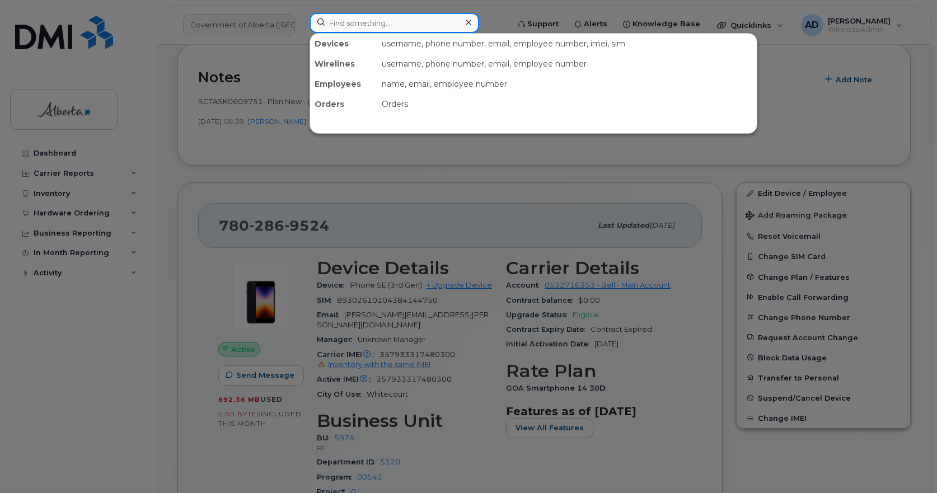
paste input "15873357867"
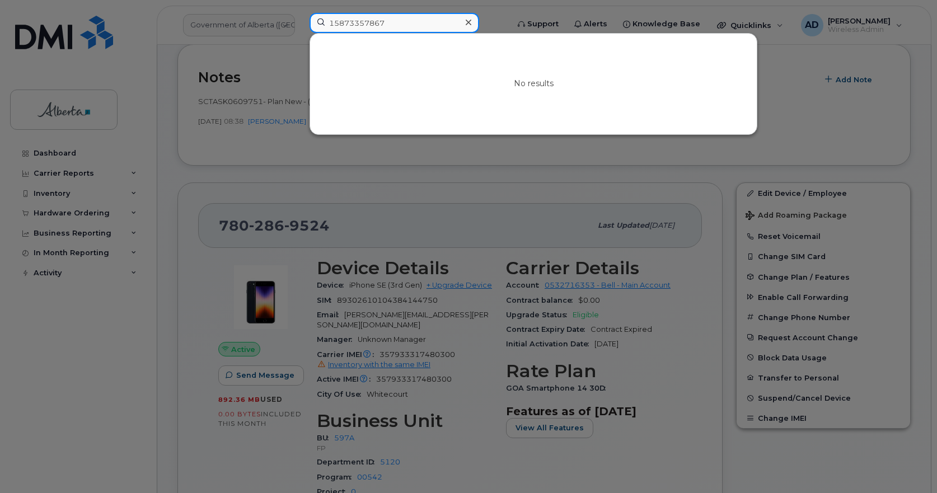
click at [334, 21] on input "15873357867" at bounding box center [395, 23] width 170 height 20
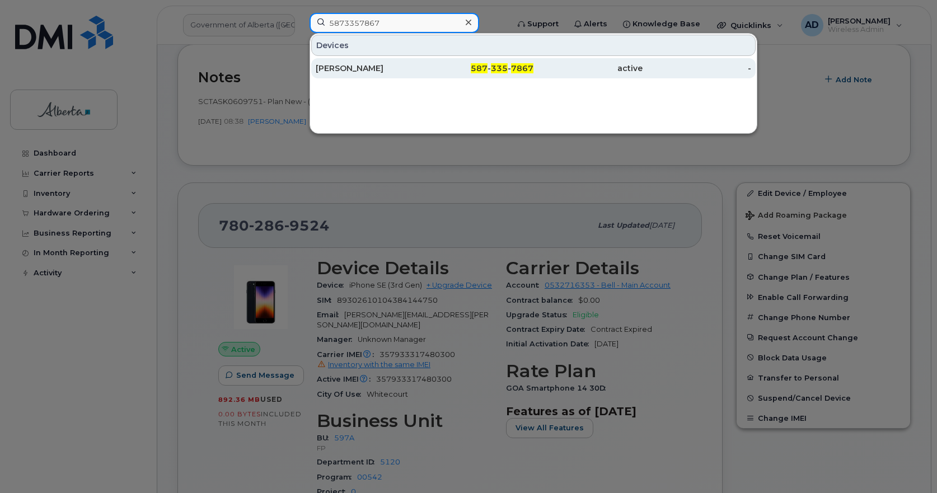
type input "5873357867"
click at [386, 70] on div "Andre Mendoza" at bounding box center [370, 68] width 109 height 11
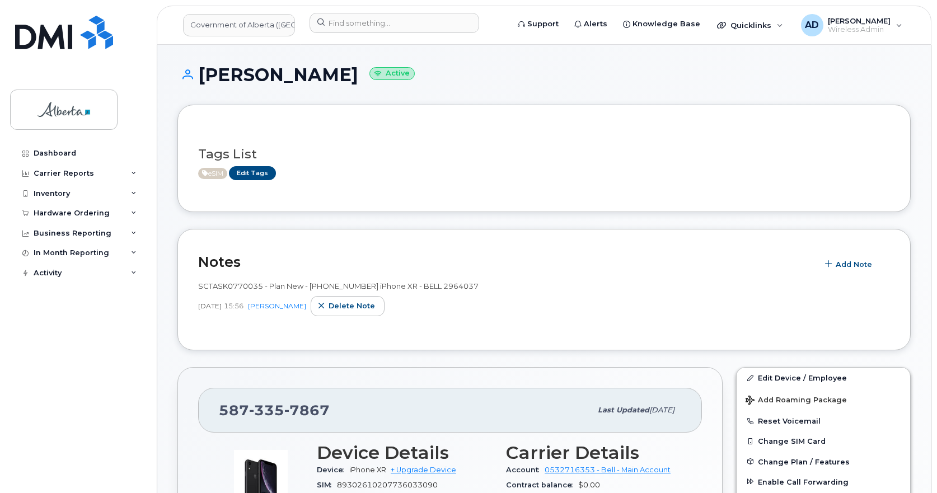
drag, startPoint x: 347, startPoint y: 78, endPoint x: 203, endPoint y: 76, distance: 144.4
click at [203, 76] on h1 "[PERSON_NAME] Active" at bounding box center [543, 75] width 733 height 20
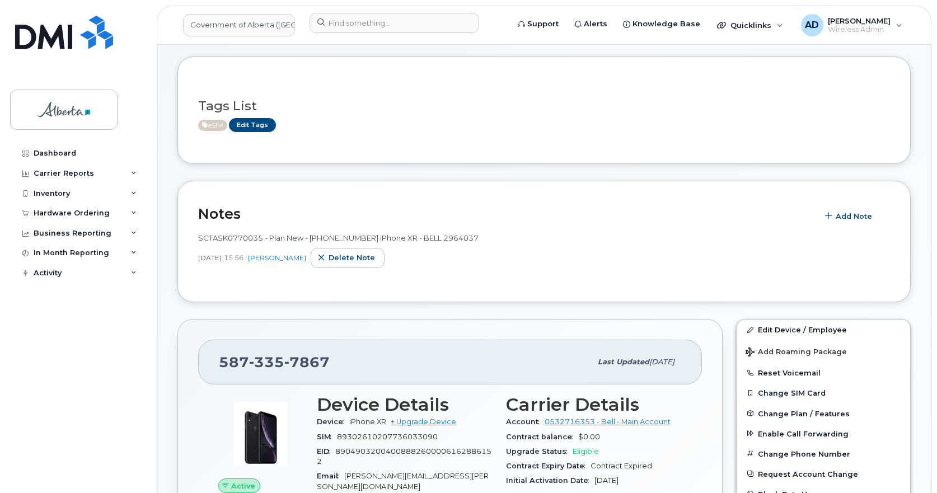
scroll to position [336, 0]
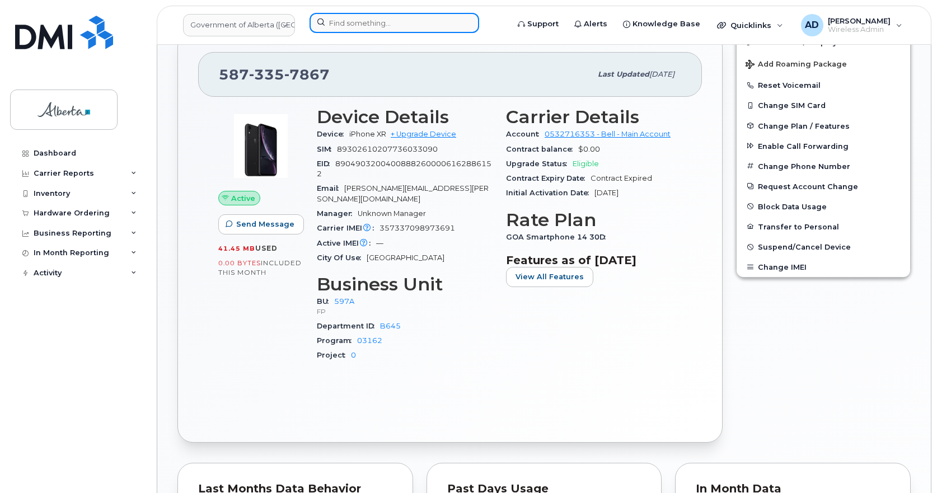
click at [353, 18] on input at bounding box center [395, 23] width 170 height 20
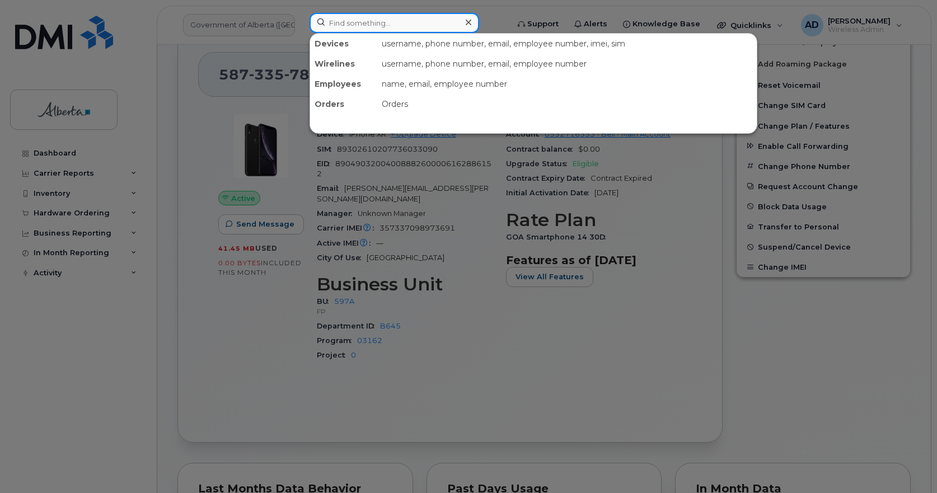
paste input "15879825132"
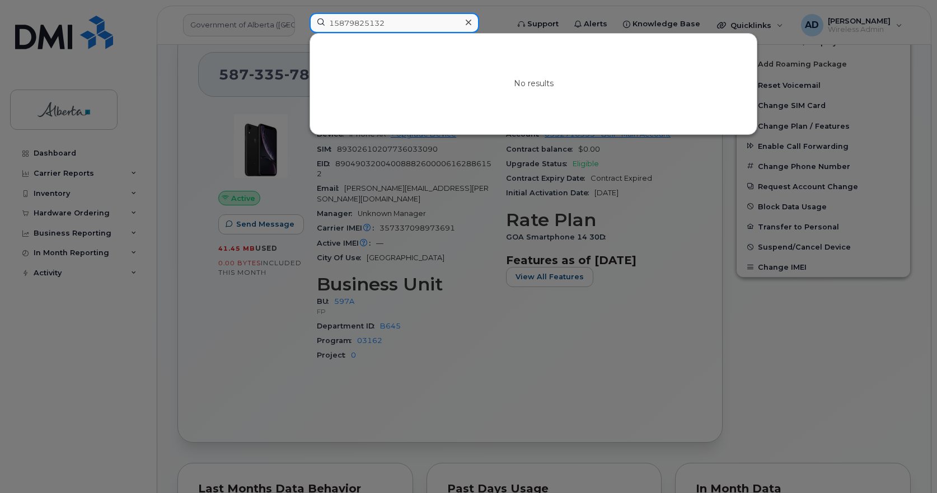
click at [334, 23] on input "15879825132" at bounding box center [395, 23] width 170 height 20
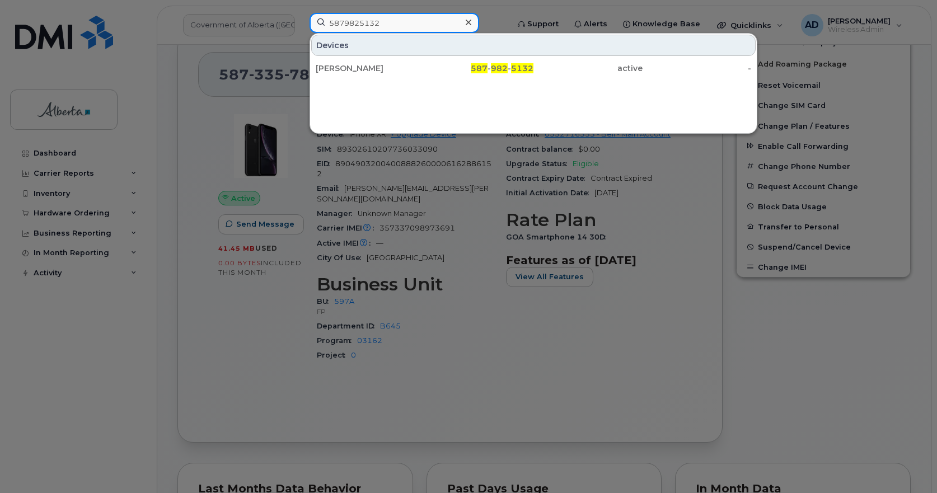
type input "5879825132"
click at [358, 71] on div "[PERSON_NAME]" at bounding box center [370, 68] width 109 height 11
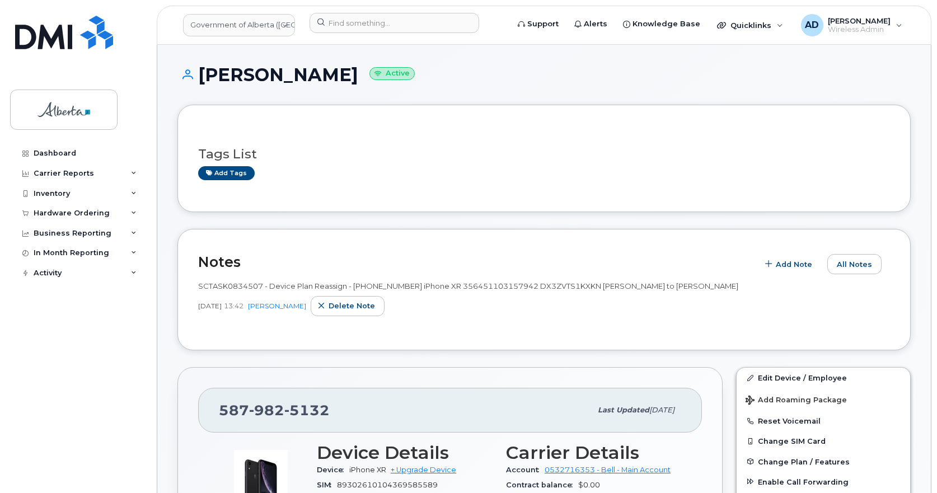
drag, startPoint x: 302, startPoint y: 74, endPoint x: 201, endPoint y: 77, distance: 100.8
click at [201, 77] on h1 "Emily Babcock Active" at bounding box center [543, 75] width 733 height 20
copy h1 "Emily Babcock"
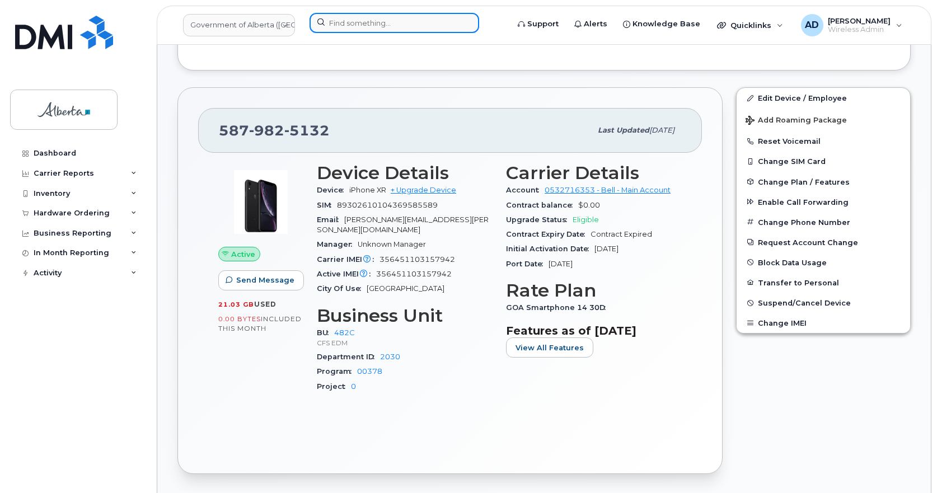
click at [342, 29] on input at bounding box center [395, 23] width 170 height 20
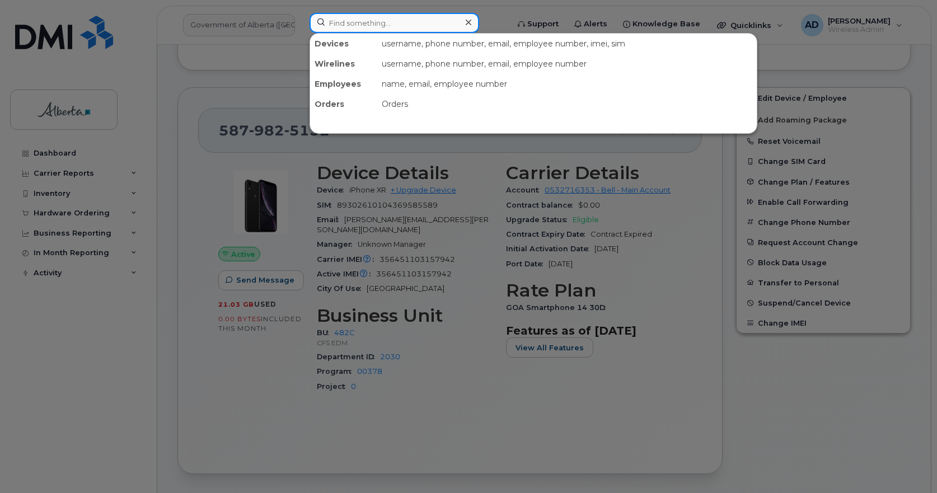
paste input "17805189180"
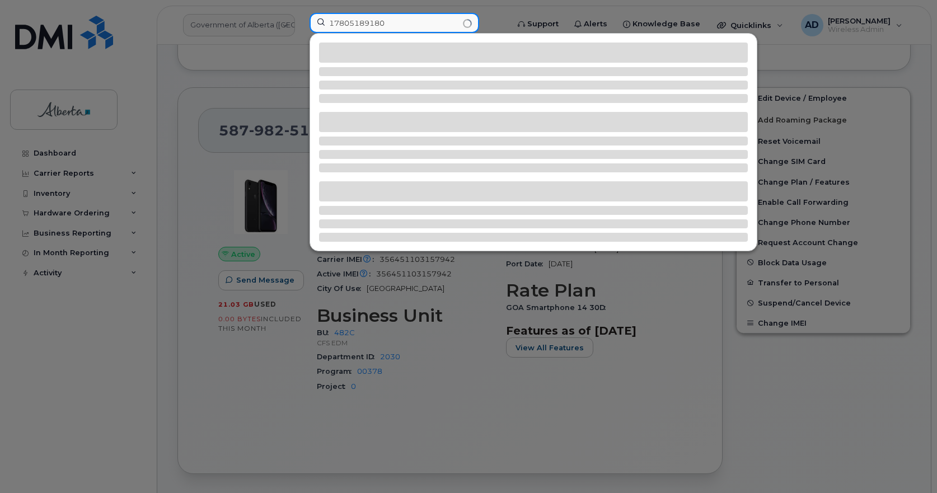
click at [336, 18] on input "17805189180" at bounding box center [395, 23] width 170 height 20
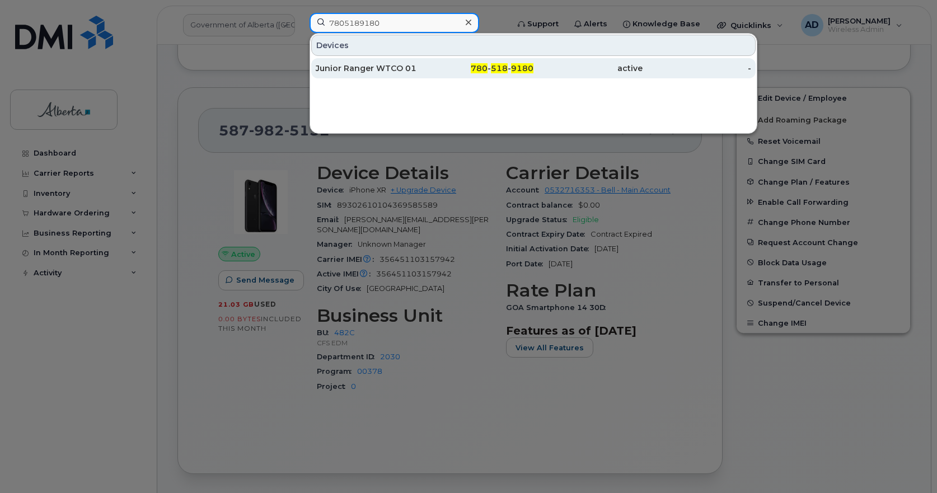
type input "7805189180"
click at [358, 65] on div "Junior Ranger WTCO 01" at bounding box center [370, 68] width 109 height 11
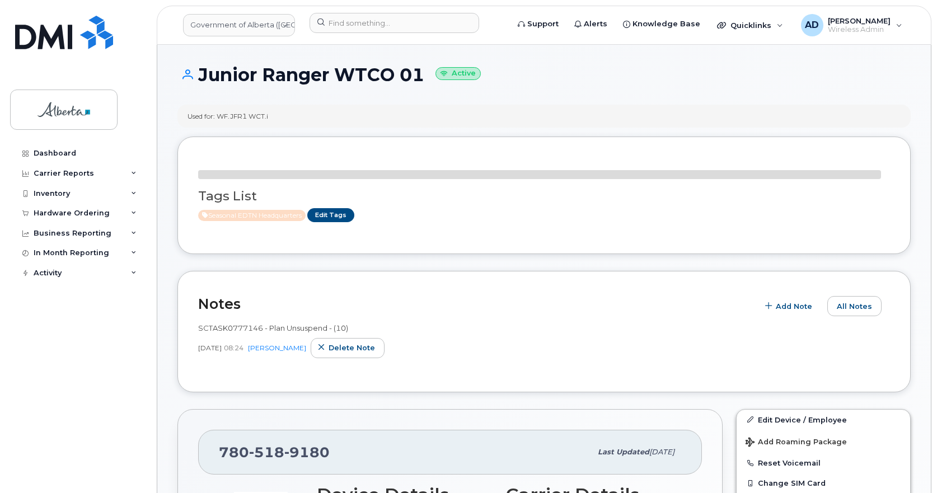
drag, startPoint x: 427, startPoint y: 75, endPoint x: 194, endPoint y: 77, distance: 232.9
click at [194, 77] on h1 "Junior Ranger WTCO 01 Active" at bounding box center [543, 75] width 733 height 20
copy h1 "Junior Ranger WTCO 01"
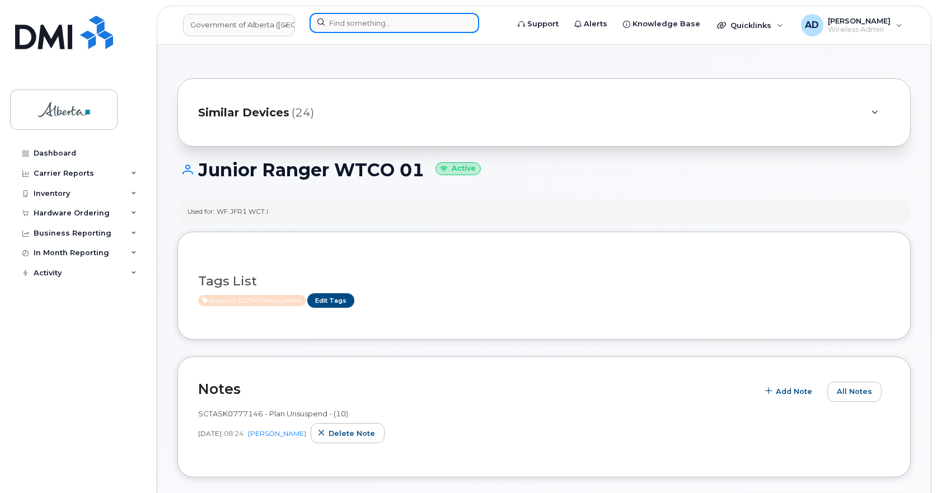
click at [371, 17] on input at bounding box center [395, 23] width 170 height 20
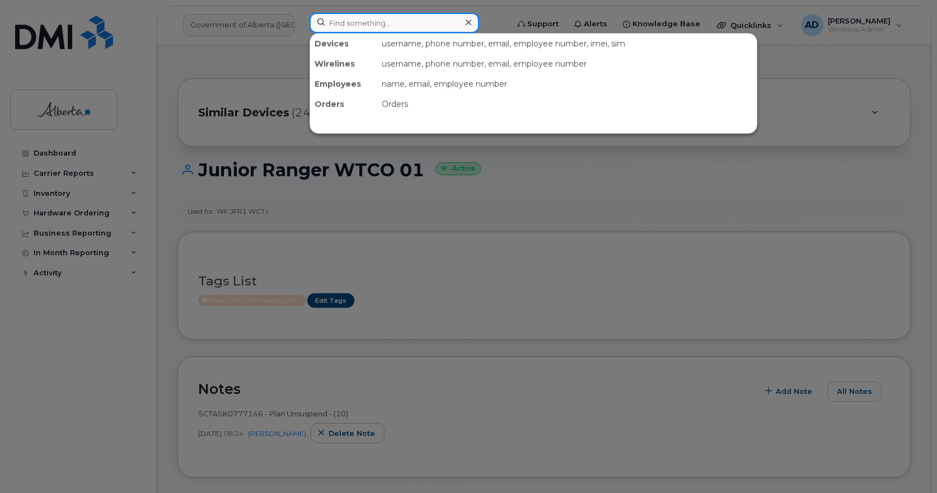
paste input "17805540854"
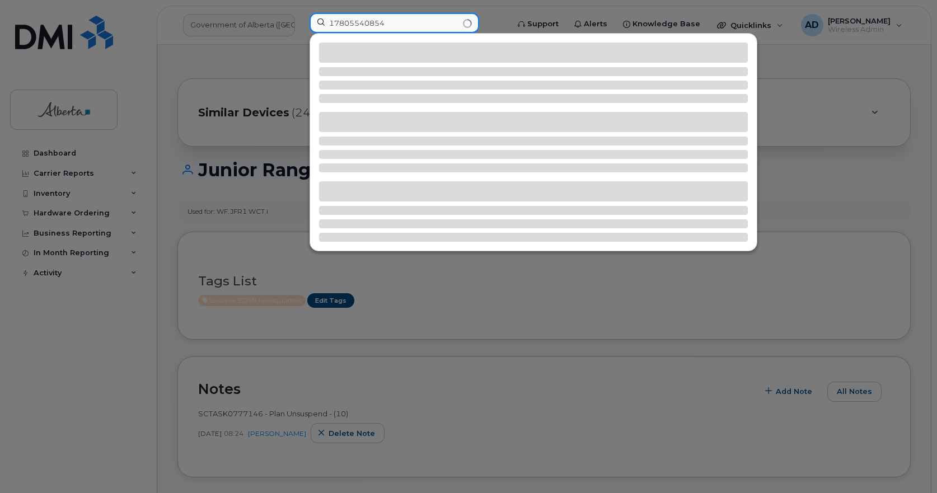
click at [334, 20] on input "17805540854" at bounding box center [395, 23] width 170 height 20
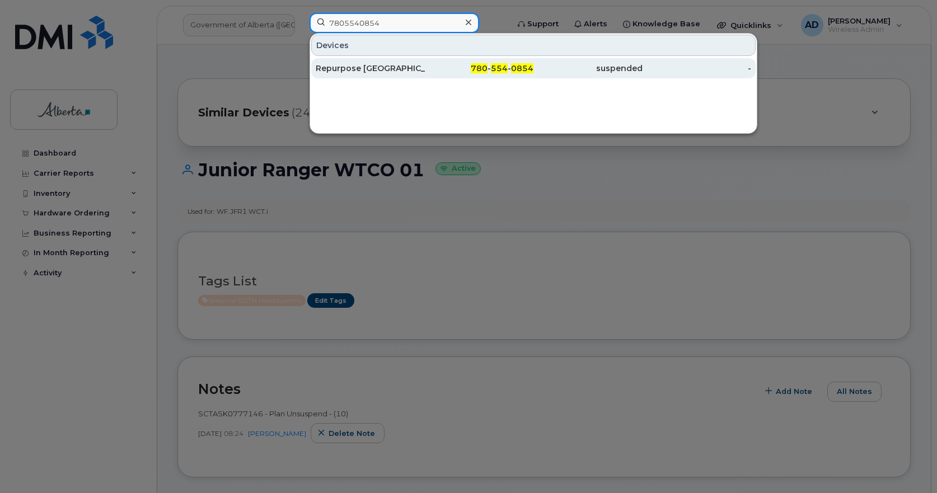
type input "7805540854"
click at [337, 64] on div "Repurpose Edmonton" at bounding box center [370, 68] width 109 height 11
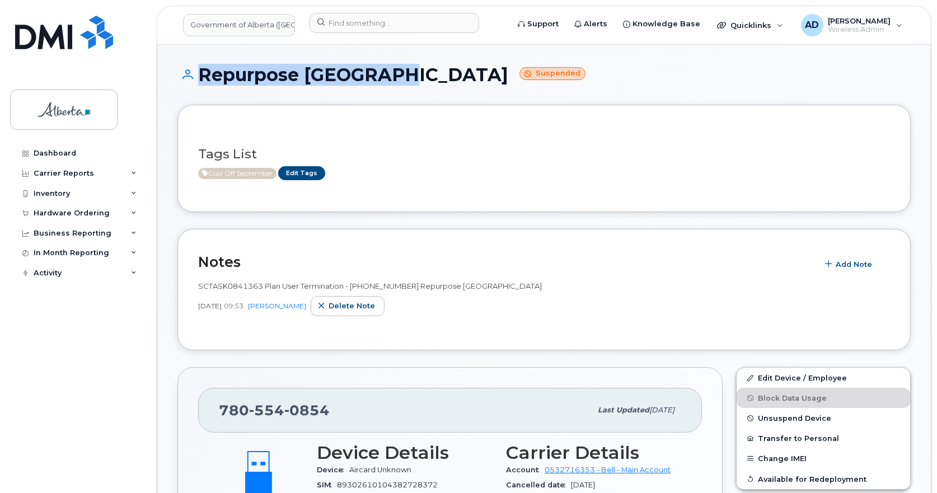
drag, startPoint x: 408, startPoint y: 76, endPoint x: 192, endPoint y: 82, distance: 216.2
click at [192, 82] on h1 "Repurpose Edmonton Suspended" at bounding box center [543, 75] width 733 height 20
copy h1 "Repurpose [GEOGRAPHIC_DATA]"
click at [574, 202] on div "Tags List Cool Off September Edit Tags" at bounding box center [543, 158] width 733 height 107
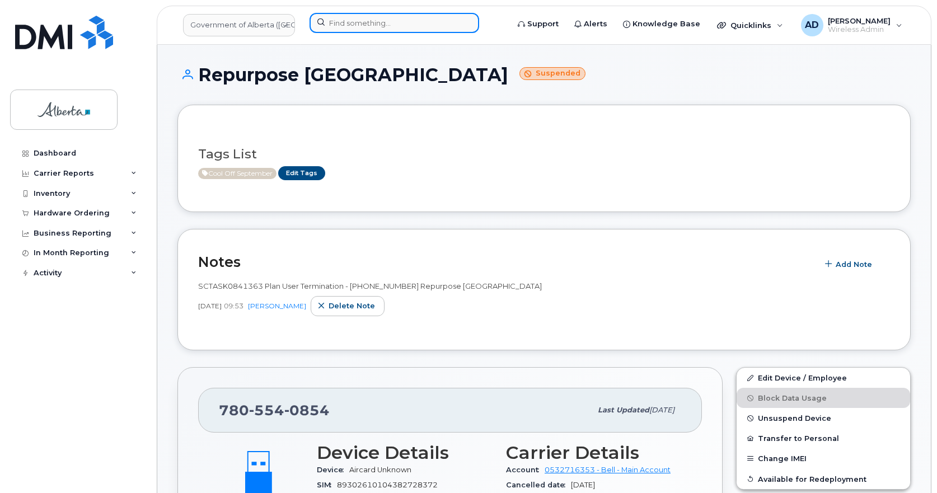
click at [362, 23] on input at bounding box center [395, 23] width 170 height 20
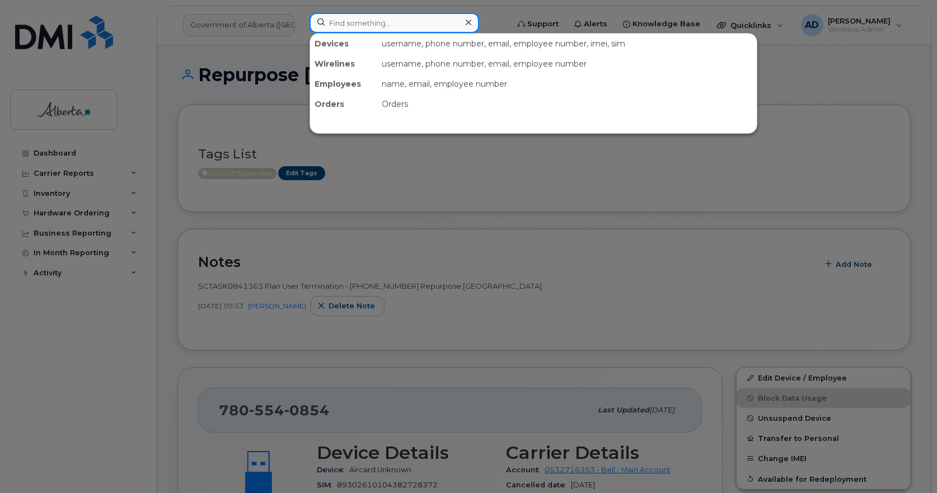
paste input "17808210524"
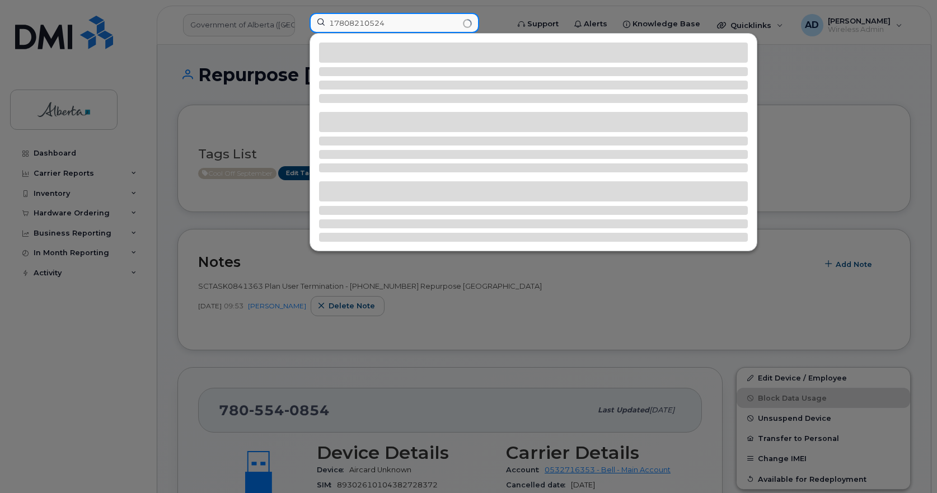
click at [332, 24] on input "17808210524" at bounding box center [395, 23] width 170 height 20
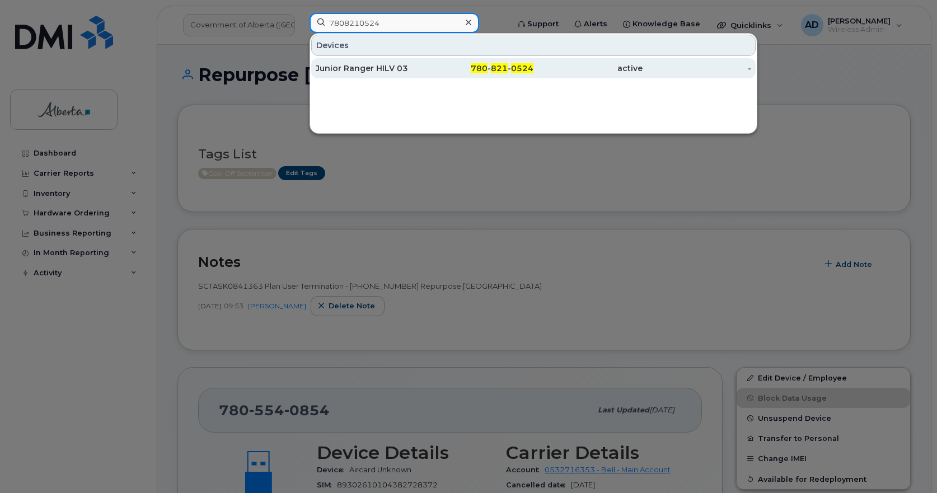
type input "7808210524"
click at [332, 63] on div "Junior Ranger HILV 03" at bounding box center [370, 68] width 109 height 11
click at [393, 71] on div "Junior Ranger HILV 03" at bounding box center [370, 68] width 109 height 11
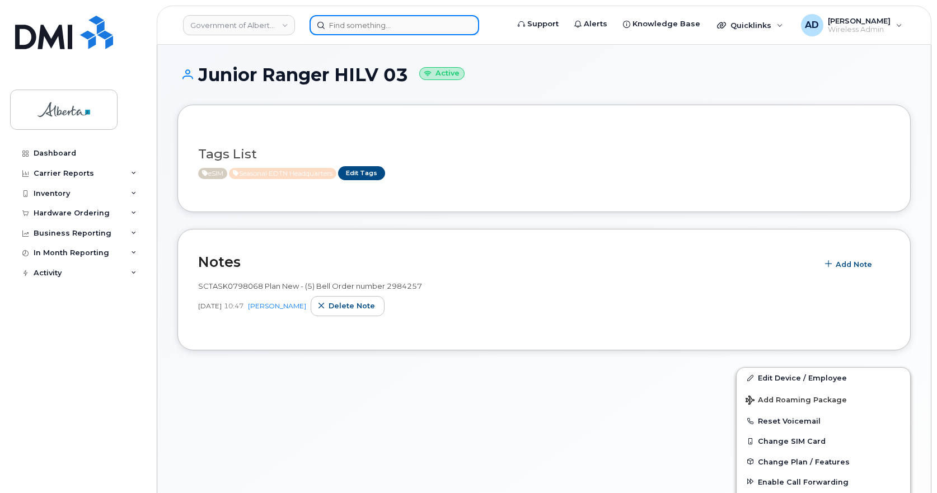
click at [322, 21] on input at bounding box center [395, 25] width 170 height 20
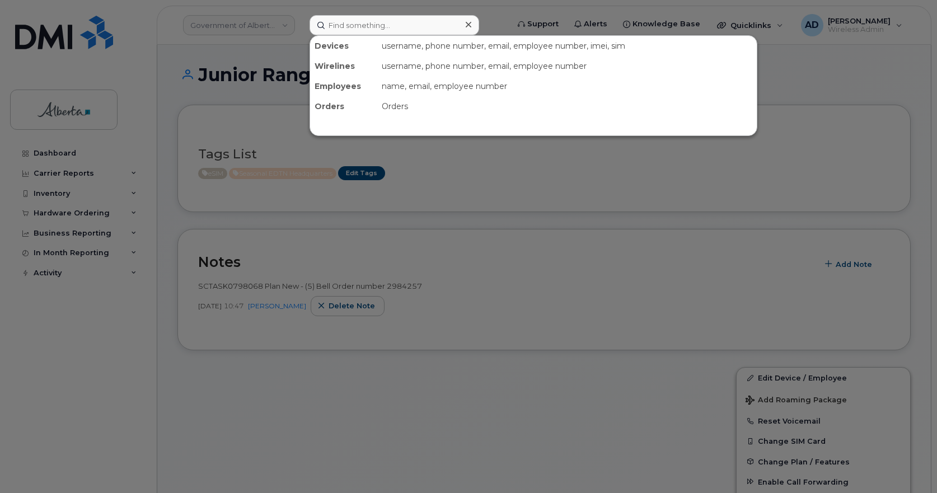
click at [534, 277] on div at bounding box center [468, 246] width 937 height 493
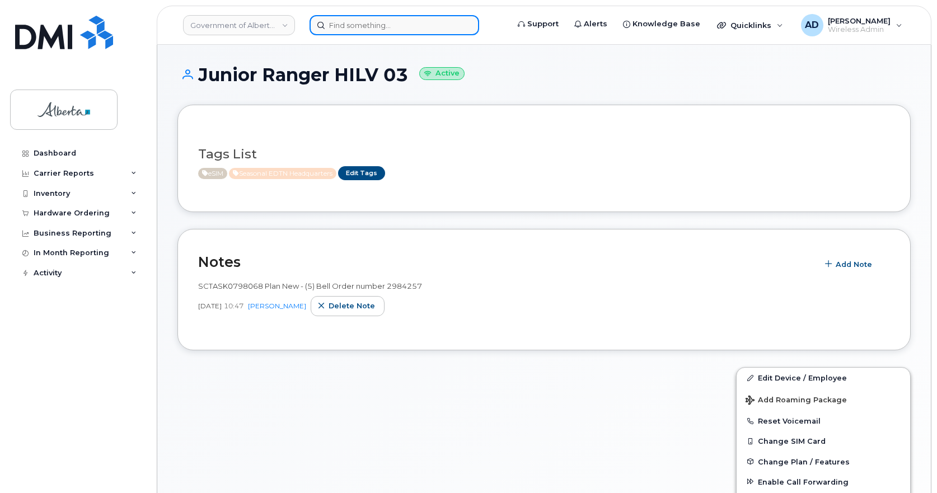
click at [339, 18] on input at bounding box center [395, 25] width 170 height 20
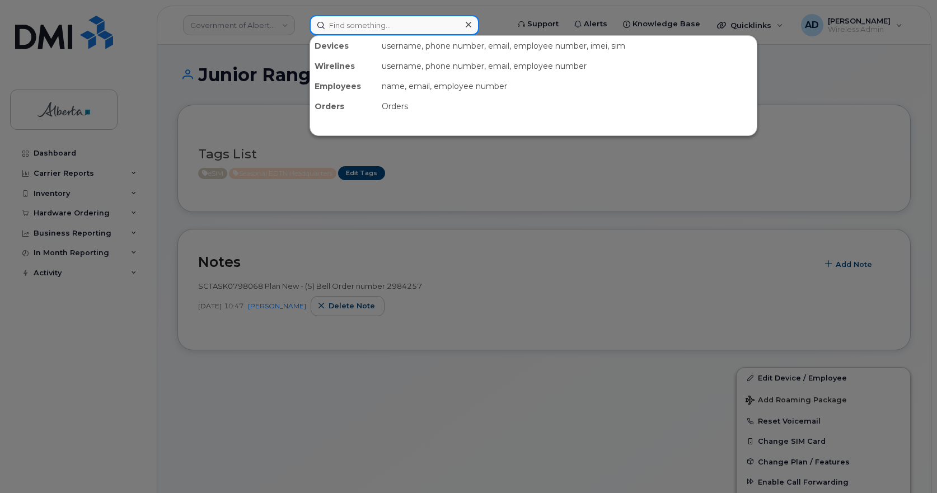
paste input "17808210524"
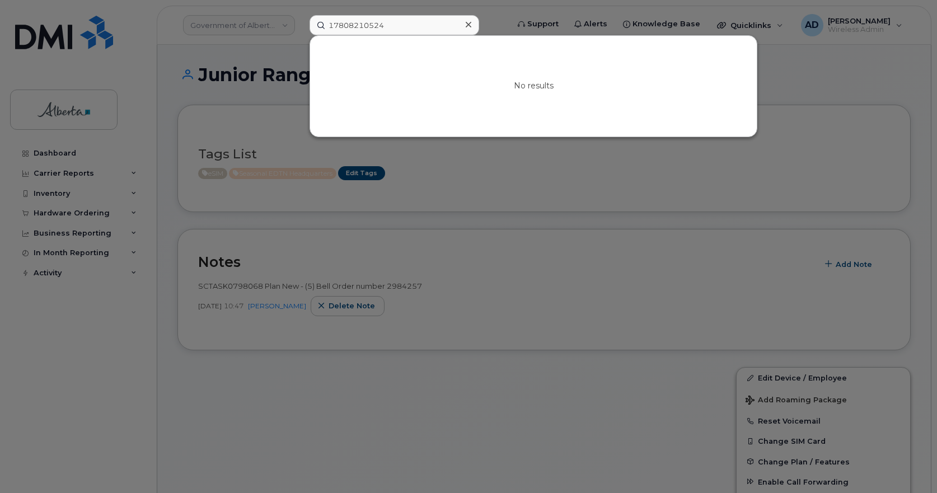
click at [335, 35] on div "No results" at bounding box center [534, 86] width 448 height 102
click at [334, 34] on input "17808210524" at bounding box center [395, 25] width 170 height 20
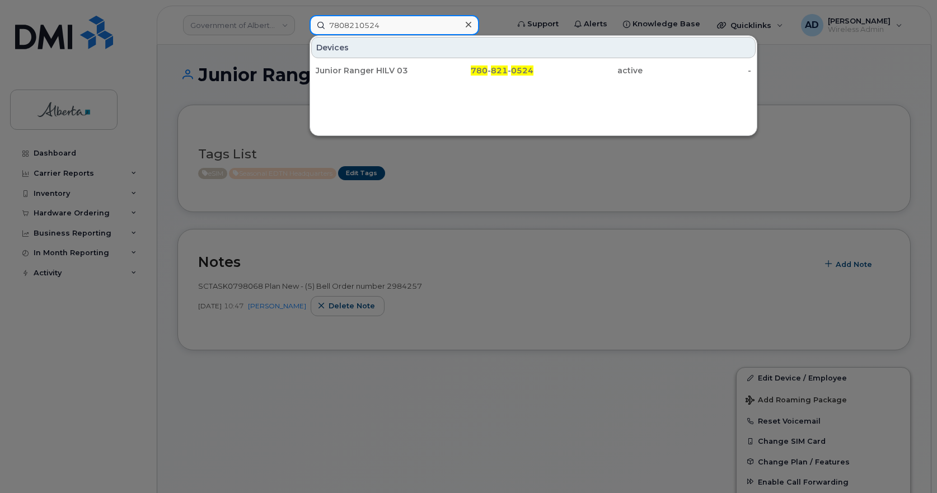
type input "7808210524"
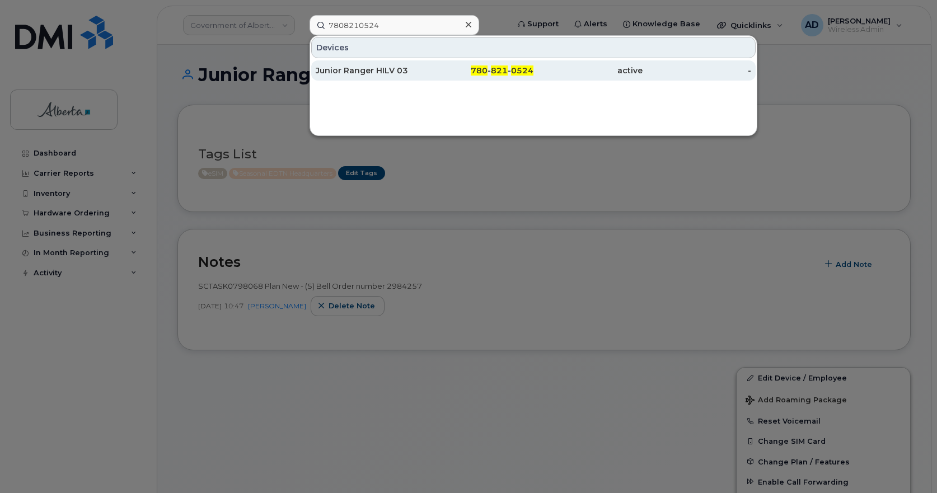
click at [346, 64] on div "Junior Ranger HILV 03" at bounding box center [370, 70] width 109 height 20
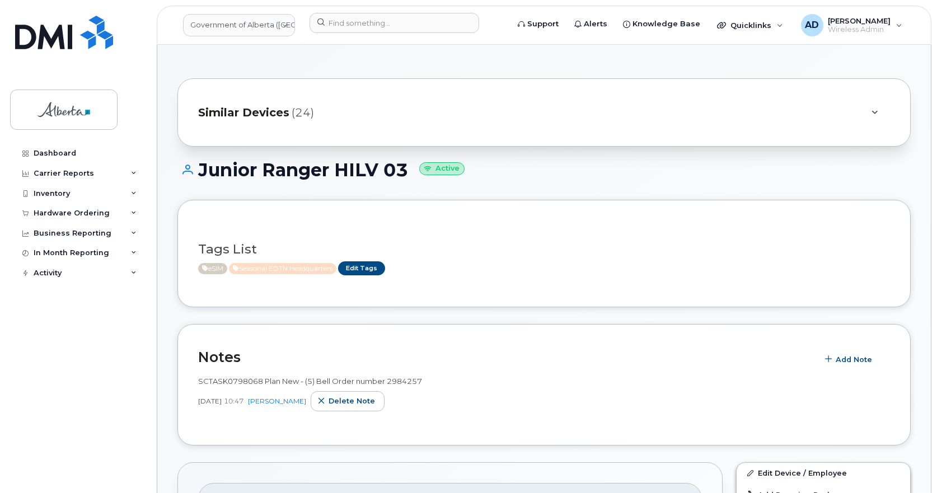
drag, startPoint x: 387, startPoint y: 171, endPoint x: 199, endPoint y: 176, distance: 188.7
click at [199, 176] on h1 "Junior Ranger HILV 03 Active" at bounding box center [543, 170] width 733 height 20
copy h1 "Junior Ranger HILV 03"
click at [395, 25] on input at bounding box center [395, 23] width 170 height 20
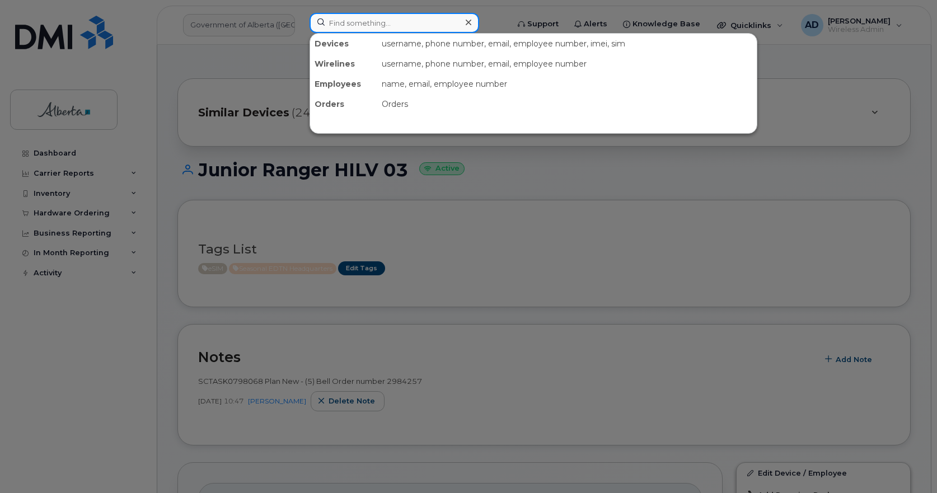
paste input "17805183662"
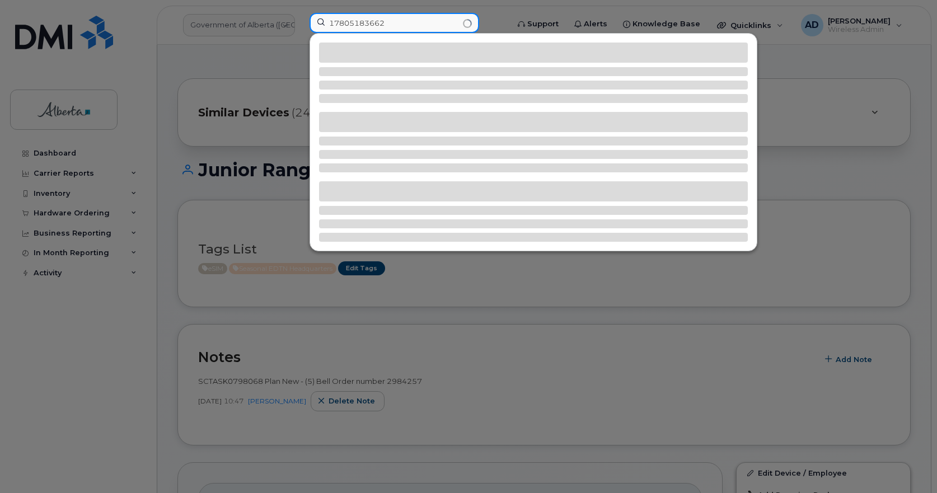
click at [335, 27] on input "17805183662" at bounding box center [395, 23] width 170 height 20
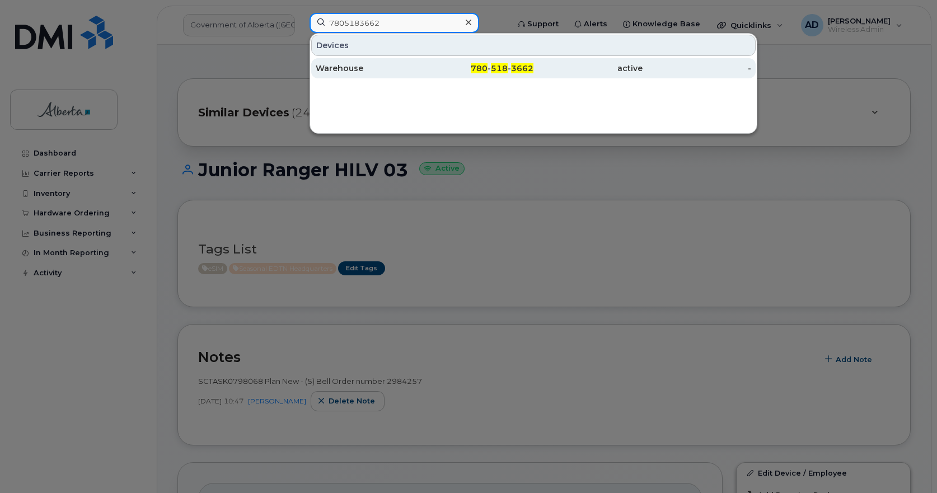
type input "7805183662"
click at [339, 62] on div "Warehouse" at bounding box center [370, 68] width 109 height 20
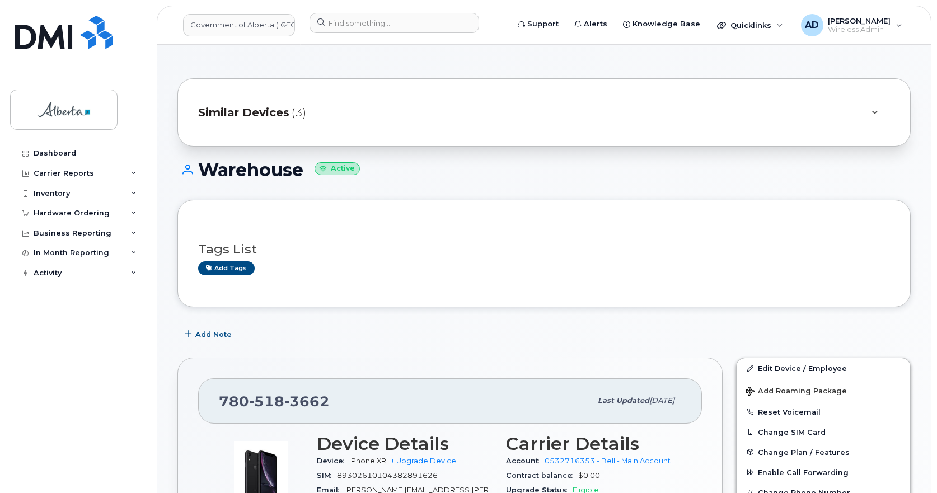
click at [242, 167] on h1 "Warehouse Active" at bounding box center [543, 170] width 733 height 20
copy h1 "Warehouse"
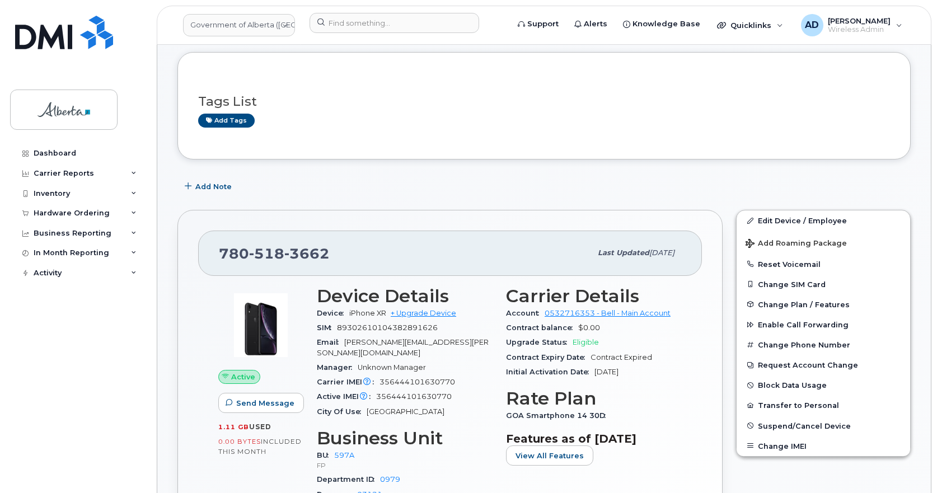
scroll to position [168, 0]
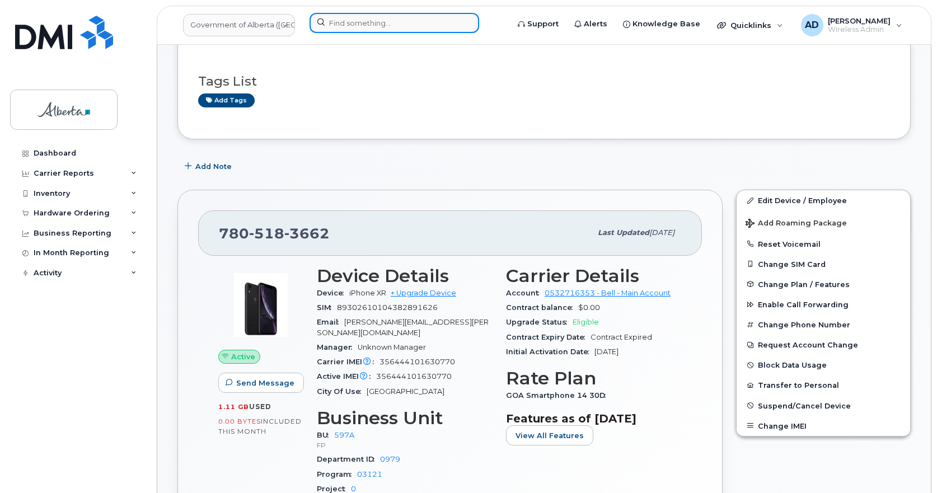
click at [414, 25] on input at bounding box center [395, 23] width 170 height 20
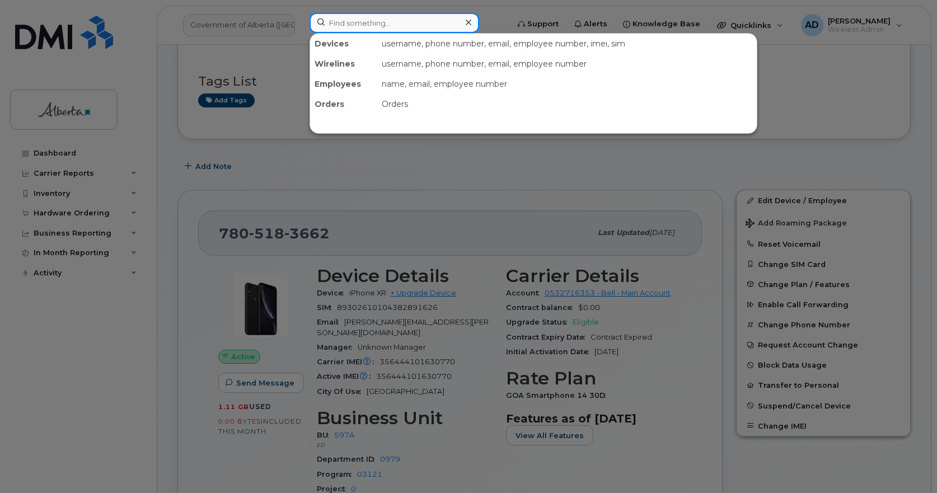
paste input "14038467472"
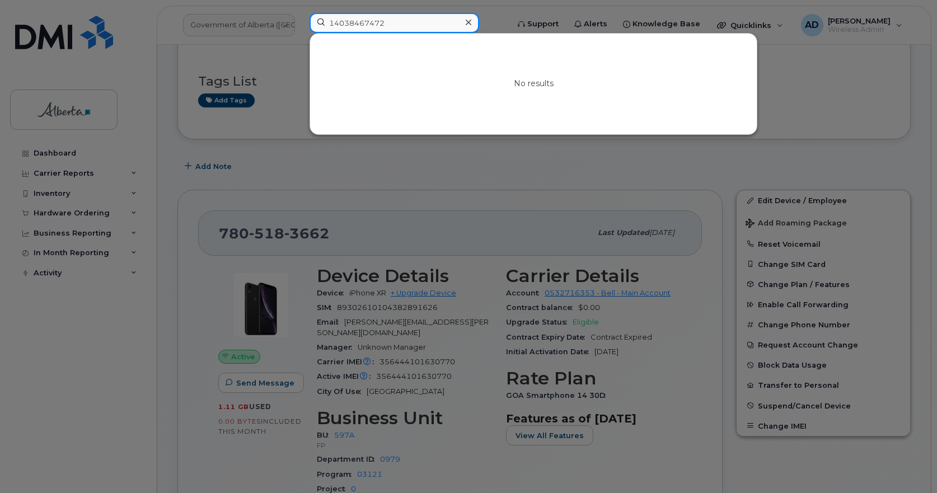
click at [336, 21] on input "14038467472" at bounding box center [395, 23] width 170 height 20
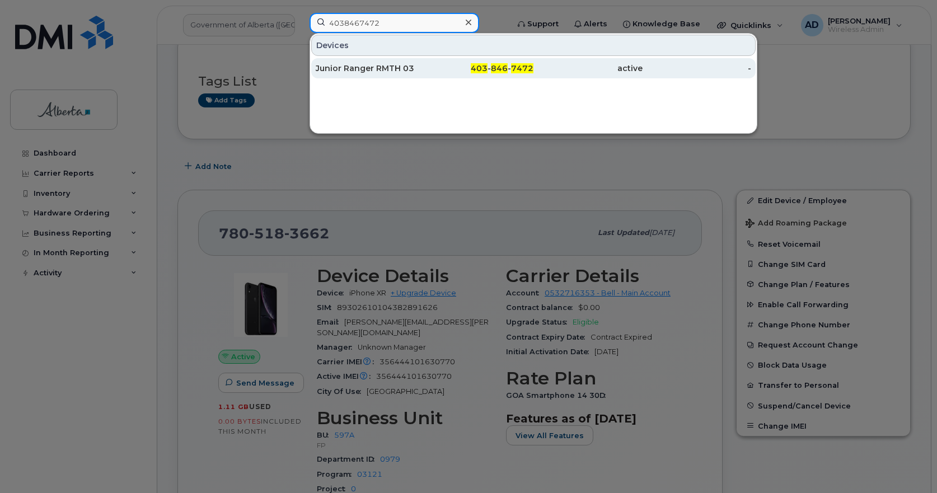
type input "4038467472"
click at [354, 67] on div "Junior Ranger RMTH 03" at bounding box center [370, 68] width 109 height 11
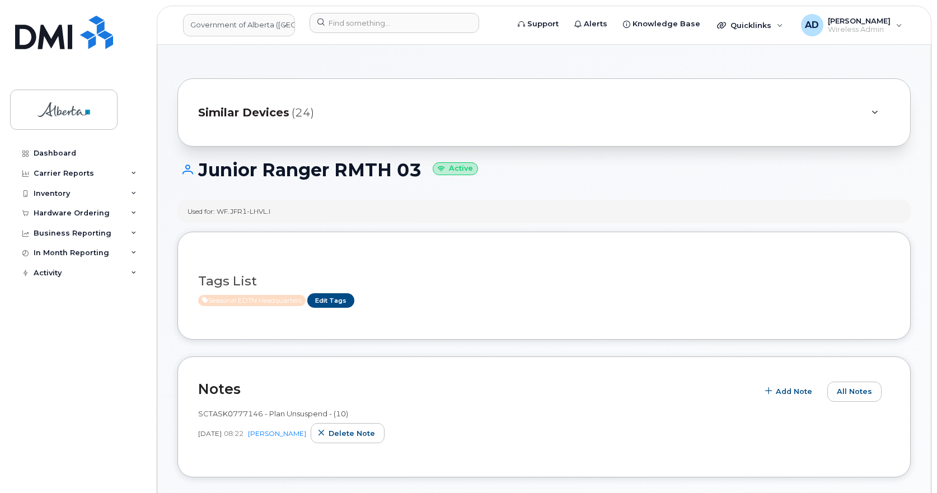
drag, startPoint x: 423, startPoint y: 73, endPoint x: 198, endPoint y: 85, distance: 224.8
click at [263, 180] on h1 "Junior Ranger RMTH 03 Active" at bounding box center [543, 170] width 733 height 20
drag, startPoint x: 367, startPoint y: 169, endPoint x: 202, endPoint y: 168, distance: 165.7
click at [202, 168] on h1 "Junior Ranger RMTH 03 Active" at bounding box center [543, 170] width 733 height 20
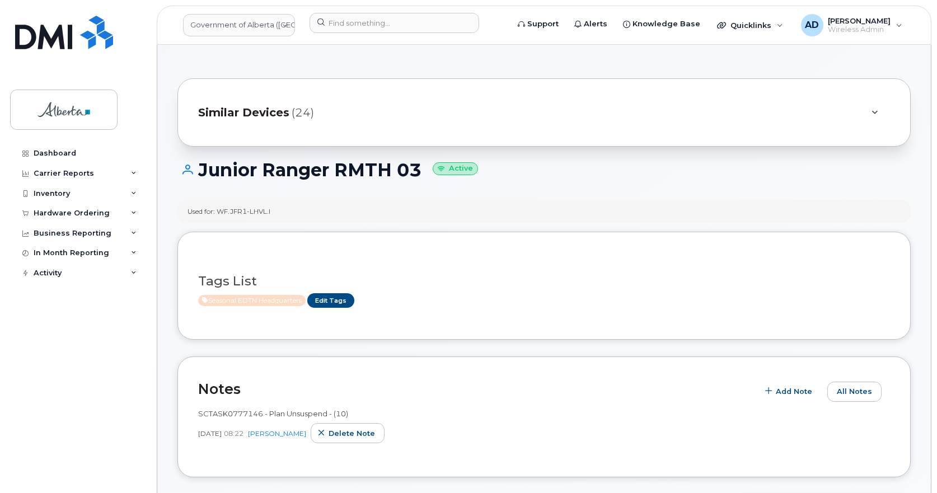
copy h1 "Junior Ranger RMTH 03"
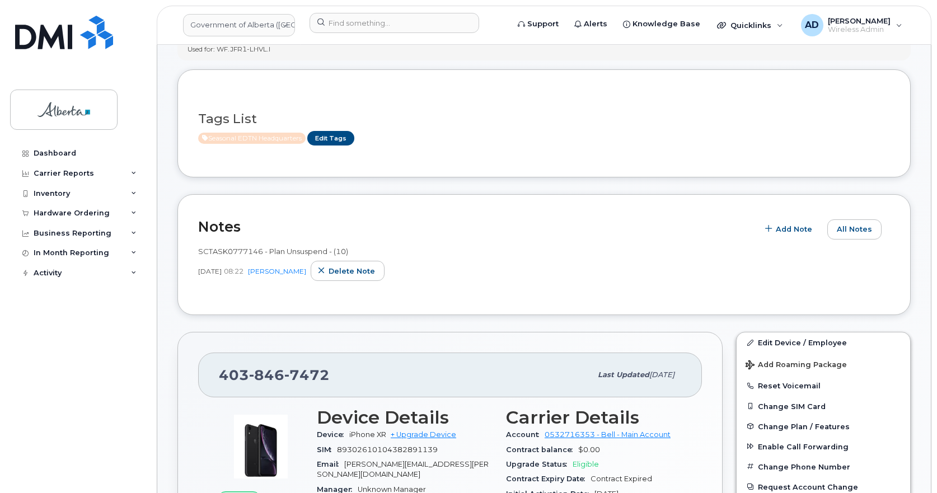
scroll to position [56, 0]
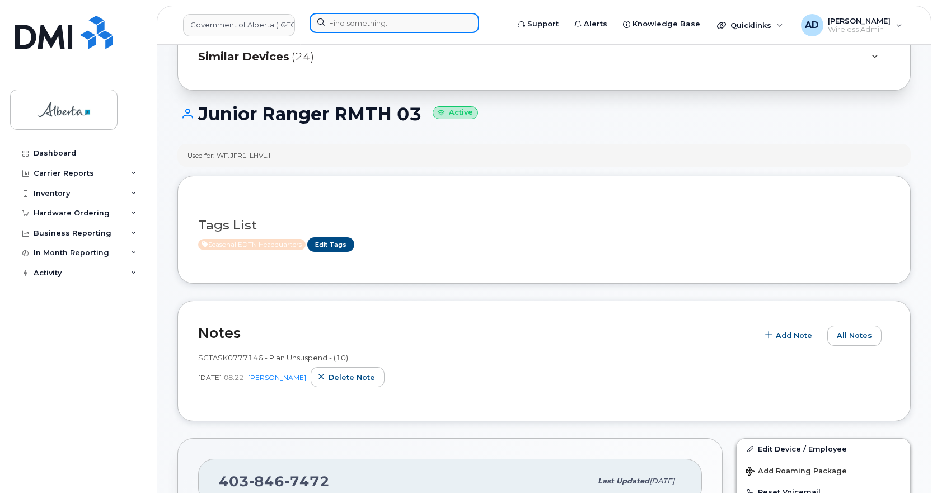
click at [362, 24] on input at bounding box center [395, 23] width 170 height 20
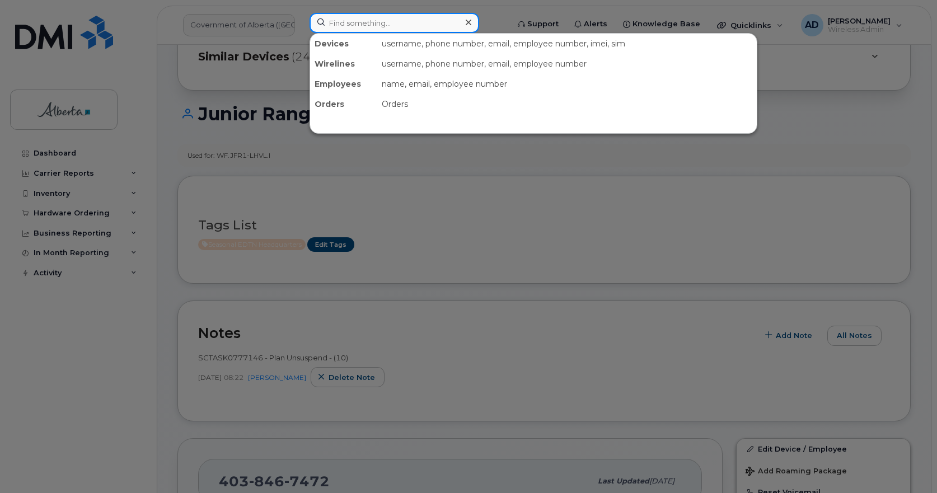
paste input "15873343462"
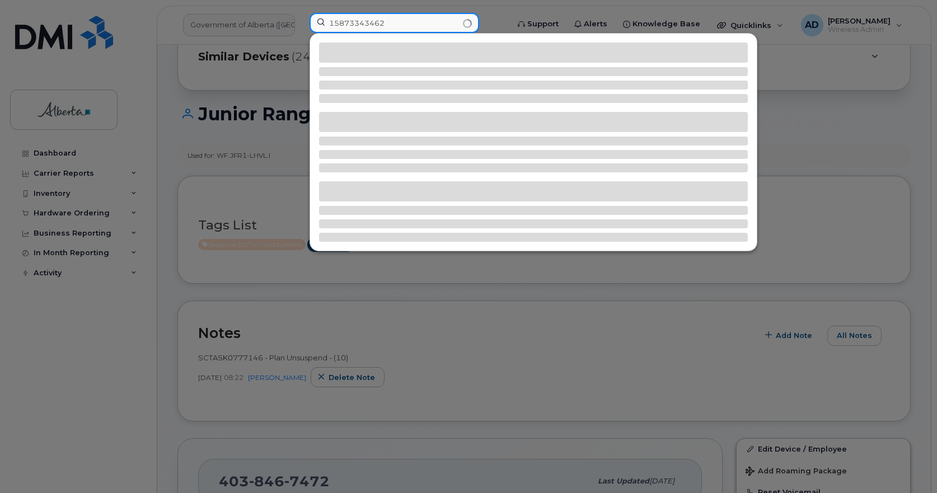
click at [335, 21] on input "15873343462" at bounding box center [395, 23] width 170 height 20
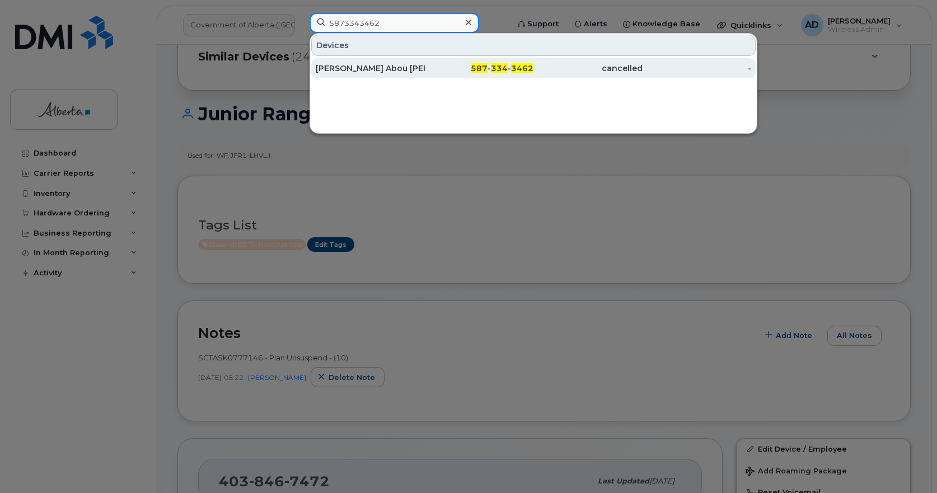
type input "5873343462"
click at [348, 64] on div "Sara Abou Alwan" at bounding box center [370, 68] width 109 height 11
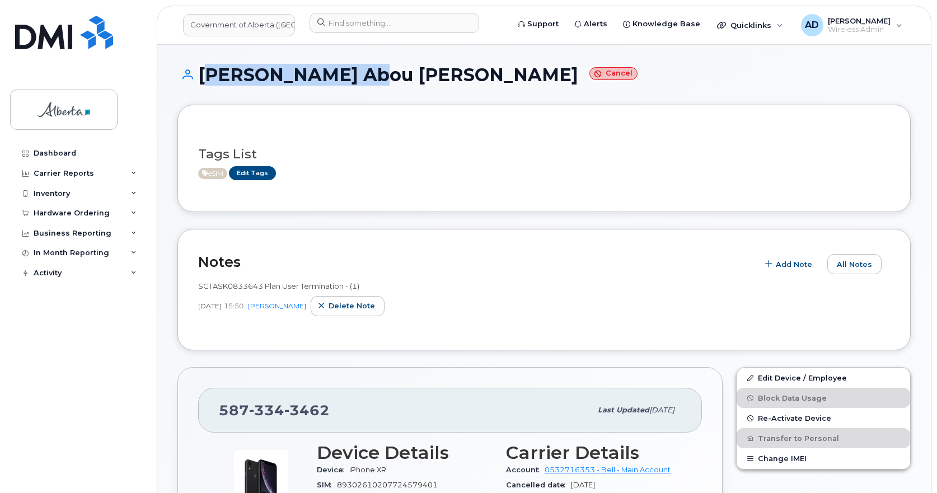
drag, startPoint x: 353, startPoint y: 77, endPoint x: 202, endPoint y: 81, distance: 151.2
click at [202, 81] on h1 "Sara Abou Alwan Cancel" at bounding box center [543, 75] width 733 height 20
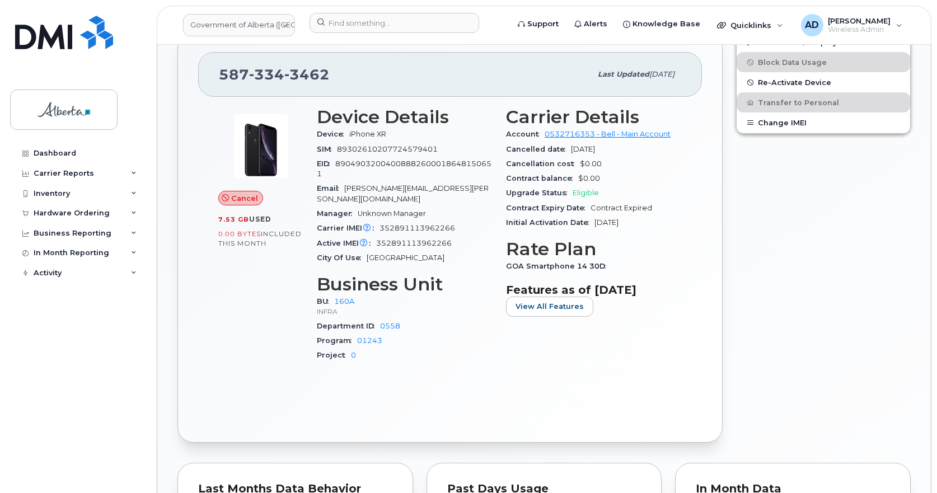
scroll to position [168, 0]
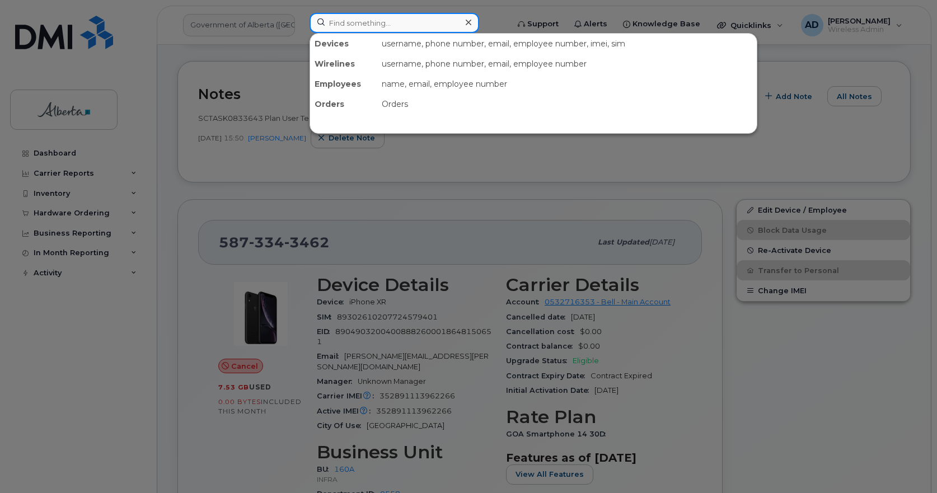
click at [372, 24] on input at bounding box center [395, 23] width 170 height 20
paste input "17802429259"
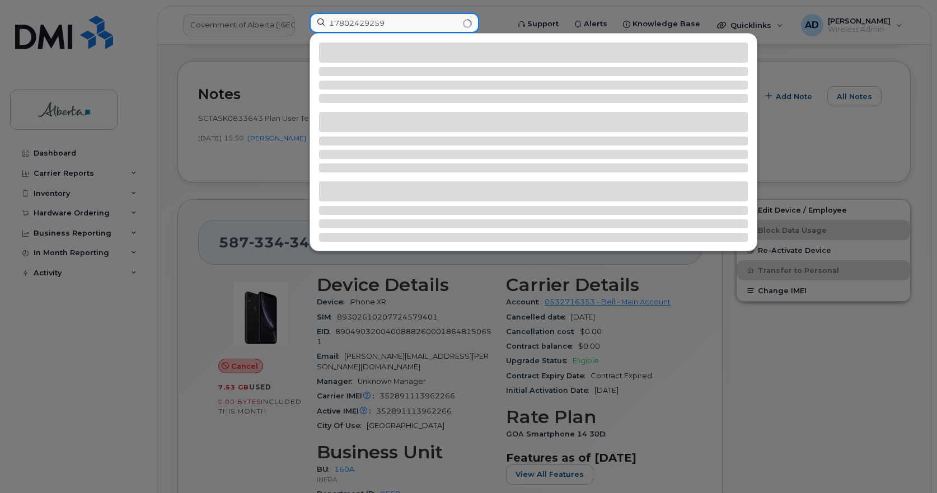
click at [332, 22] on input "17802429259" at bounding box center [395, 23] width 170 height 20
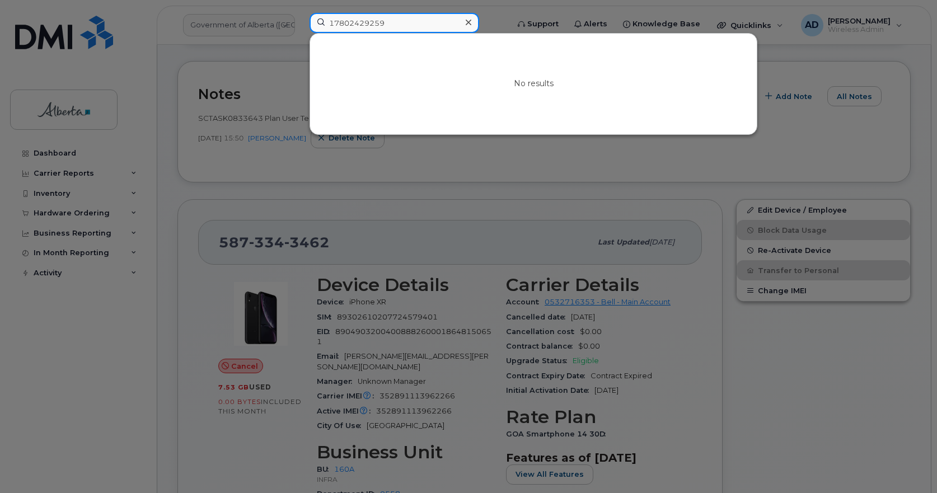
click at [335, 22] on input "17802429259" at bounding box center [395, 23] width 170 height 20
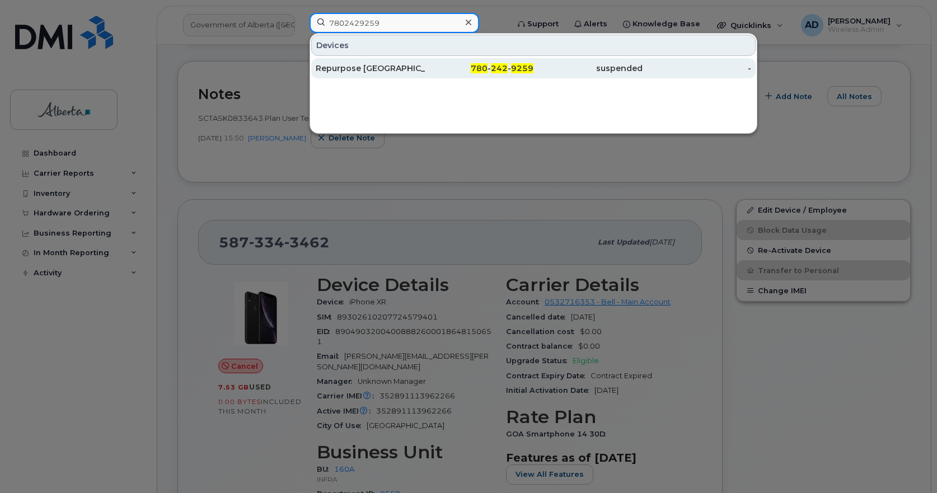
type input "7802429259"
click at [352, 65] on div "Repurpose [GEOGRAPHIC_DATA]" at bounding box center [370, 68] width 109 height 11
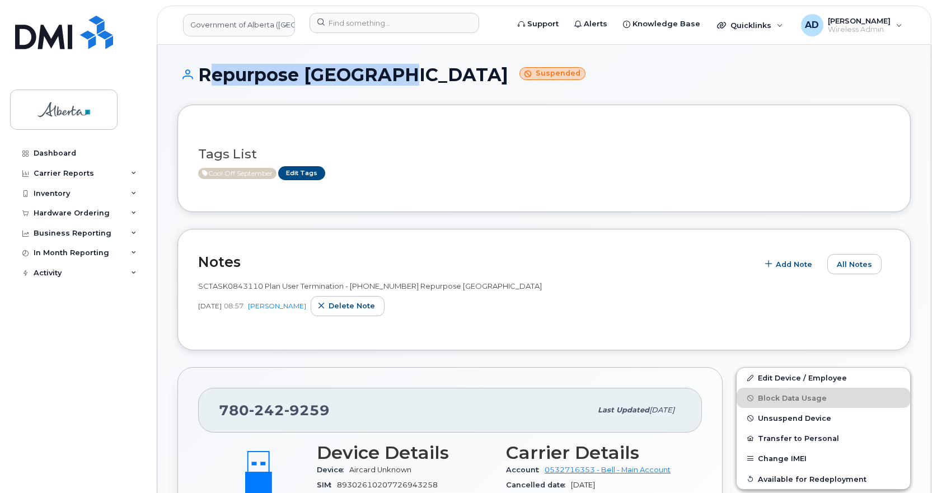
drag, startPoint x: 405, startPoint y: 81, endPoint x: 205, endPoint y: 84, distance: 199.8
click at [205, 84] on h1 "Repurpose Edmonton Suspended" at bounding box center [543, 75] width 733 height 20
copy h1 "Repurpose [GEOGRAPHIC_DATA]"
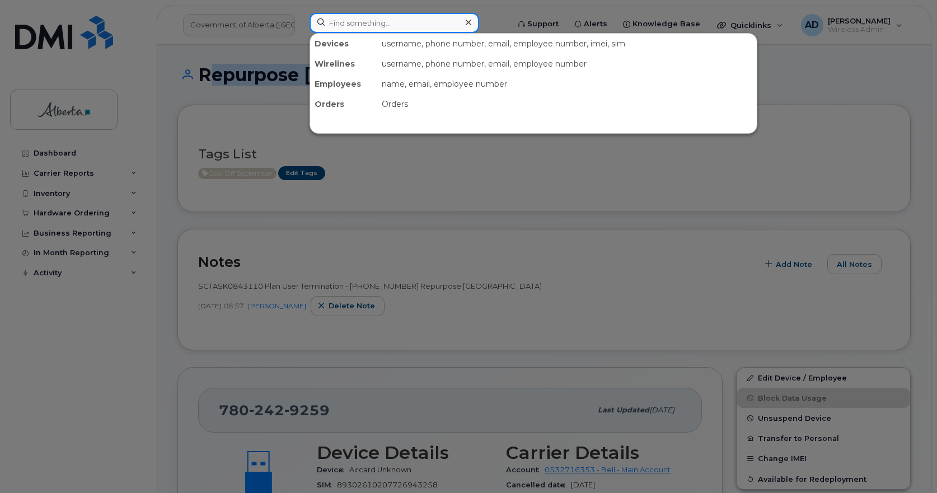
click at [345, 24] on input at bounding box center [395, 23] width 170 height 20
paste input "17808435169"
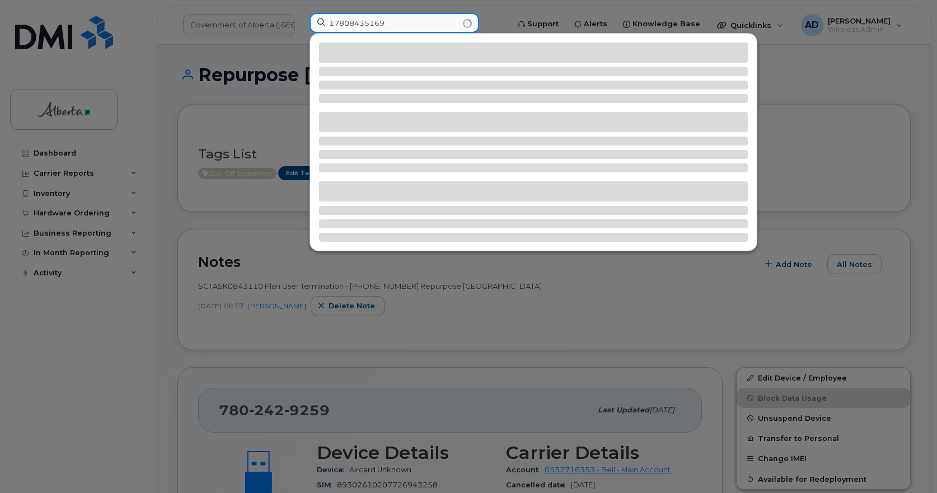
click at [336, 25] on input "17808435169" at bounding box center [395, 23] width 170 height 20
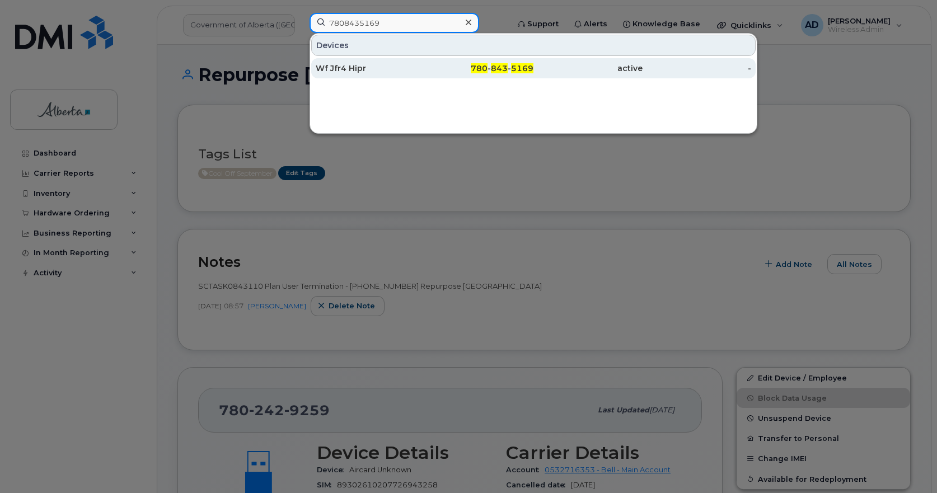
type input "7808435169"
click at [343, 68] on div "Wf Jfr4 Hipr" at bounding box center [370, 68] width 109 height 11
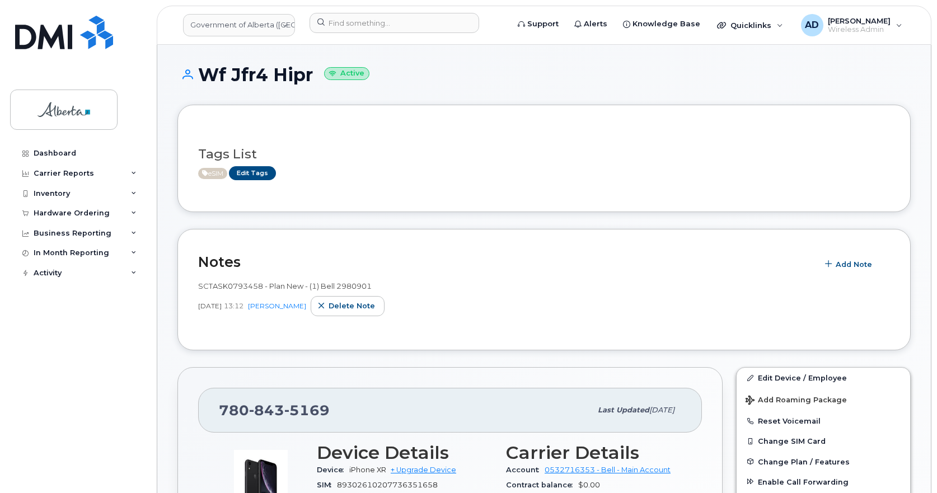
drag, startPoint x: 312, startPoint y: 77, endPoint x: 207, endPoint y: 86, distance: 105.6
click at [207, 86] on div "Wf Jfr4 Hipr Active" at bounding box center [543, 85] width 733 height 40
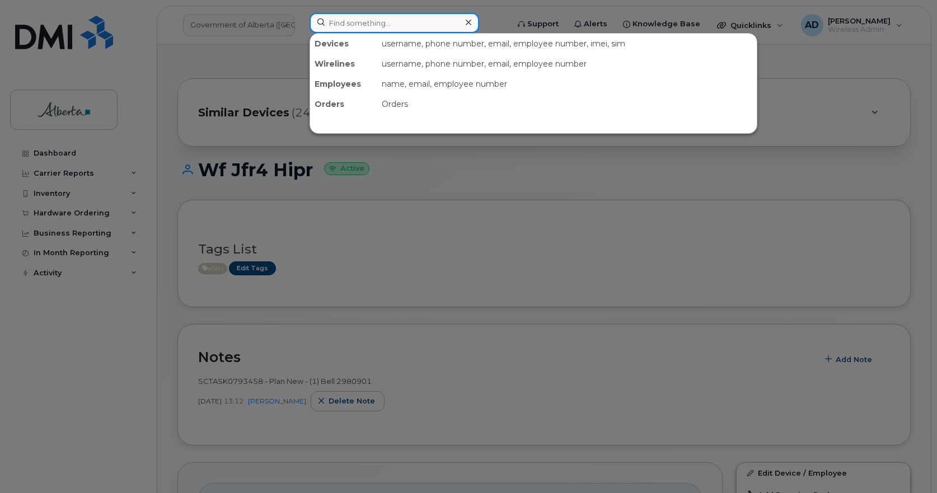
click at [338, 25] on input at bounding box center [395, 23] width 170 height 20
paste input "17808435271"
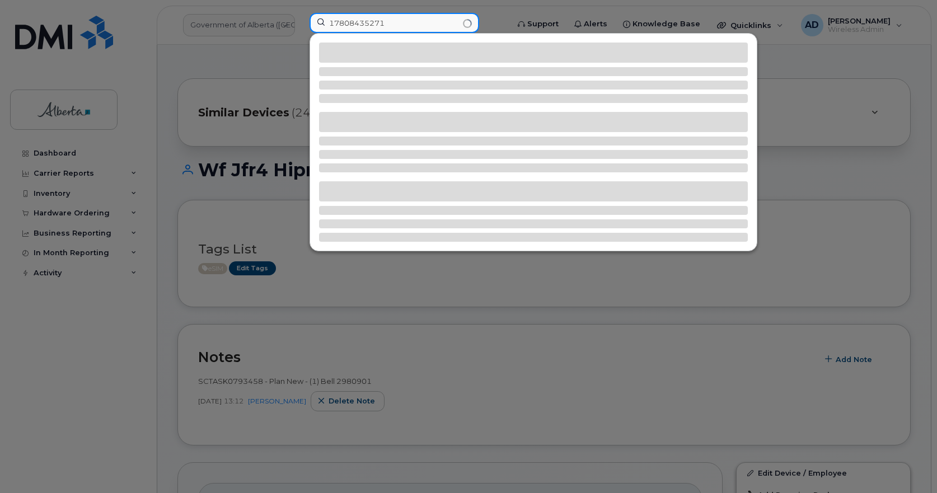
click at [338, 22] on input "17808435271" at bounding box center [395, 23] width 170 height 20
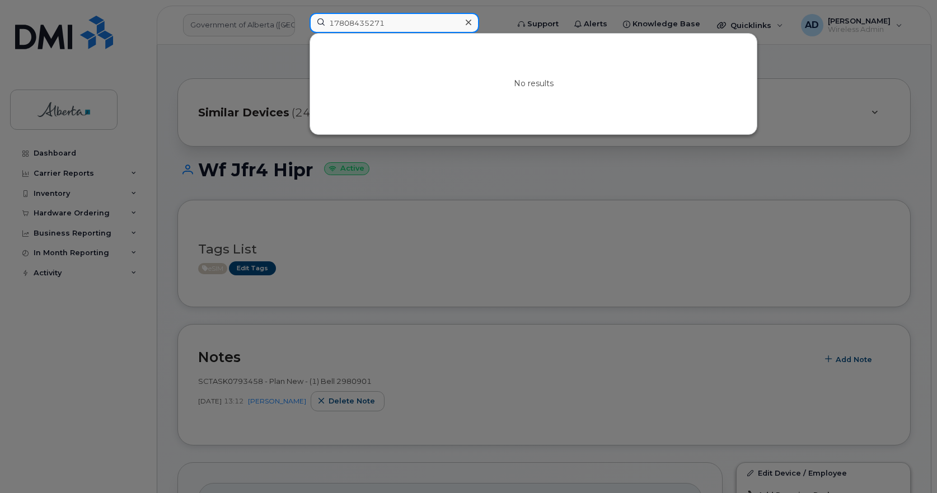
click at [333, 20] on input "17808435271" at bounding box center [395, 23] width 170 height 20
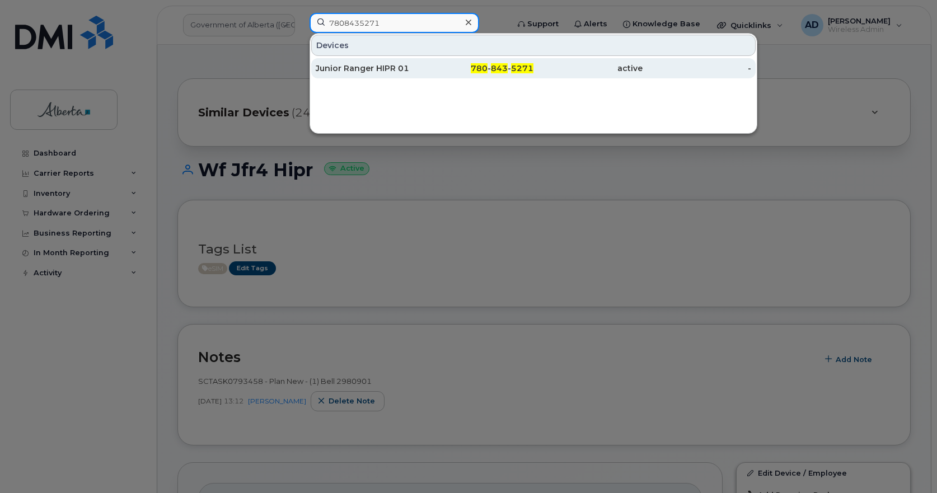
type input "7808435271"
click at [340, 69] on div "Junior Ranger HIPR 01" at bounding box center [370, 68] width 109 height 11
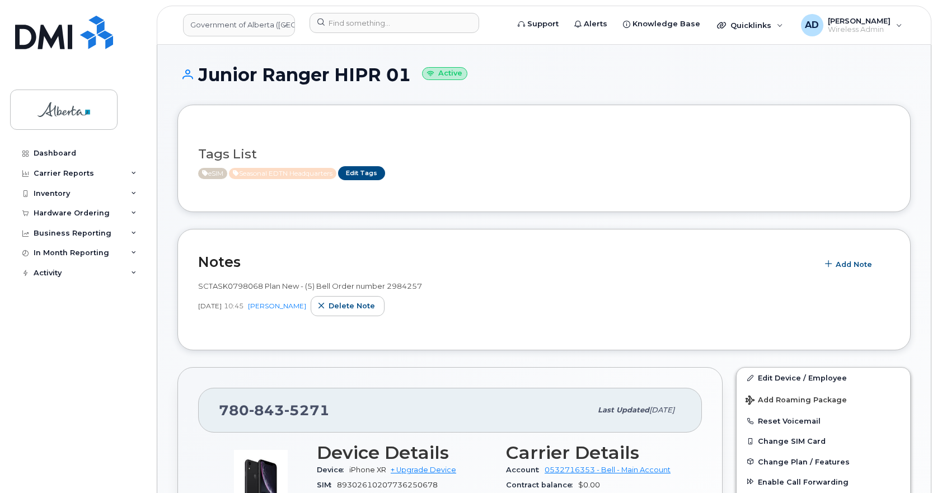
drag, startPoint x: 410, startPoint y: 77, endPoint x: 201, endPoint y: 86, distance: 209.0
click at [201, 86] on div "Junior Ranger HIPR 01 Active" at bounding box center [543, 85] width 733 height 40
copy h1 "Junior Ranger HIPR 01"
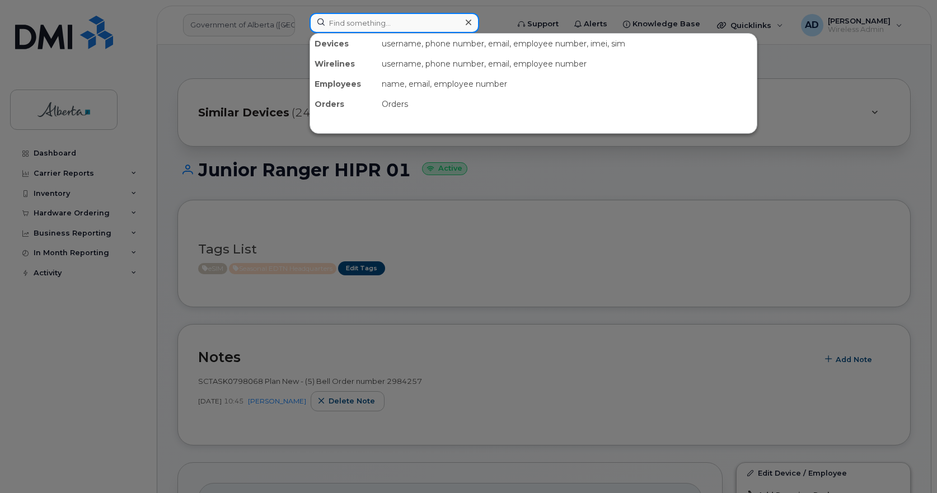
click at [373, 20] on input at bounding box center [395, 23] width 170 height 20
paste input "17803159704"
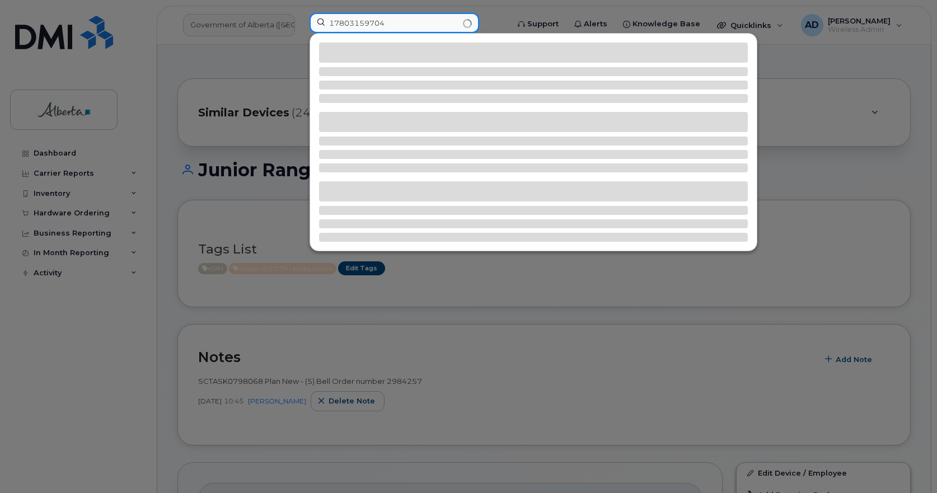
click at [336, 22] on input "17803159704" at bounding box center [395, 23] width 170 height 20
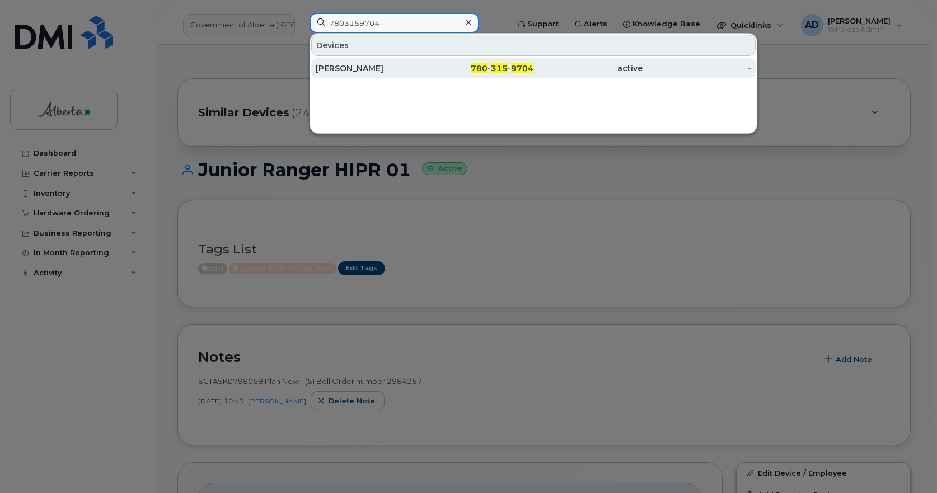
type input "7803159704"
click at [353, 65] on div "[PERSON_NAME]" at bounding box center [370, 68] width 109 height 11
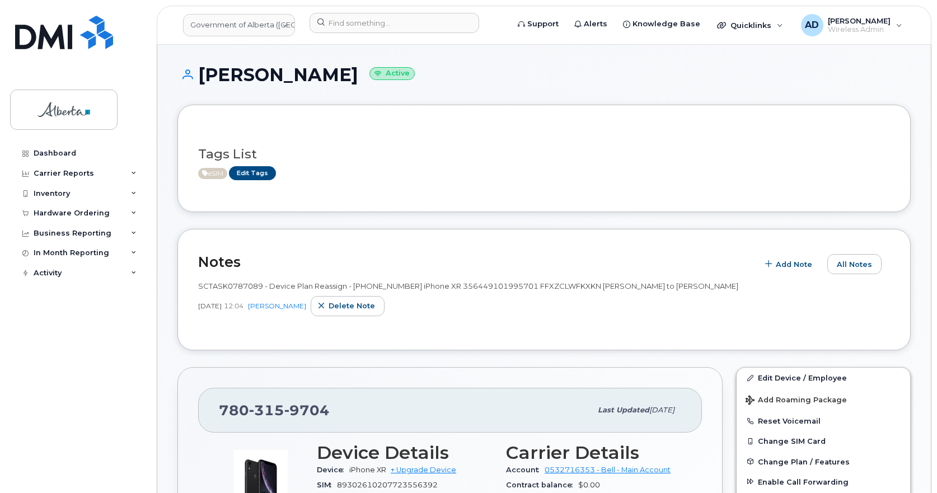
drag, startPoint x: 332, startPoint y: 76, endPoint x: 179, endPoint y: 76, distance: 152.8
click at [179, 76] on h1 "[PERSON_NAME] Active" at bounding box center [543, 75] width 733 height 20
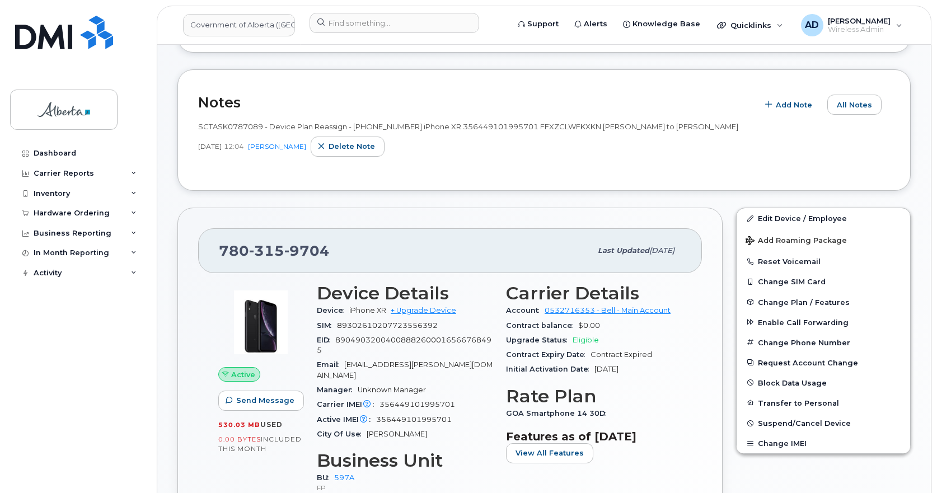
scroll to position [280, 0]
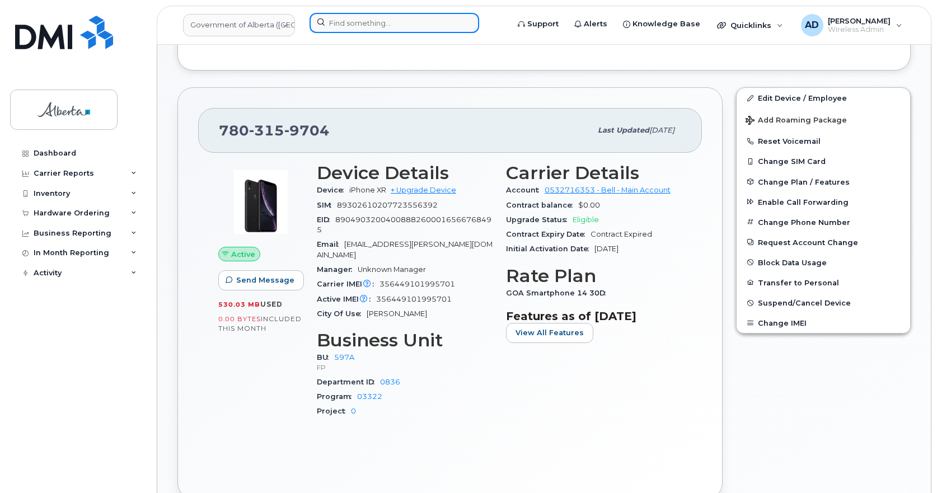
click at [396, 31] on input at bounding box center [395, 23] width 170 height 20
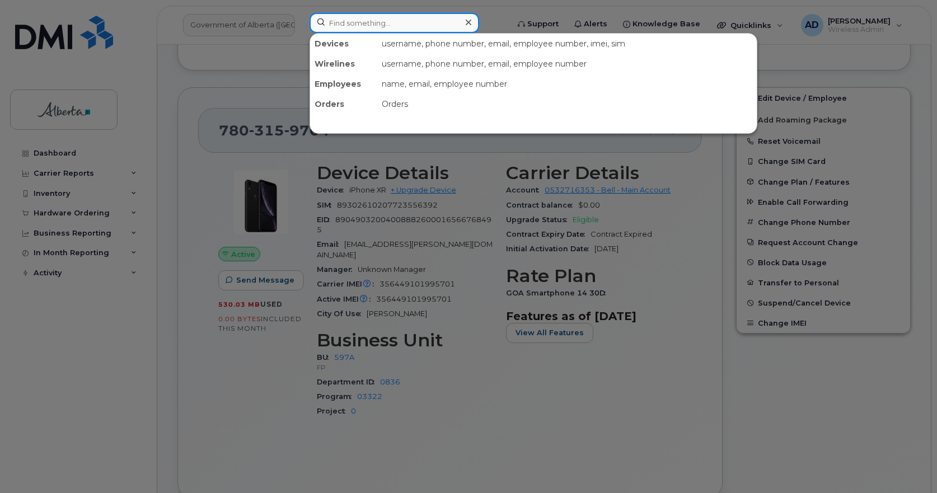
paste input "15879841223"
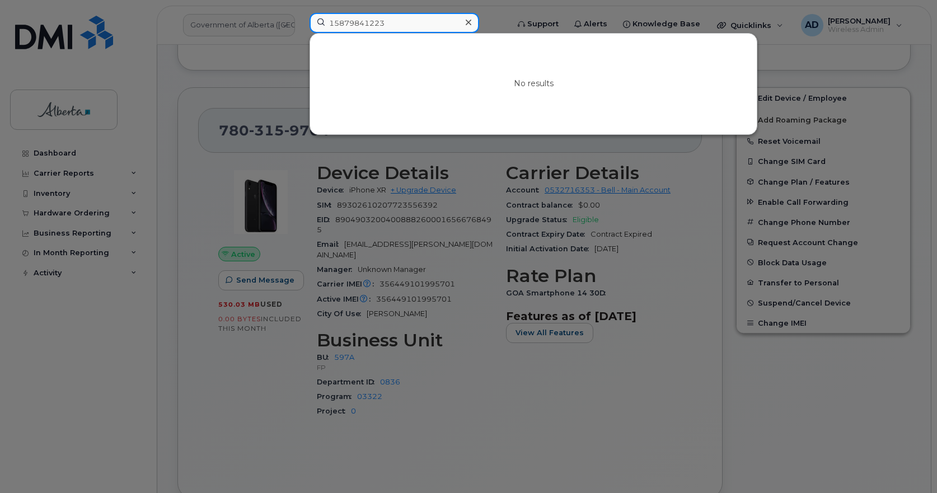
click at [330, 25] on input "15879841223" at bounding box center [395, 23] width 170 height 20
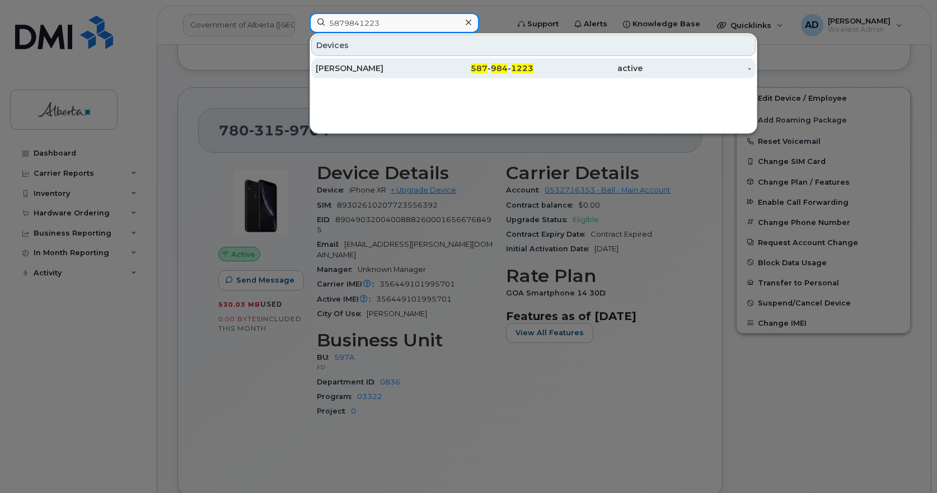
type input "5879841223"
click at [352, 60] on div "[PERSON_NAME]" at bounding box center [370, 68] width 109 height 20
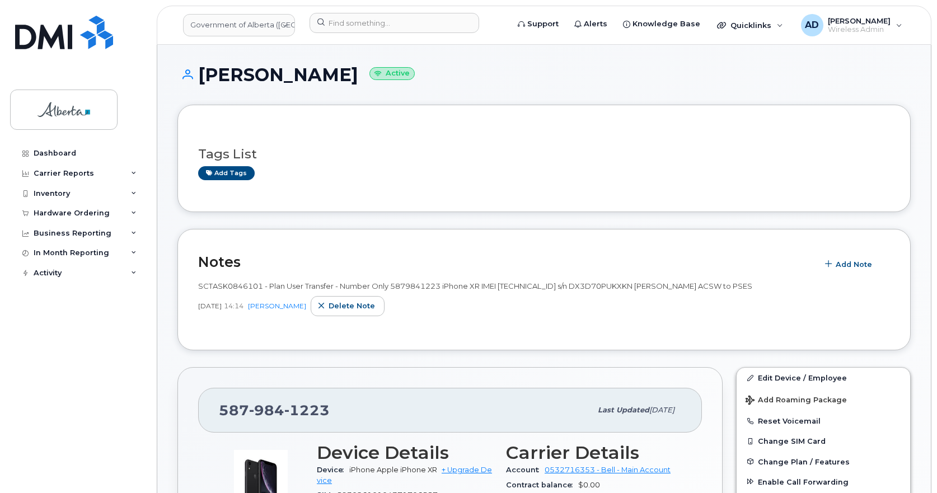
drag, startPoint x: 371, startPoint y: 78, endPoint x: 203, endPoint y: 79, distance: 167.4
click at [203, 79] on h1 "[PERSON_NAME] Active" at bounding box center [543, 75] width 733 height 20
copy h1 "[PERSON_NAME]"
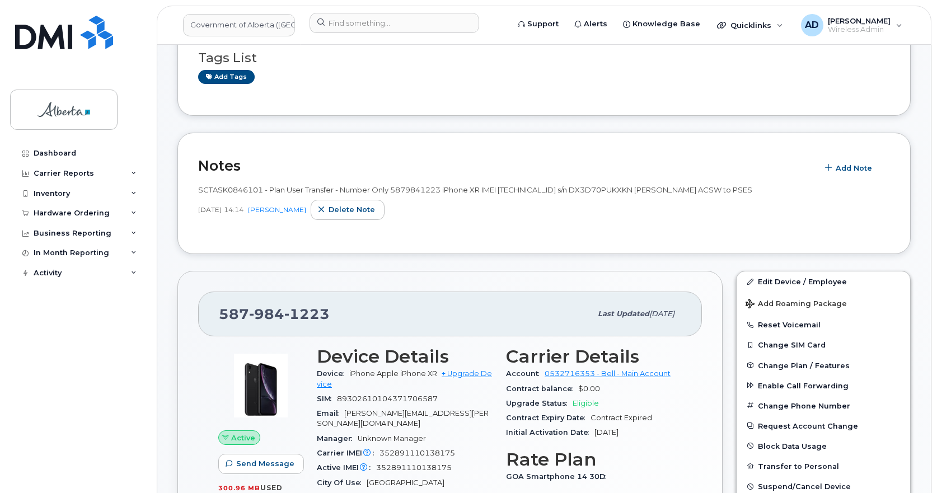
scroll to position [224, 0]
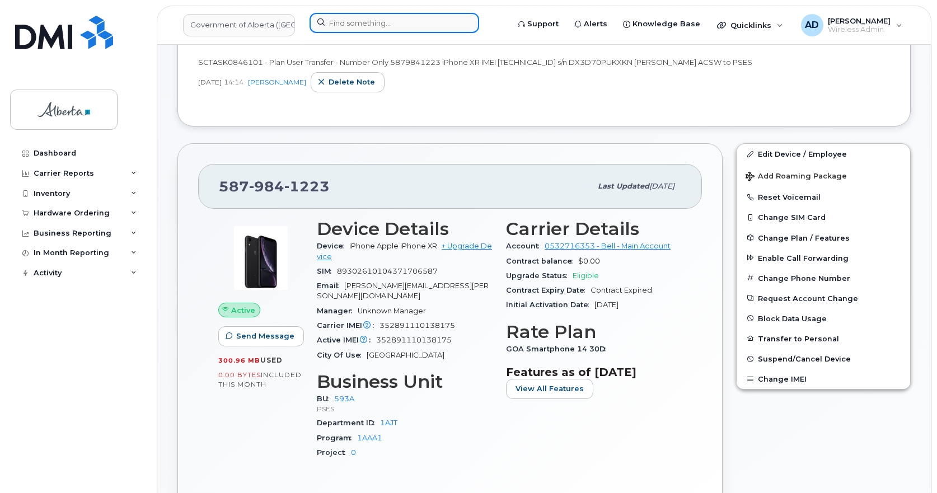
click at [388, 31] on input at bounding box center [395, 23] width 170 height 20
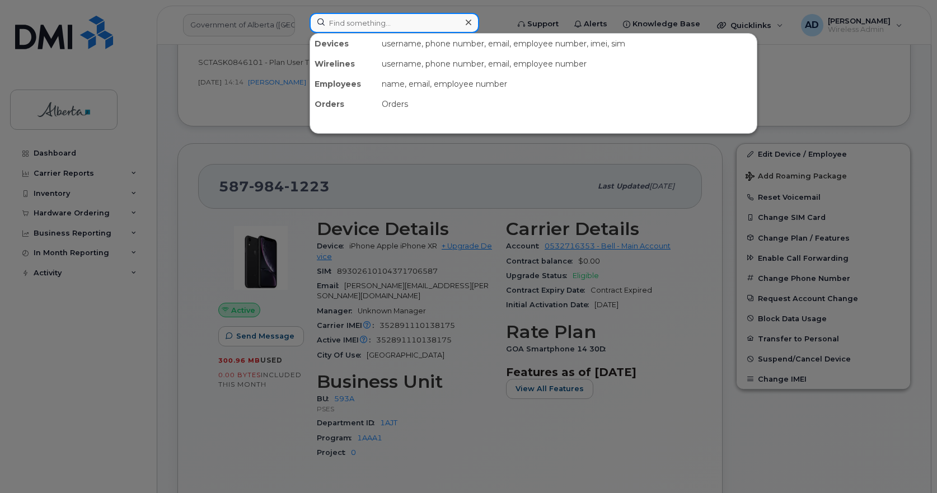
paste input "17806185170"
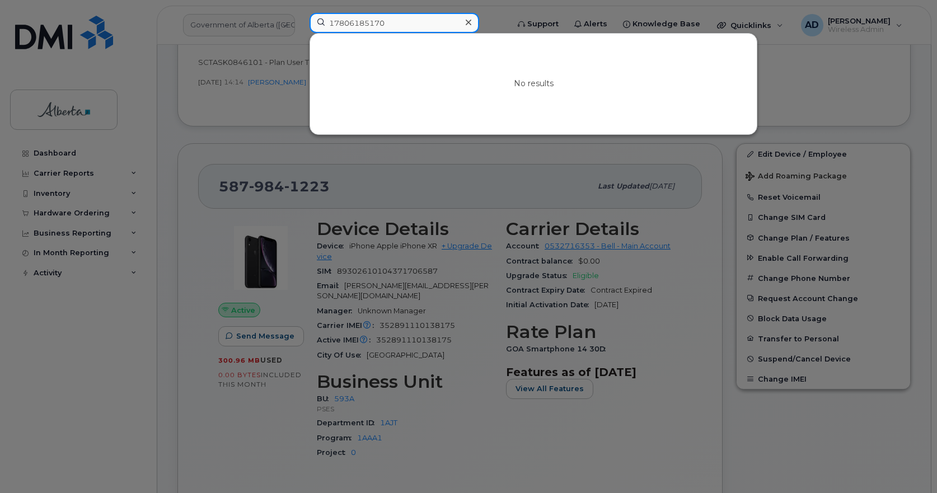
click at [335, 18] on input "17806185170" at bounding box center [395, 23] width 170 height 20
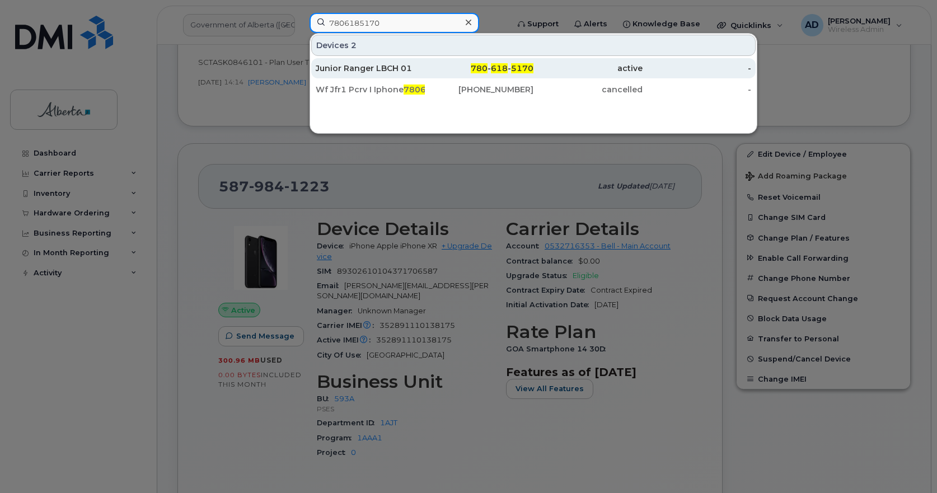
type input "7806185170"
click at [352, 71] on div "Junior Ranger LBCH 01" at bounding box center [370, 68] width 109 height 11
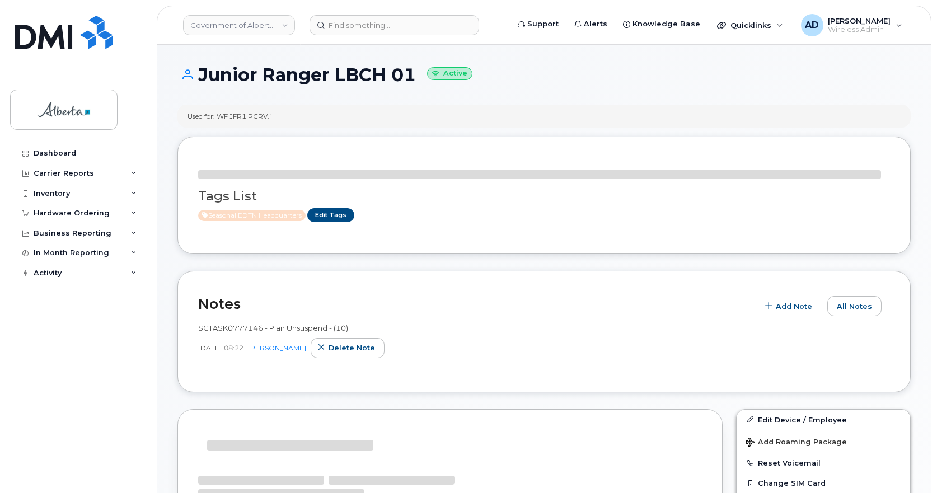
click at [341, 83] on h1 "Junior Ranger LBCH 01 Active" at bounding box center [543, 75] width 733 height 20
click at [342, 80] on h1 "Junior Ranger LBCH 01 Active" at bounding box center [543, 75] width 733 height 20
click at [341, 80] on h1 "Junior Ranger LBCH 01 Active" at bounding box center [543, 75] width 733 height 20
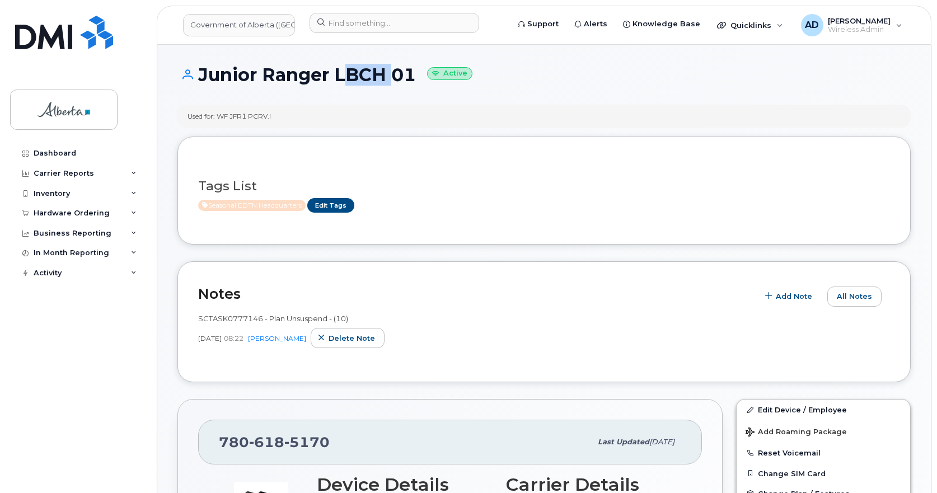
click at [341, 82] on h1 "Junior Ranger LBCH 01 Active" at bounding box center [543, 75] width 733 height 20
click at [346, 71] on h1 "Junior Ranger LBCH 01 Active" at bounding box center [543, 75] width 733 height 20
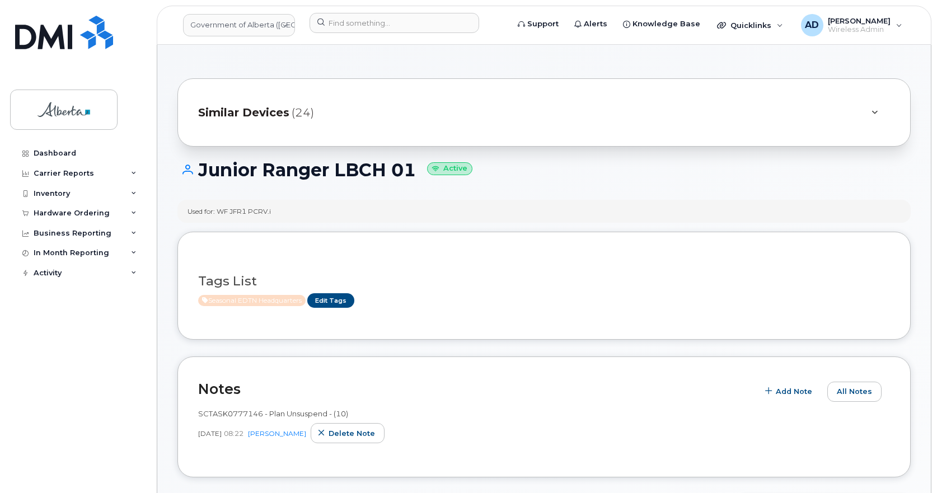
click at [414, 167] on h1 "Junior Ranger LBCH 01 Active" at bounding box center [543, 170] width 733 height 20
drag, startPoint x: 421, startPoint y: 170, endPoint x: 203, endPoint y: 172, distance: 218.3
click at [203, 172] on h1 "Junior Ranger LBCH 01 Active" at bounding box center [543, 170] width 733 height 20
copy h1 "Junior Ranger LBCH 01"
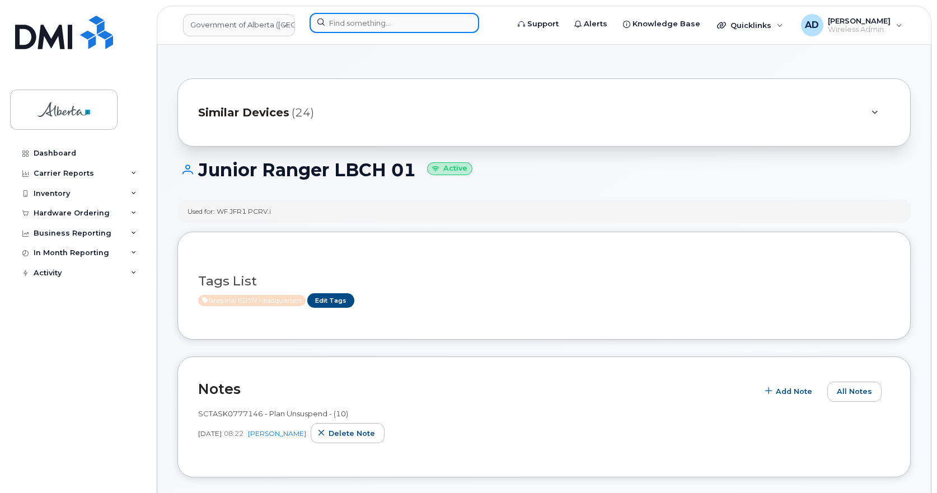
click at [429, 29] on input at bounding box center [395, 23] width 170 height 20
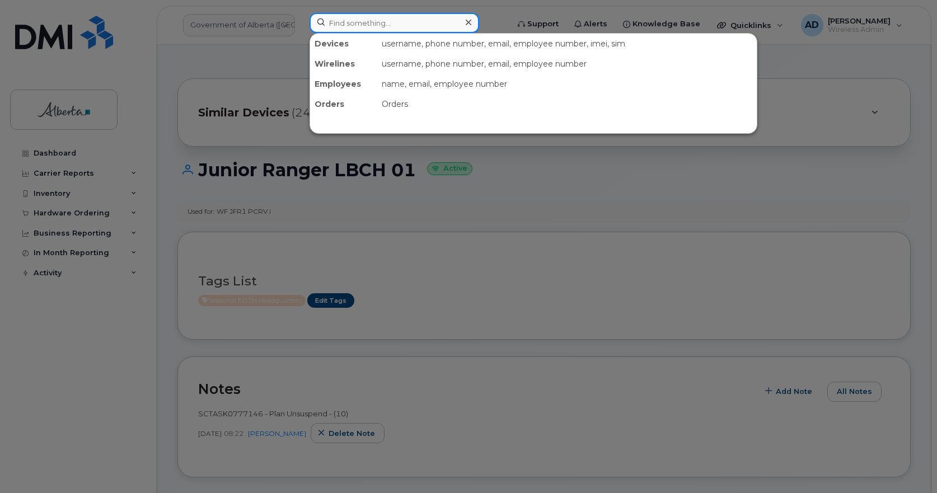
paste input "15873857248"
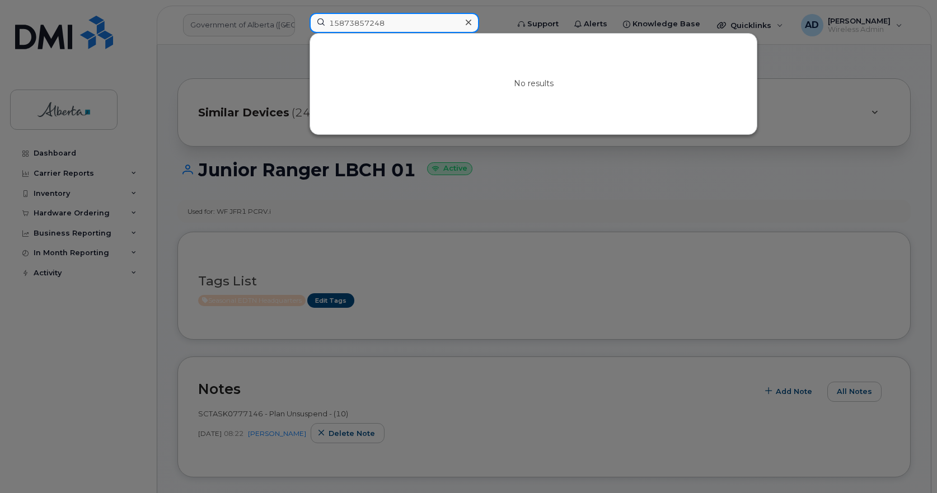
click at [335, 22] on input "15873857248" at bounding box center [395, 23] width 170 height 20
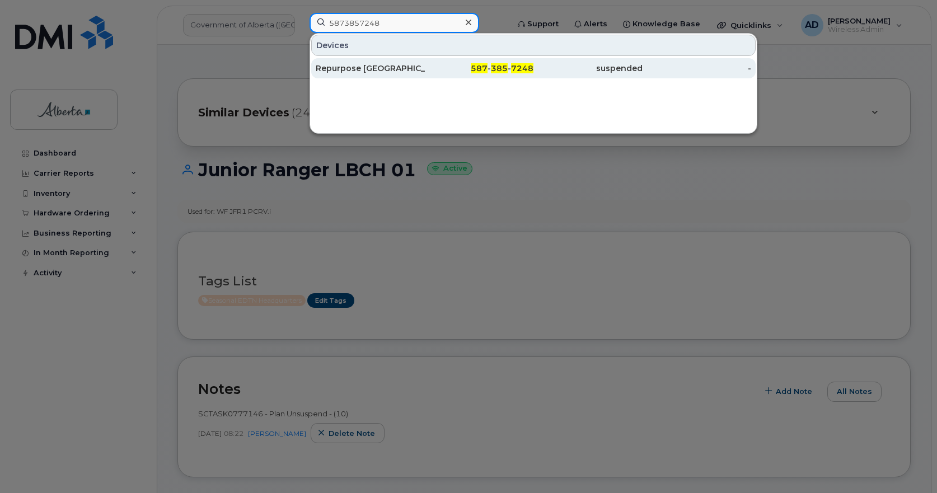
type input "5873857248"
click at [350, 67] on div "Repurpose Edmonton" at bounding box center [370, 68] width 109 height 11
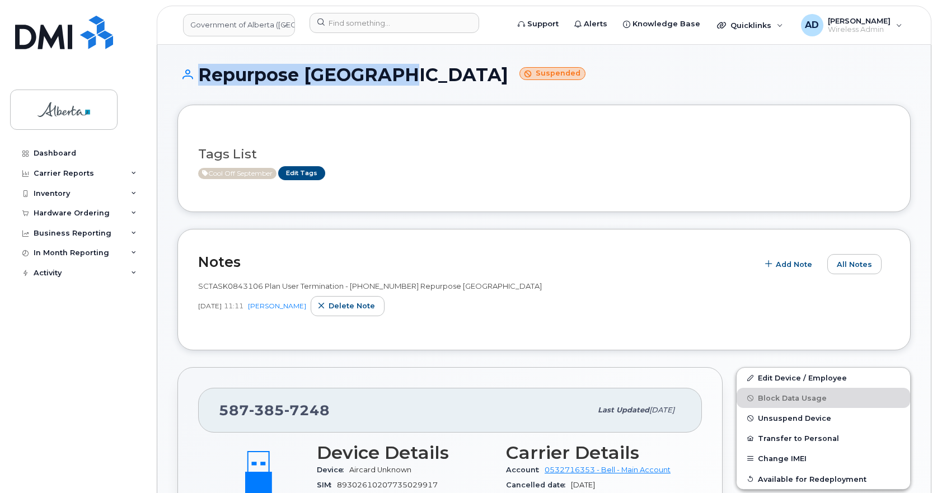
drag, startPoint x: 401, startPoint y: 76, endPoint x: 172, endPoint y: 73, distance: 229.5
copy h1 "Repurpose [GEOGRAPHIC_DATA]"
click at [361, 21] on input at bounding box center [395, 23] width 170 height 20
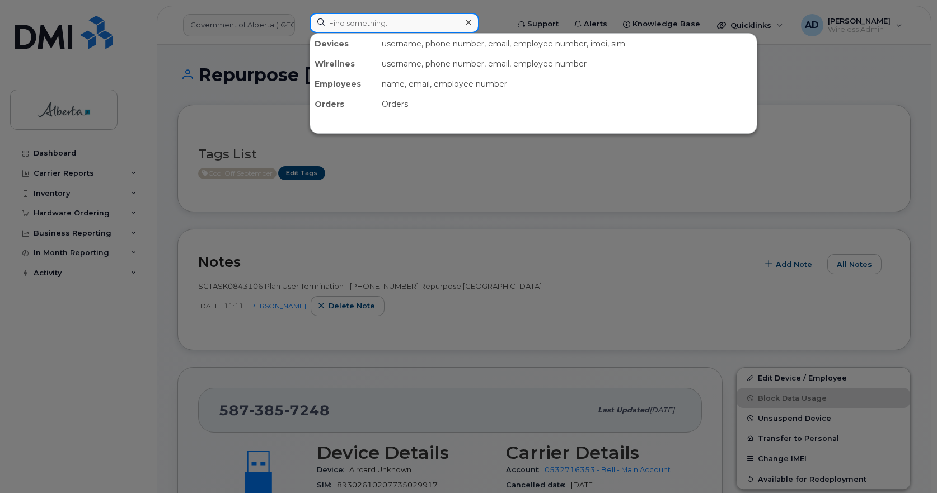
paste input "14038365342"
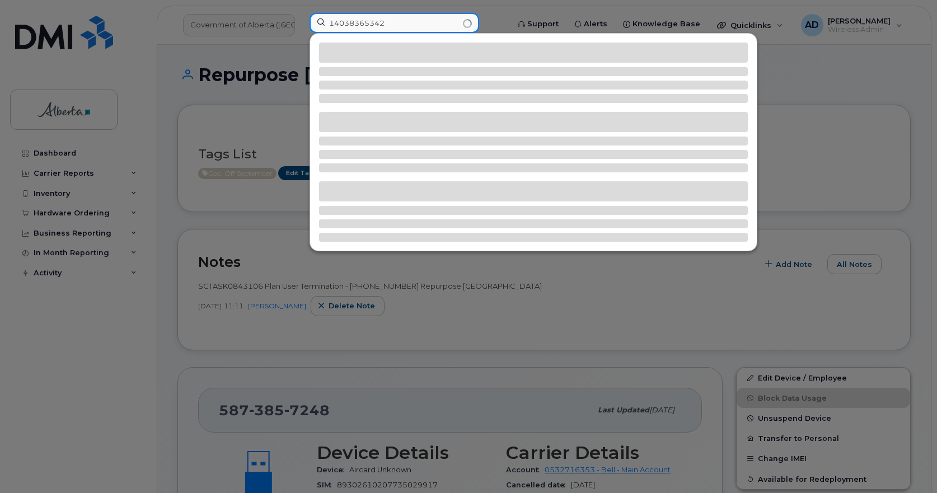
click at [335, 23] on input "14038365342" at bounding box center [395, 23] width 170 height 20
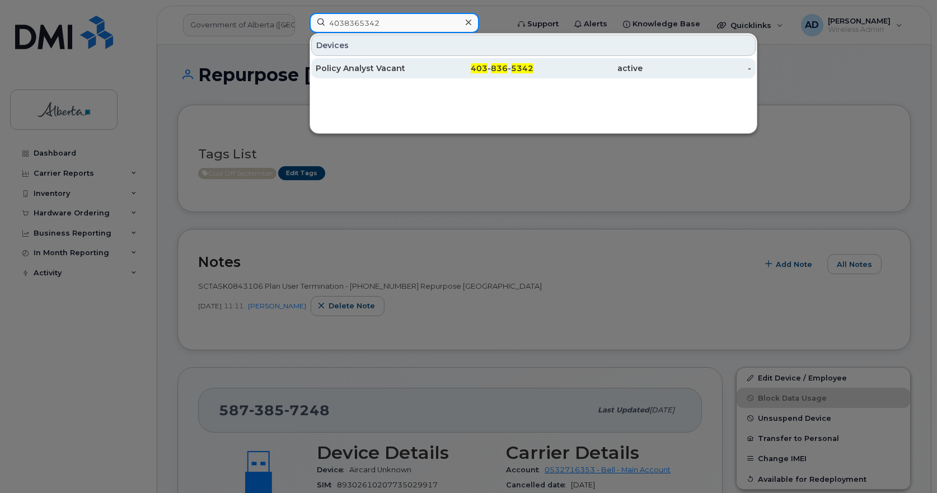
type input "4038365342"
click at [363, 64] on div "Policy Analyst Vacant" at bounding box center [370, 68] width 109 height 11
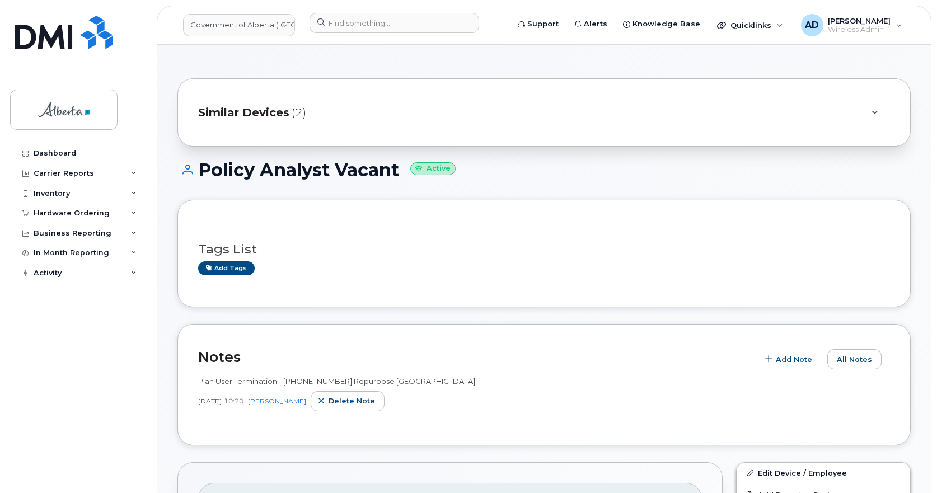
drag, startPoint x: 404, startPoint y: 172, endPoint x: 204, endPoint y: 175, distance: 199.8
click at [204, 175] on h1 "Policy Analyst Vacant Active" at bounding box center [543, 170] width 733 height 20
copy h1 "Policy Analyst Vacant"
click at [413, 25] on input at bounding box center [395, 23] width 170 height 20
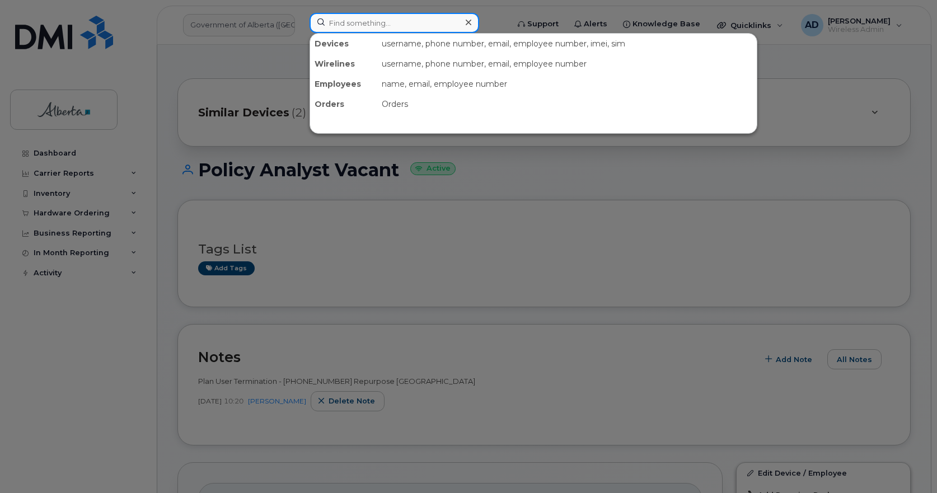
paste input "17808650971"
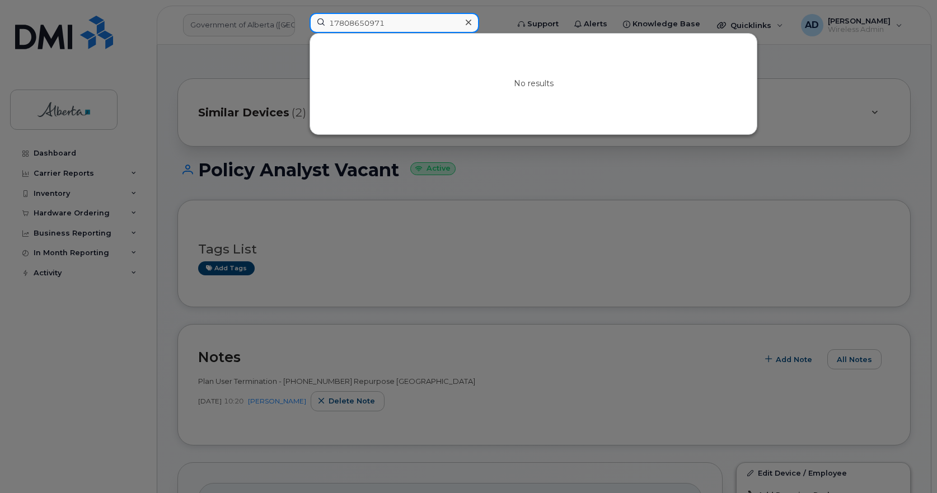
click at [336, 24] on input "17808650971" at bounding box center [395, 23] width 170 height 20
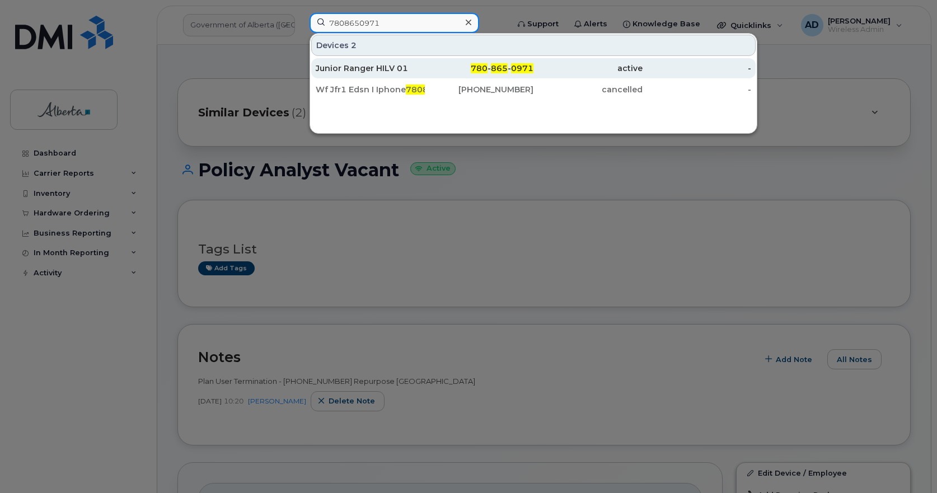
type input "7808650971"
click at [402, 69] on div "Junior Ranger HILV 01" at bounding box center [370, 68] width 109 height 11
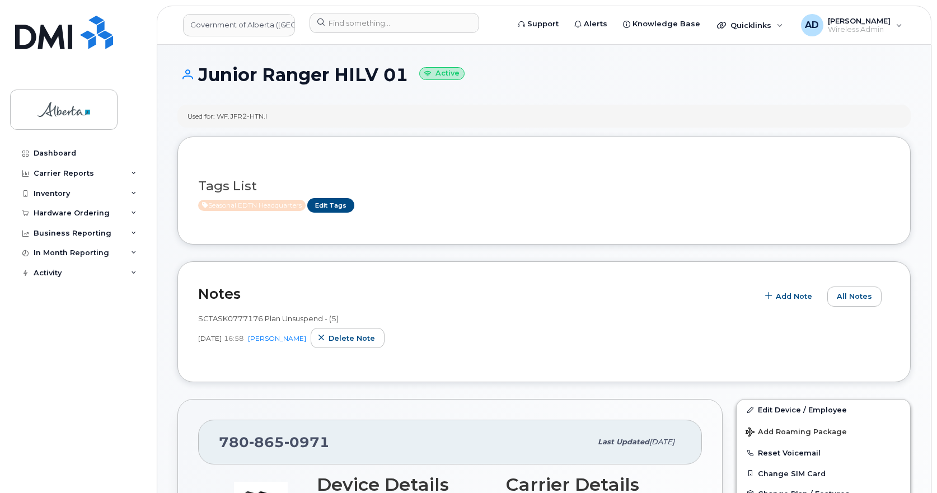
drag, startPoint x: 407, startPoint y: 78, endPoint x: 179, endPoint y: 87, distance: 229.1
click at [179, 87] on div "Junior Ranger HILV 01 Active" at bounding box center [543, 85] width 733 height 40
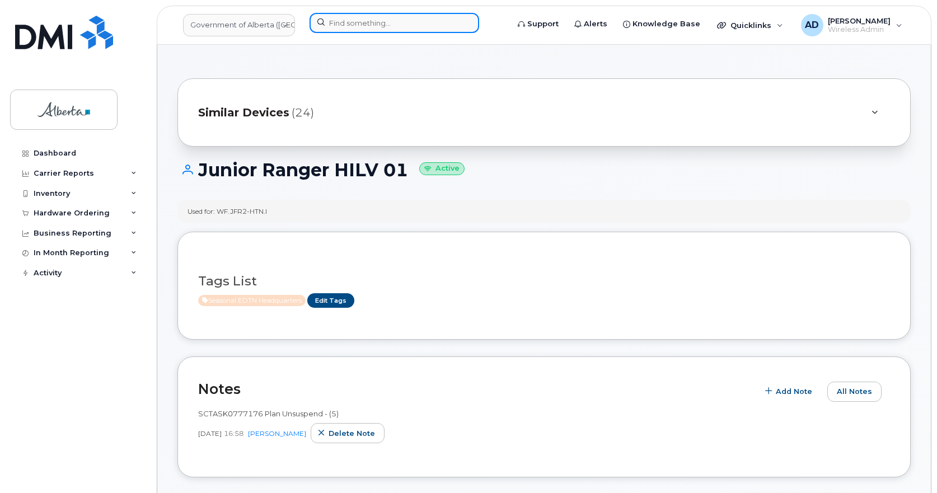
click at [337, 17] on input at bounding box center [395, 23] width 170 height 20
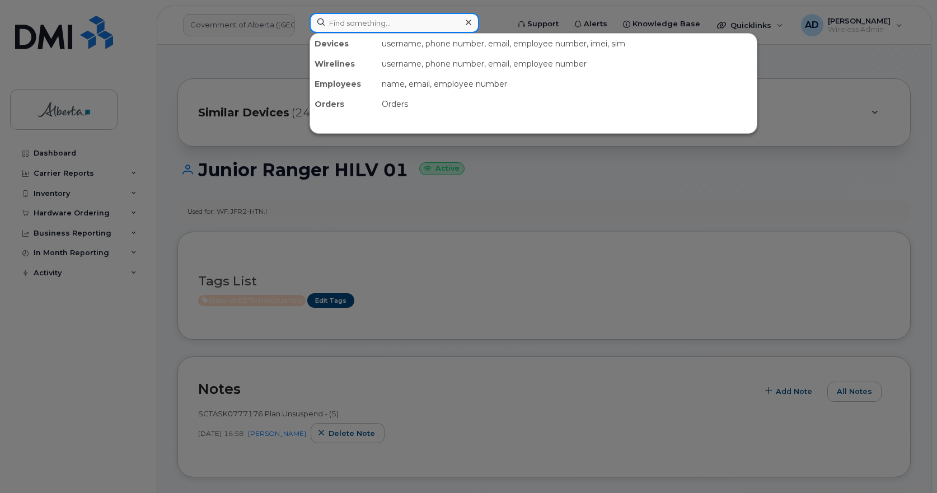
paste input "17802387183"
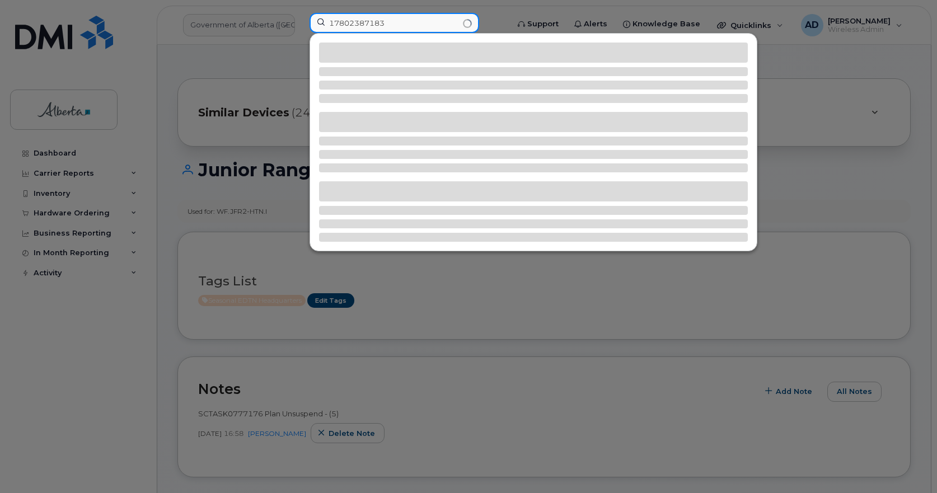
click at [335, 18] on input "17802387183" at bounding box center [395, 23] width 170 height 20
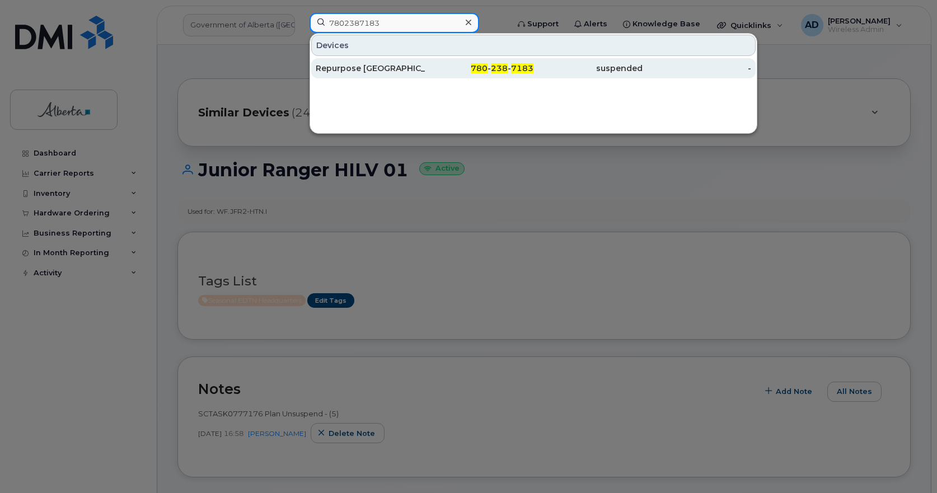
type input "7802387183"
click at [355, 62] on div "Repurpose Edmonton" at bounding box center [370, 68] width 109 height 20
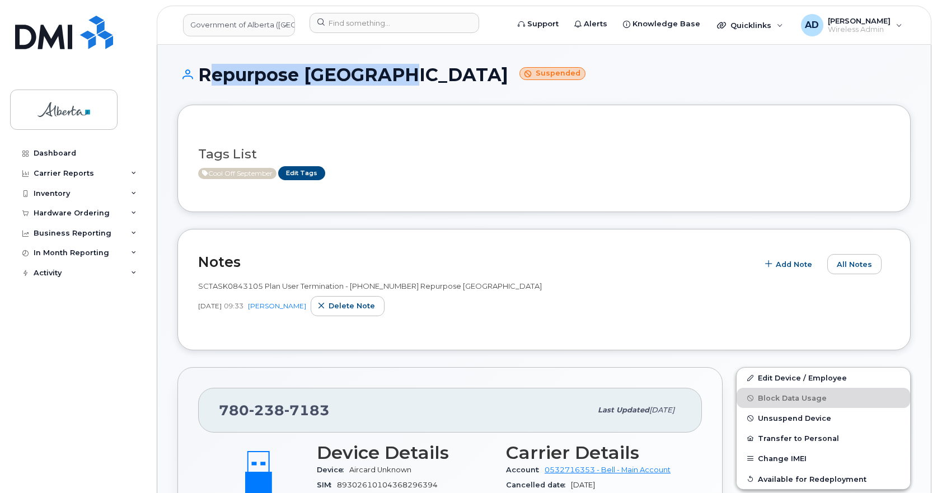
drag, startPoint x: 362, startPoint y: 77, endPoint x: 203, endPoint y: 74, distance: 159.0
click at [203, 74] on h1 "Repurpose Edmonton Suspended" at bounding box center [543, 75] width 733 height 20
copy h1 "Repurpose Edmonton"
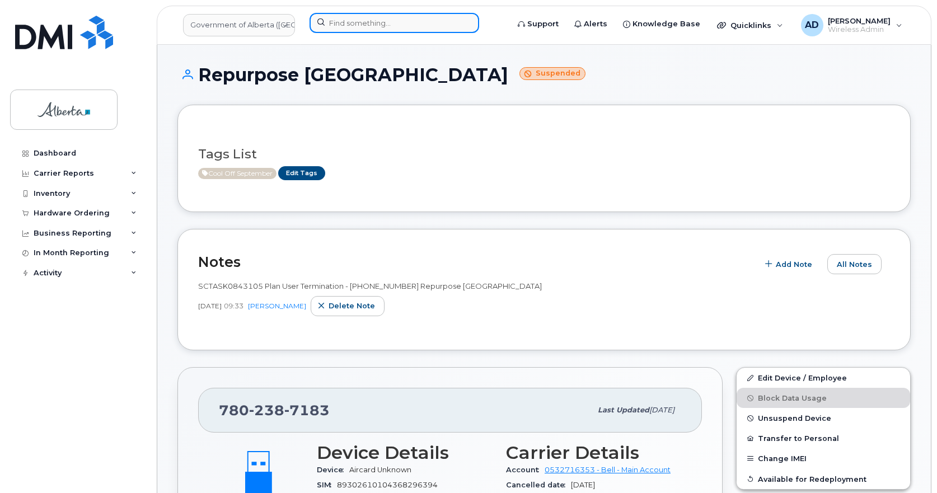
click at [393, 25] on input at bounding box center [395, 23] width 170 height 20
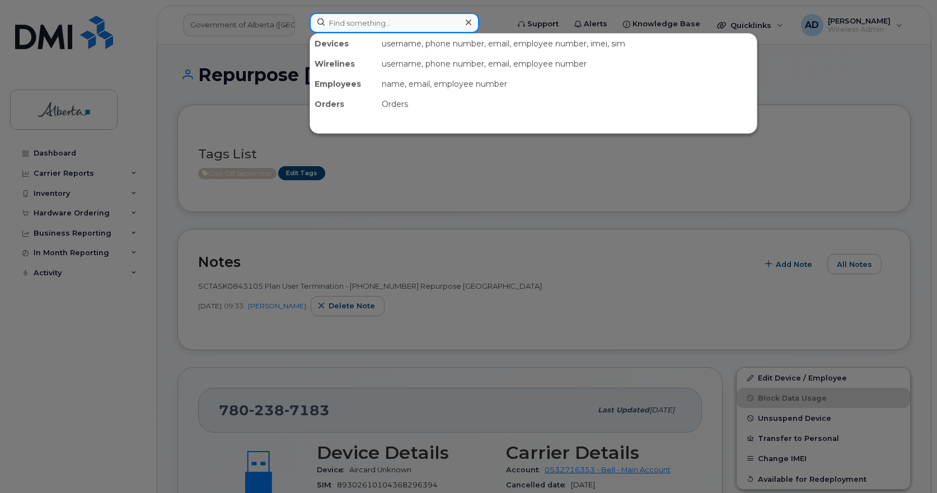
paste input "15877123810"
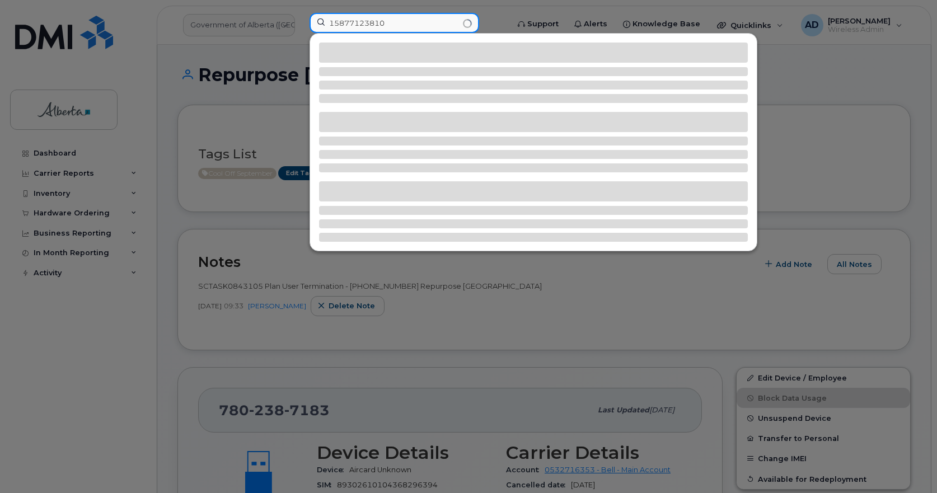
click at [332, 24] on input "15877123810" at bounding box center [395, 23] width 170 height 20
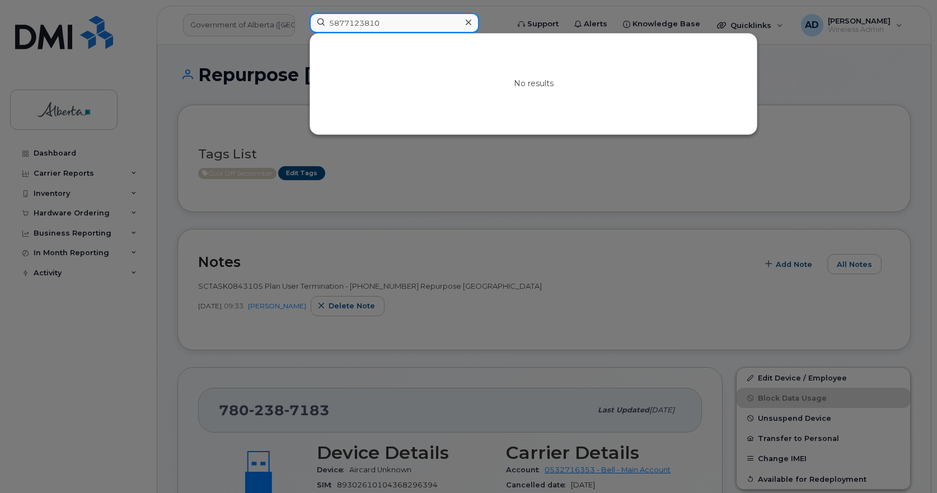
click at [382, 22] on input "5877123810" at bounding box center [395, 23] width 170 height 20
click at [432, 22] on input "5877123810" at bounding box center [395, 23] width 170 height 20
drag, startPoint x: 392, startPoint y: 24, endPoint x: 12, endPoint y: 72, distance: 383.0
paste input "357331099897959"
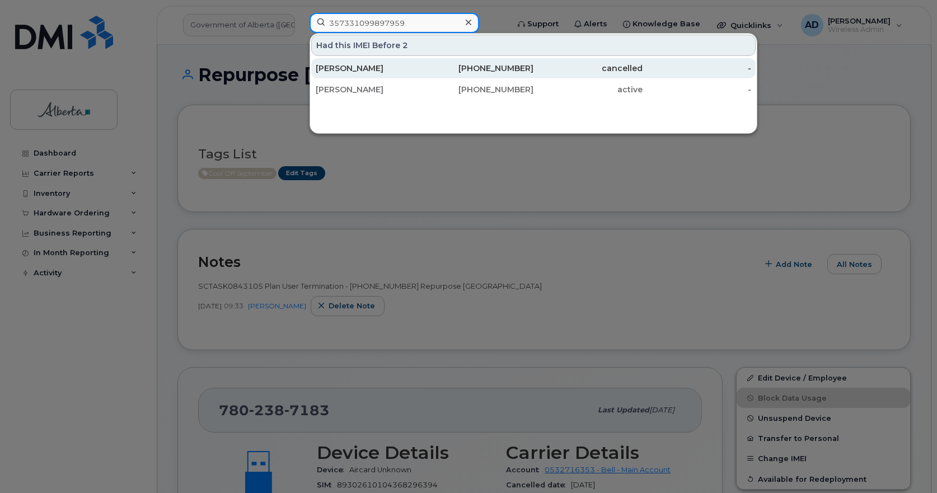
type input "357331099897959"
click at [351, 71] on div "Mike Quann" at bounding box center [370, 68] width 109 height 11
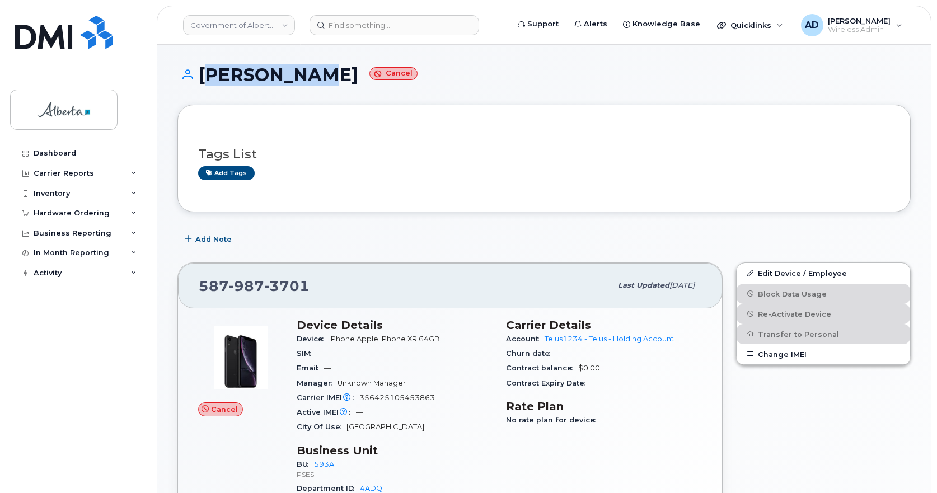
drag, startPoint x: 314, startPoint y: 81, endPoint x: 203, endPoint y: 81, distance: 110.8
click at [203, 81] on h1 "[PERSON_NAME] Cancel" at bounding box center [543, 75] width 733 height 20
copy h1 "[PERSON_NAME]"
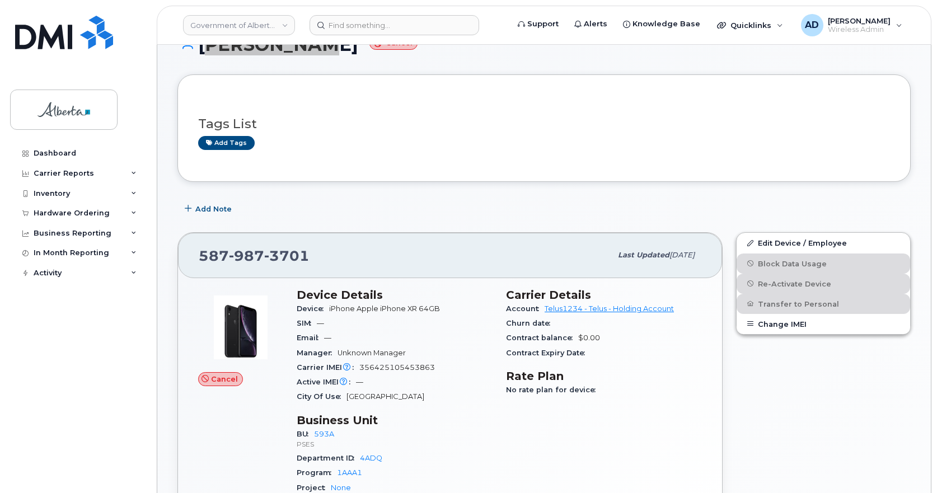
scroll to position [56, 0]
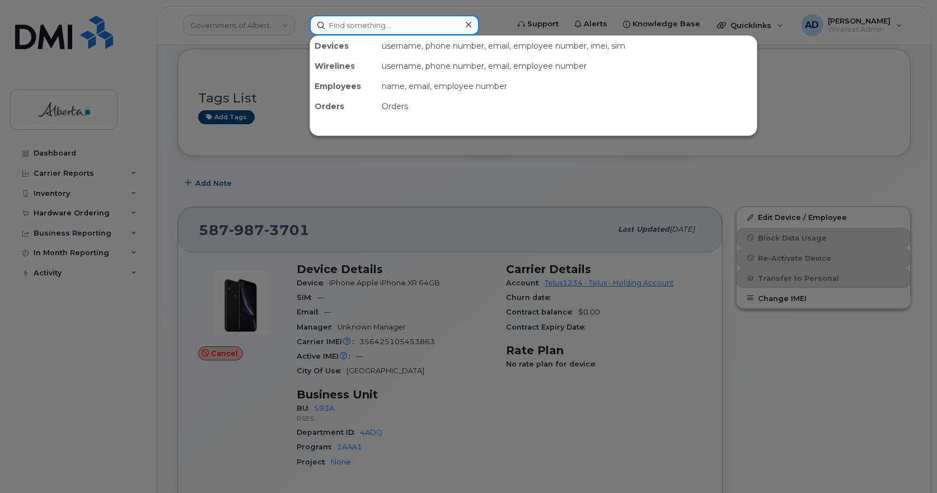
click at [385, 25] on input at bounding box center [395, 25] width 170 height 20
paste input "17808848742"
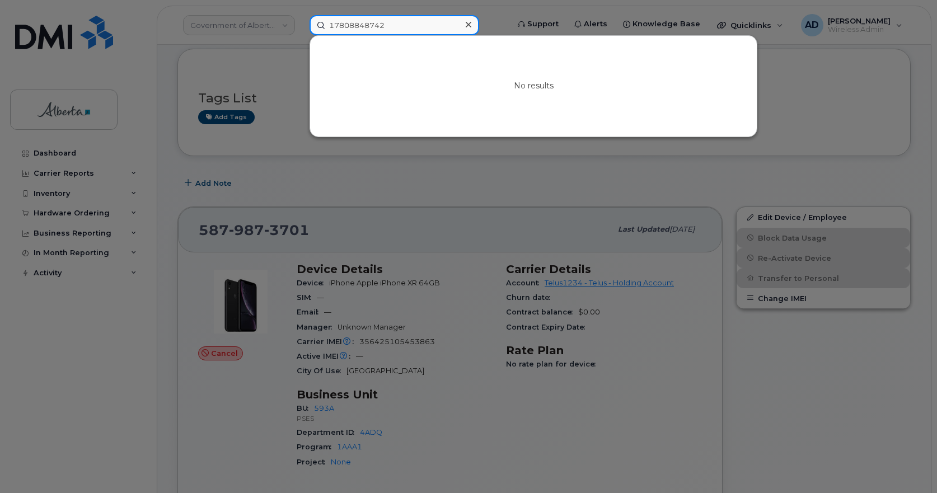
click at [336, 24] on input "17808848742" at bounding box center [395, 25] width 170 height 20
type input "7808848742"
click at [468, 20] on icon at bounding box center [469, 24] width 6 height 9
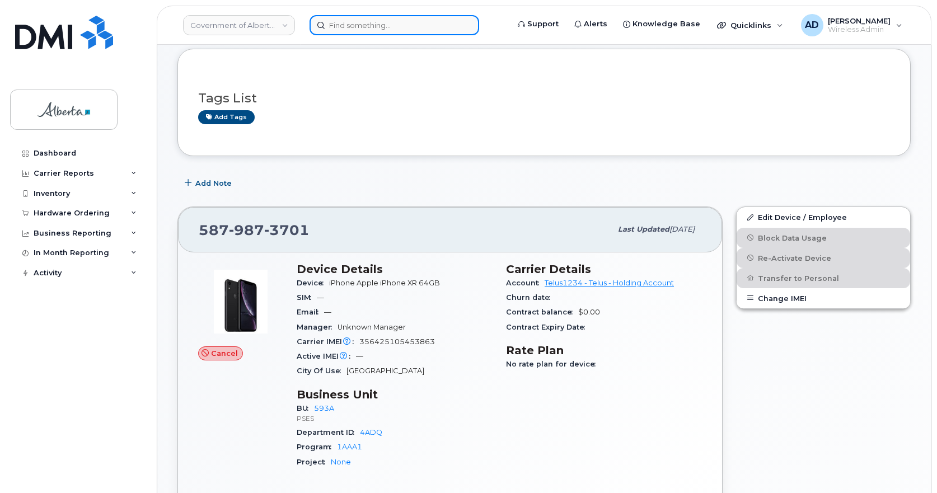
click at [448, 25] on input at bounding box center [395, 25] width 170 height 20
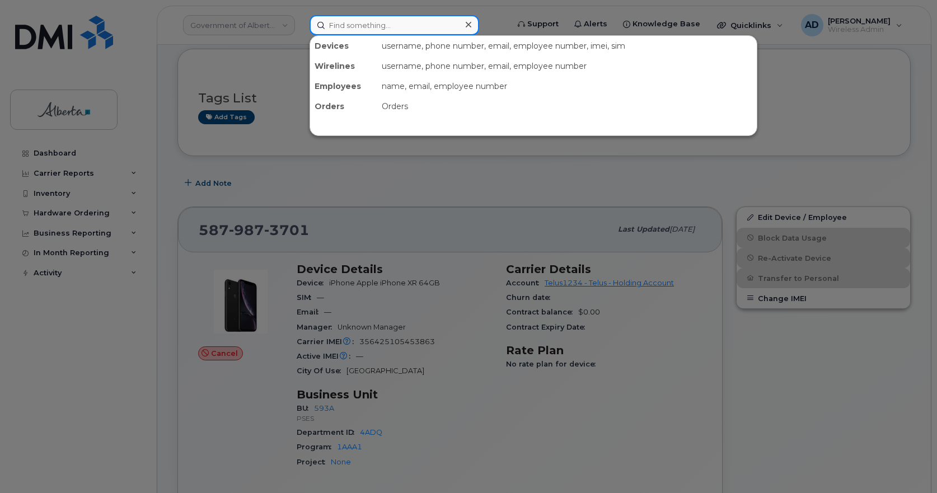
paste input "352891113012963"
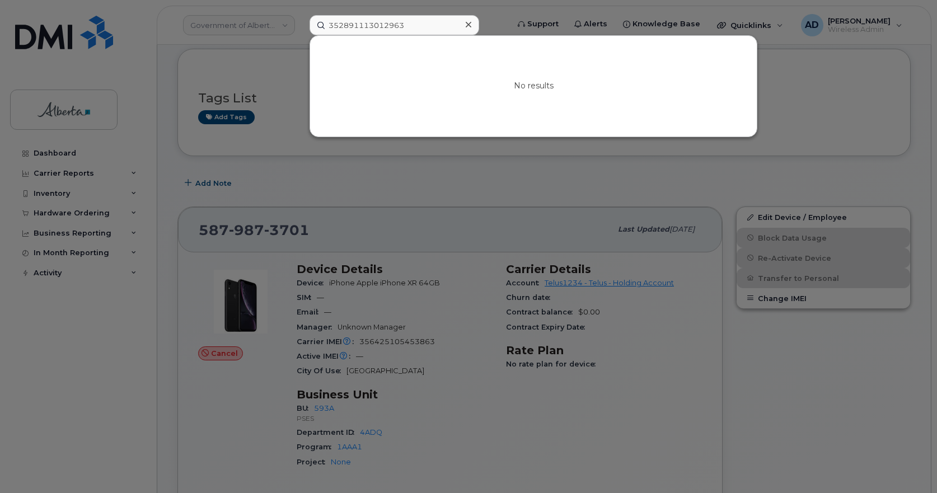
drag, startPoint x: 421, startPoint y: 40, endPoint x: 417, endPoint y: 34, distance: 7.6
click at [421, 40] on div "No results" at bounding box center [533, 86] width 447 height 101
drag, startPoint x: 416, startPoint y: 24, endPoint x: 110, endPoint y: 59, distance: 308.7
click at [301, 35] on div "352891113012963 No results" at bounding box center [405, 25] width 209 height 20
paste input "17806185170"
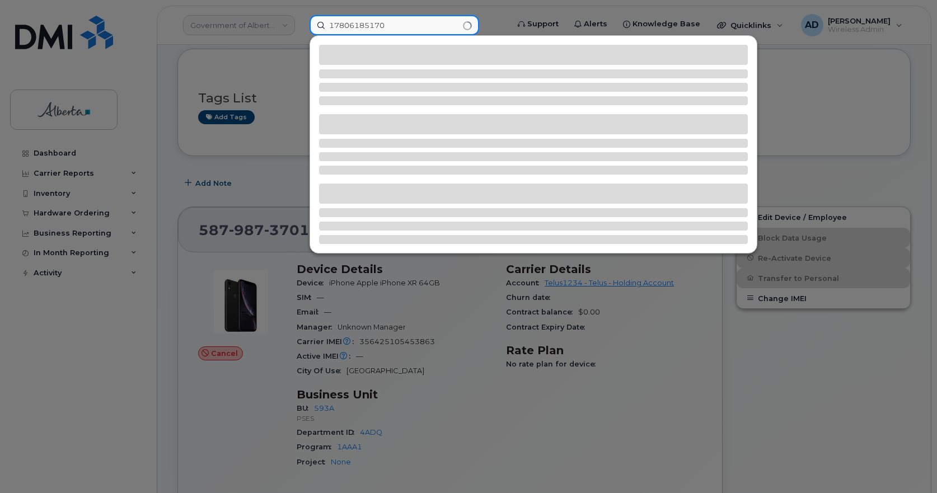
click at [335, 30] on input "17806185170" at bounding box center [395, 25] width 170 height 20
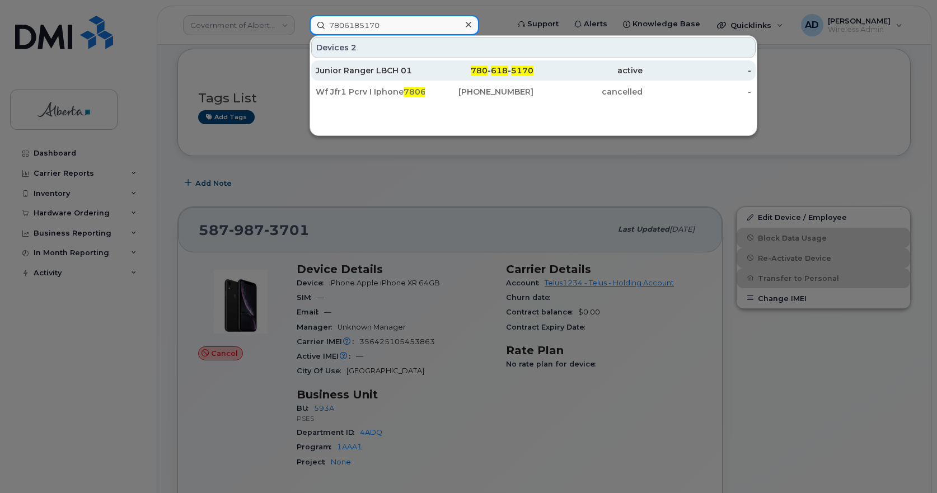
type input "7806185170"
click at [383, 72] on div "Junior Ranger LBCH 01" at bounding box center [370, 70] width 109 height 11
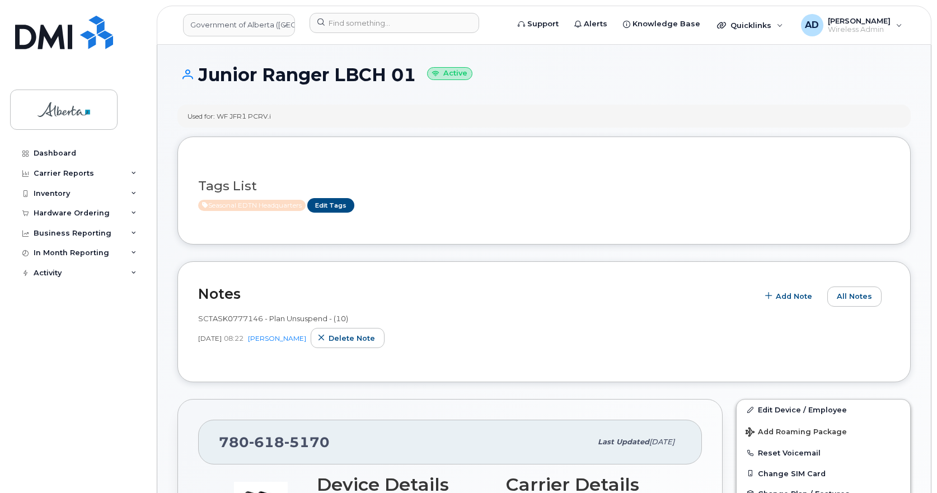
drag, startPoint x: 379, startPoint y: 75, endPoint x: 202, endPoint y: 86, distance: 177.8
click at [202, 86] on div "Junior Ranger LBCH 01 Active" at bounding box center [543, 85] width 733 height 40
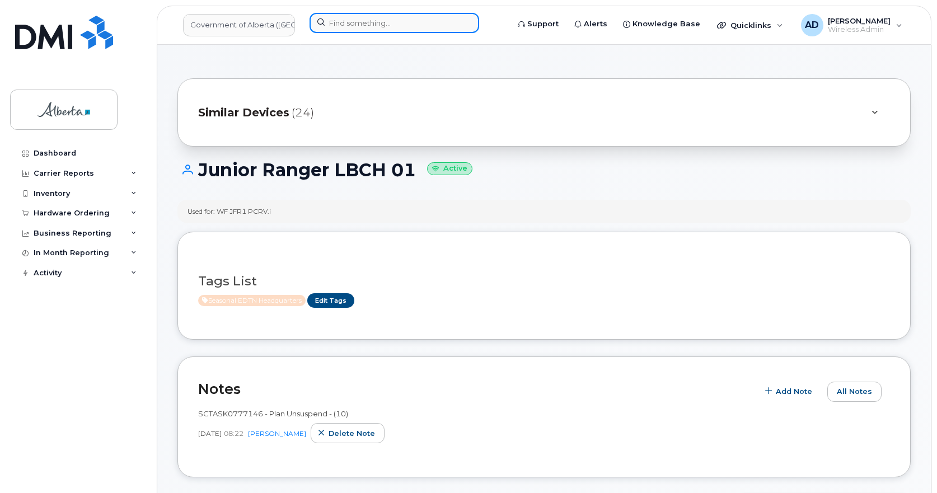
click at [360, 31] on input at bounding box center [395, 23] width 170 height 20
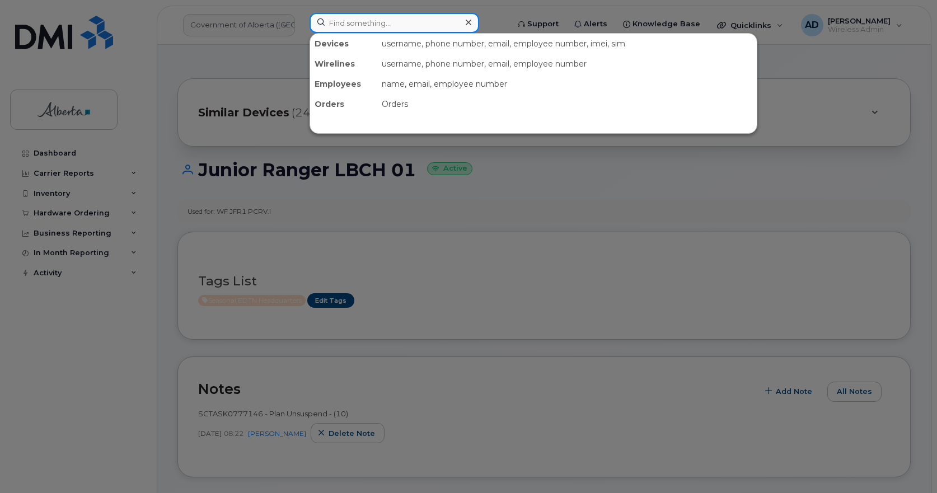
paste input "14038951911"
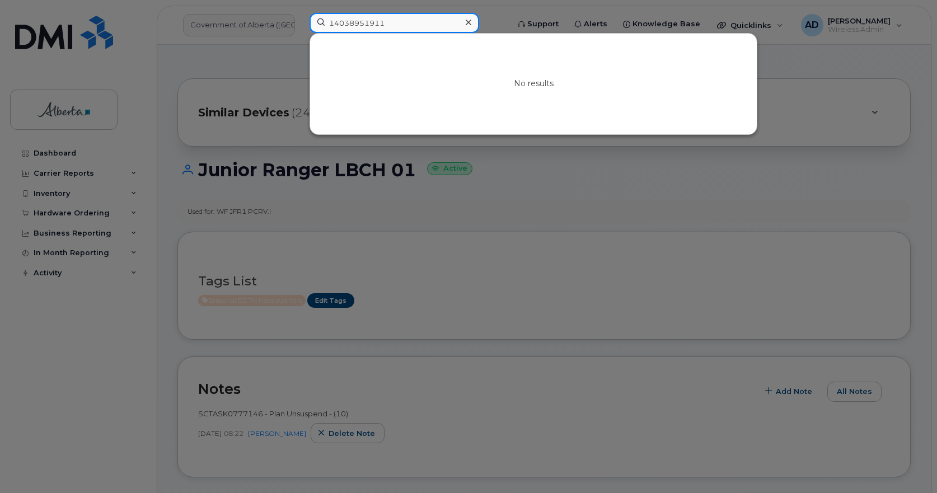
click at [331, 24] on input "14038951911" at bounding box center [395, 23] width 170 height 20
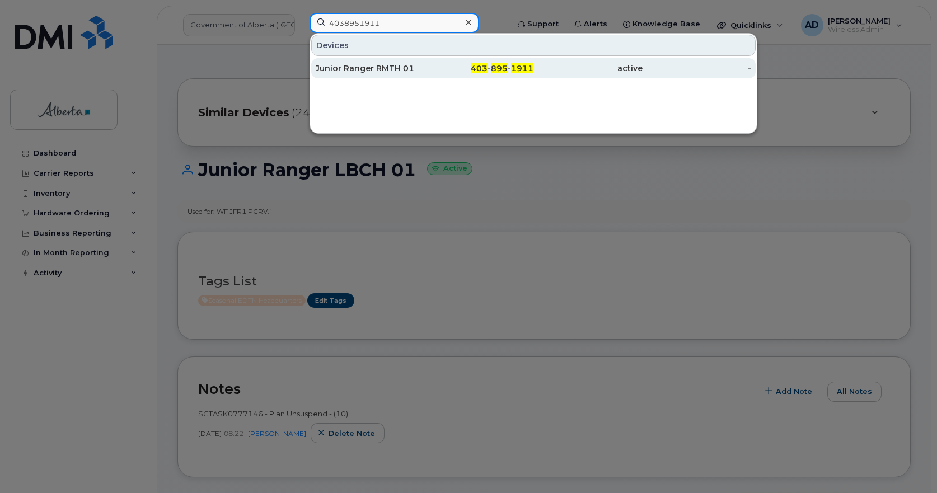
type input "4038951911"
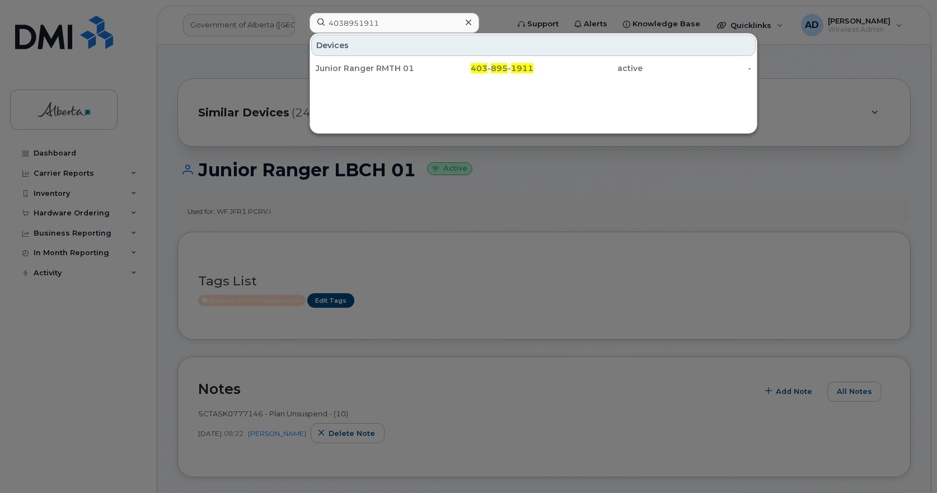
drag, startPoint x: 398, startPoint y: 63, endPoint x: 402, endPoint y: 78, distance: 15.6
click at [399, 63] on div "Junior Ranger RMTH 01" at bounding box center [370, 68] width 109 height 20
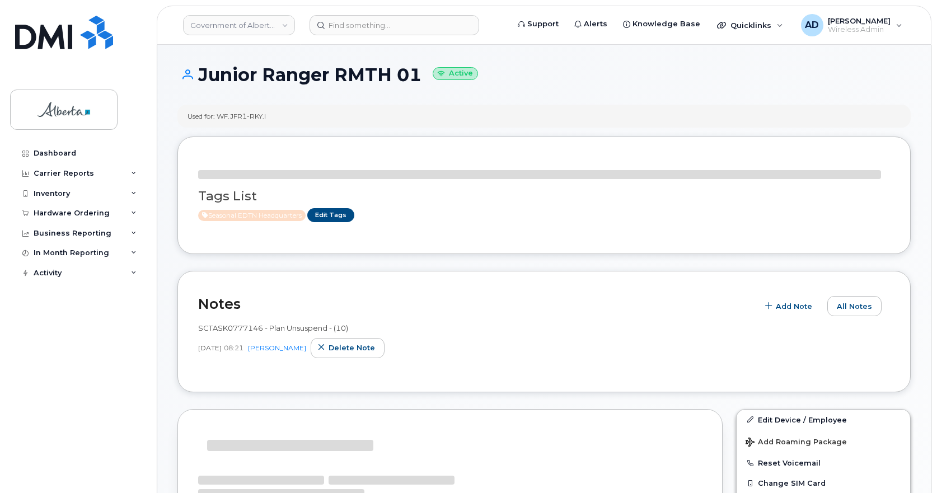
click at [318, 72] on h1 "Junior Ranger RMTH 01 Active" at bounding box center [543, 75] width 733 height 20
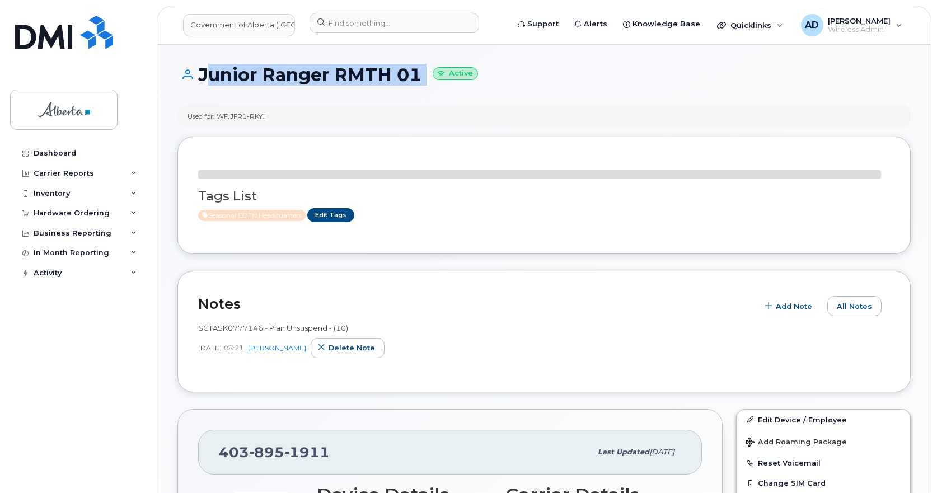
click at [318, 72] on h1 "Junior Ranger RMTH 01 Active" at bounding box center [543, 75] width 733 height 20
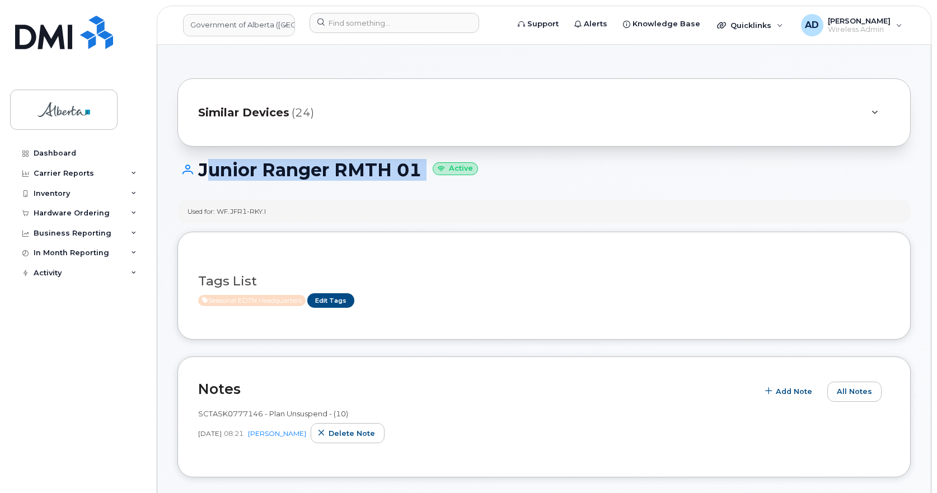
copy h1 "Junior Ranger RMTH 01"
click at [368, 8] on header "Government of Alberta (GOA) Support Alerts Knowledge Base Quicklinks Suspend / …" at bounding box center [544, 25] width 775 height 39
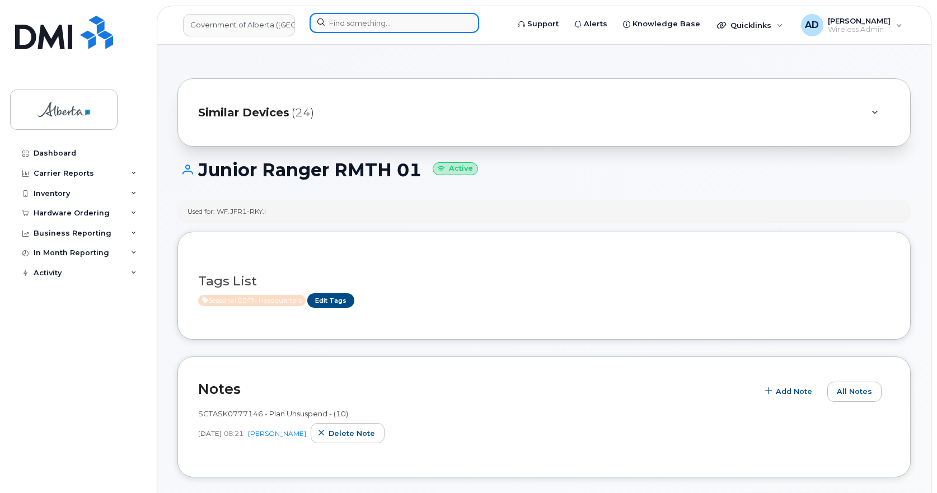
click at [366, 13] on input at bounding box center [395, 23] width 170 height 20
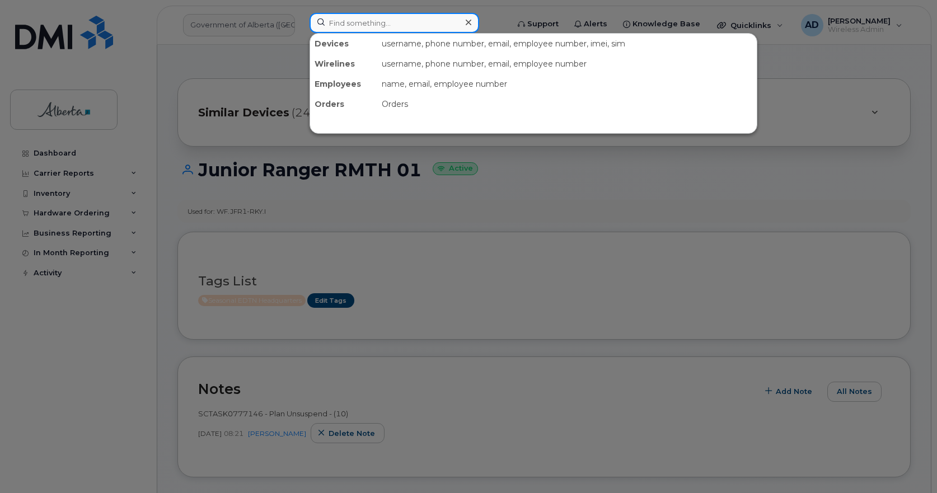
paste input "14033394494"
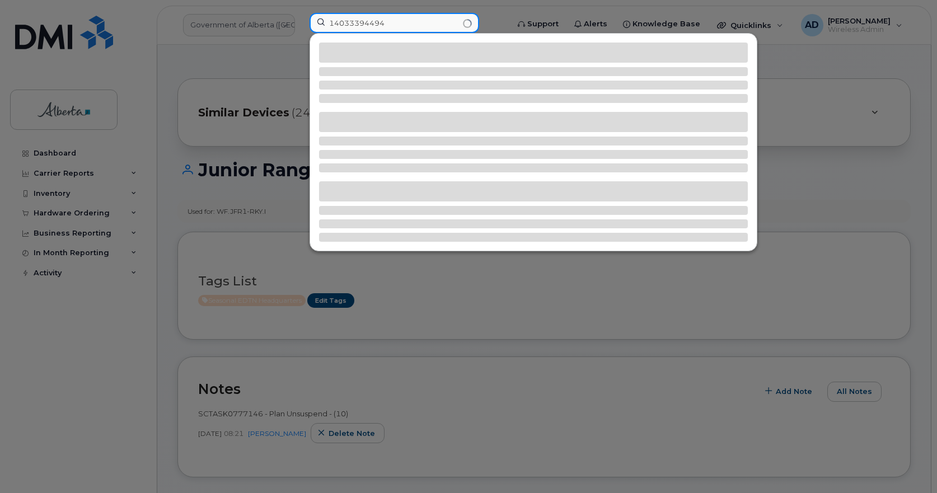
click at [337, 22] on input "14033394494" at bounding box center [395, 23] width 170 height 20
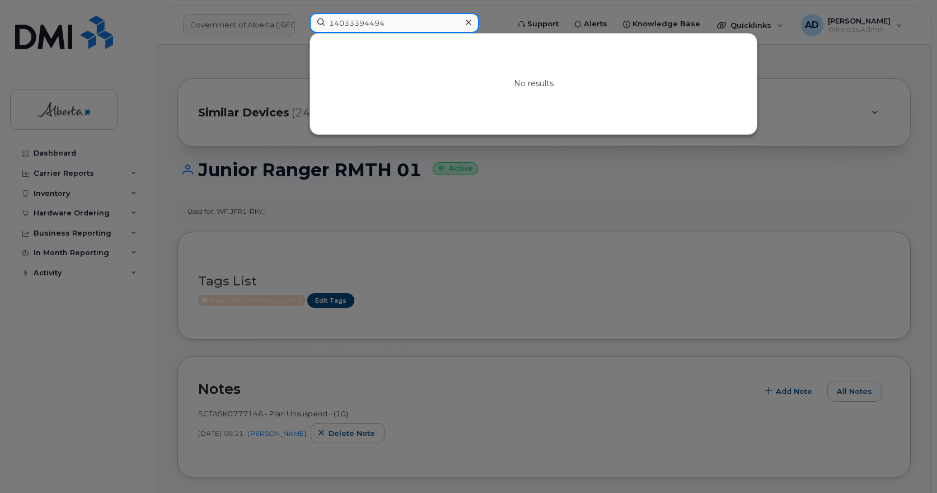
click at [333, 25] on input "14033394494" at bounding box center [395, 23] width 170 height 20
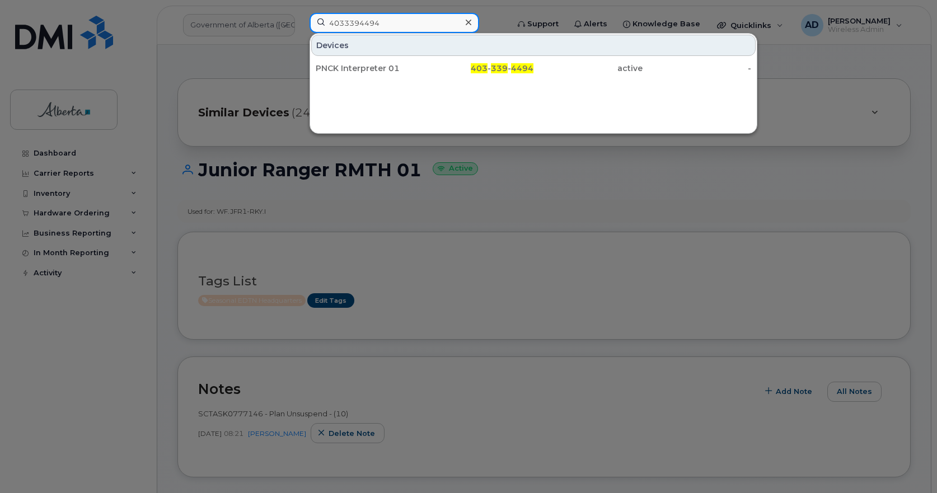
type input "4033394494"
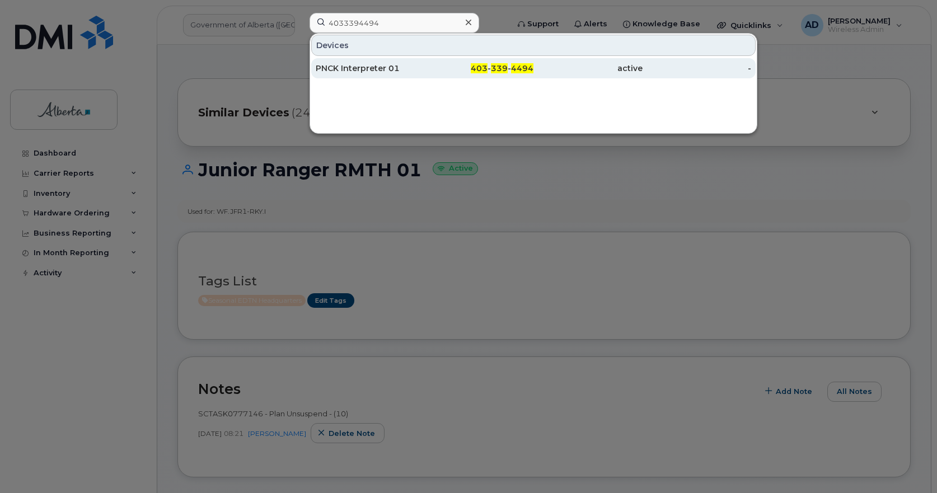
click at [355, 63] on div "PNCK Interpreter 01" at bounding box center [370, 68] width 109 height 20
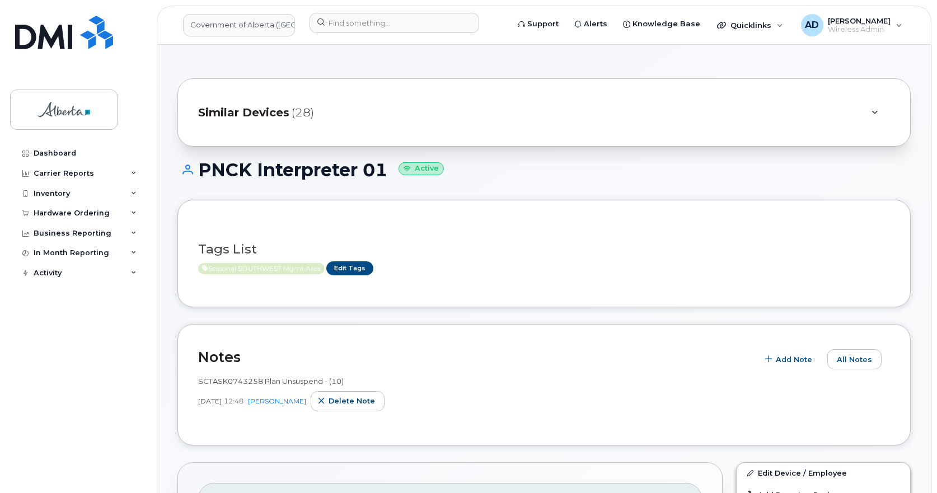
drag, startPoint x: 387, startPoint y: 76, endPoint x: 203, endPoint y: 175, distance: 208.6
click at [203, 175] on h1 "PNCK Interpreter 01 Active" at bounding box center [543, 170] width 733 height 20
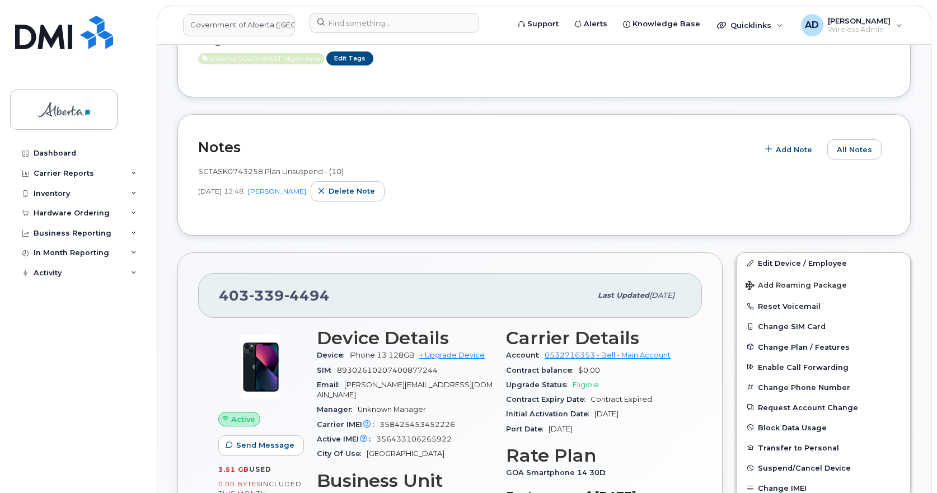
scroll to position [280, 0]
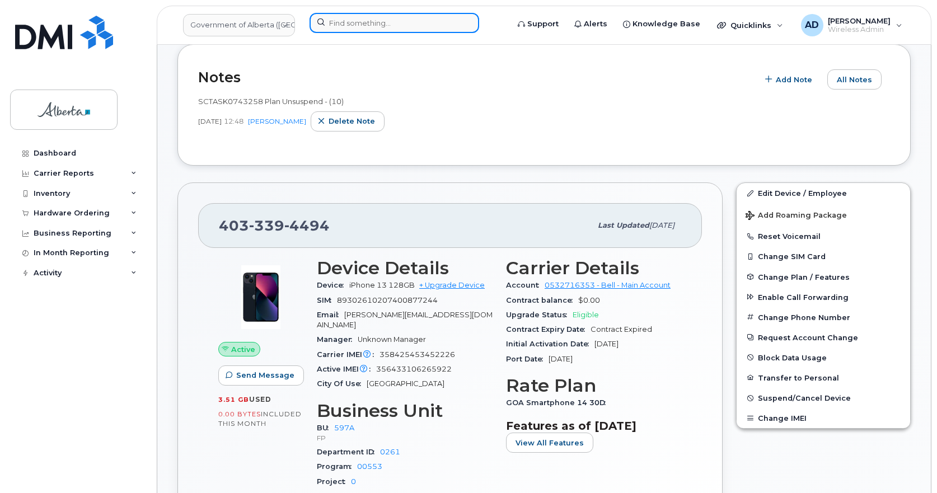
click at [343, 22] on input at bounding box center [395, 23] width 170 height 20
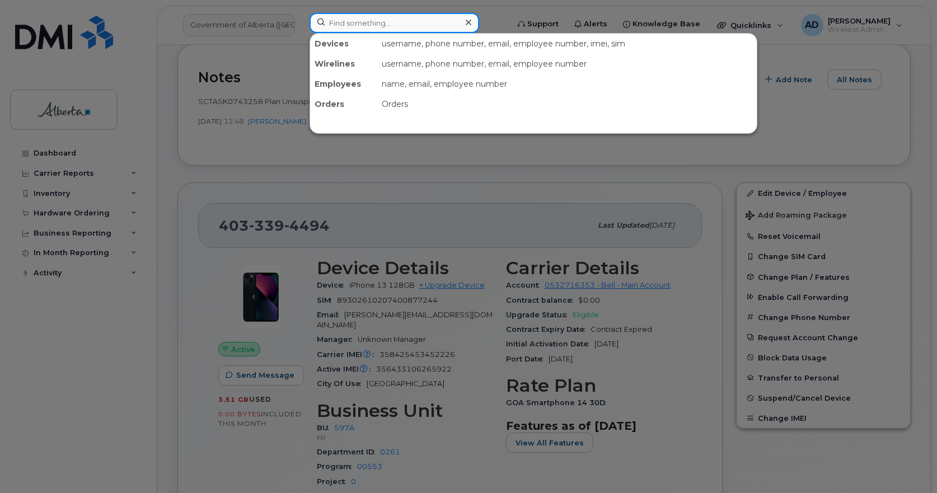
paste input "17802428841"
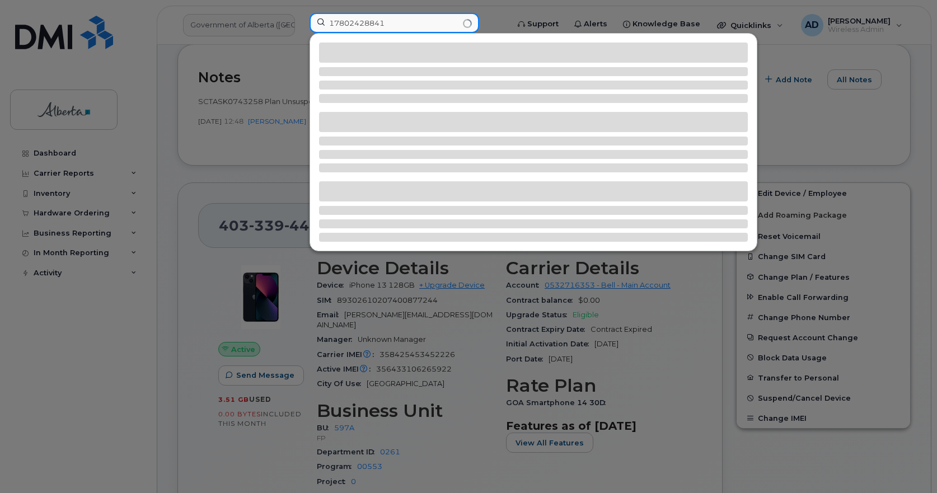
click at [336, 22] on input "17802428841" at bounding box center [395, 23] width 170 height 20
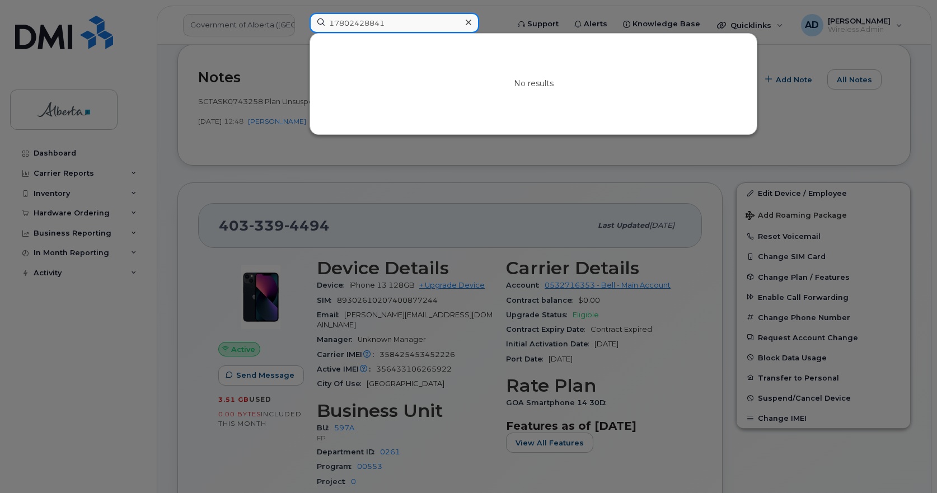
click at [336, 24] on input "17802428841" at bounding box center [395, 23] width 170 height 20
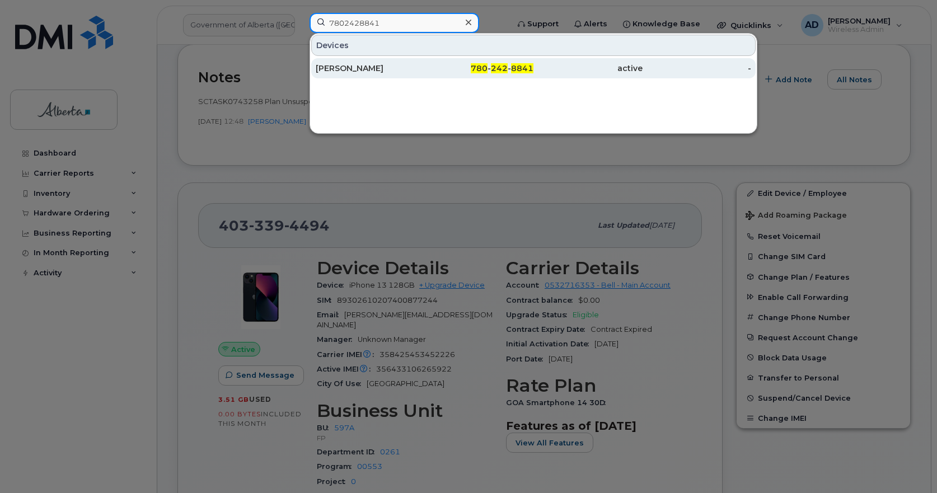
type input "7802428841"
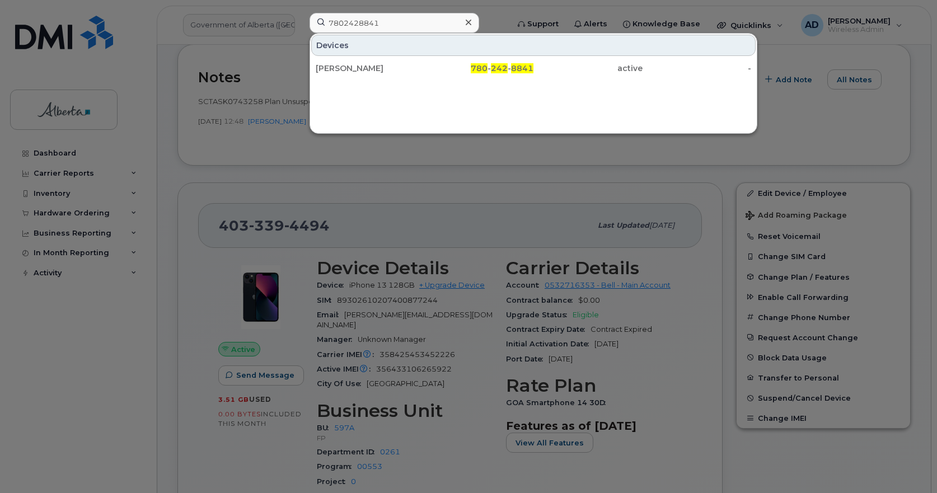
drag, startPoint x: 354, startPoint y: 68, endPoint x: 358, endPoint y: 78, distance: 10.8
click at [353, 68] on div "[PERSON_NAME]" at bounding box center [370, 68] width 109 height 11
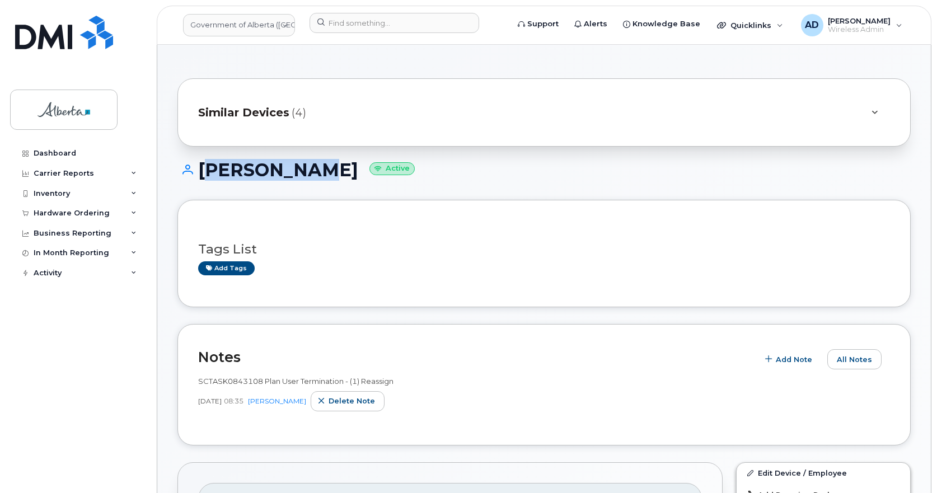
drag, startPoint x: 299, startPoint y: 165, endPoint x: 199, endPoint y: 170, distance: 100.3
click at [199, 170] on h1 "Joy Topham Active" at bounding box center [543, 170] width 733 height 20
copy h1 "Joy Topham"
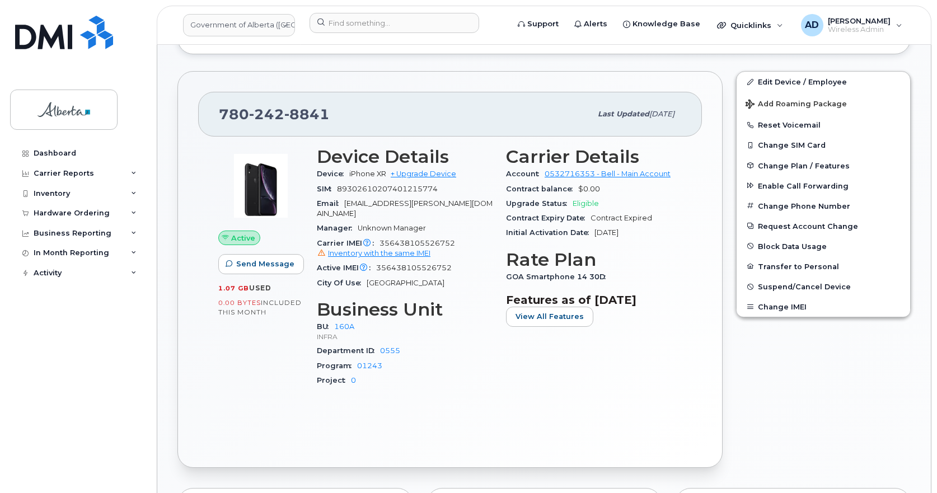
scroll to position [392, 0]
click at [372, 28] on input at bounding box center [395, 23] width 170 height 20
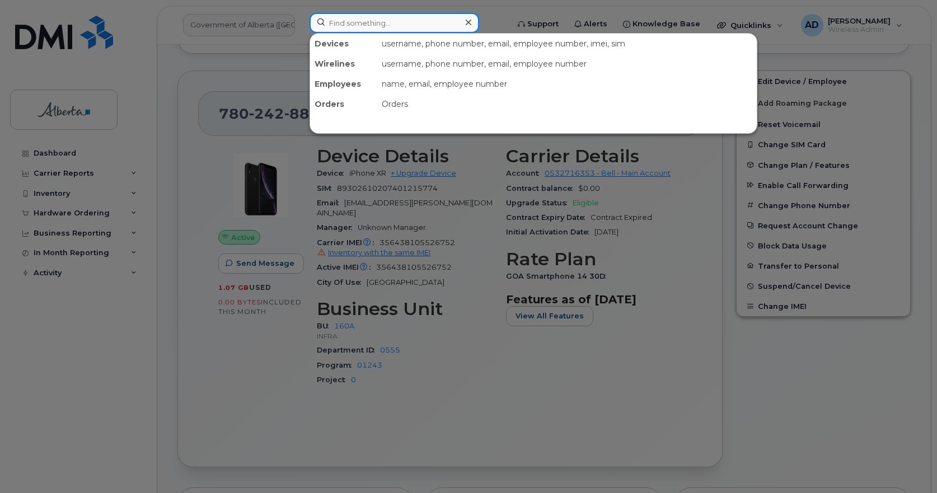
paste input "14038747940"
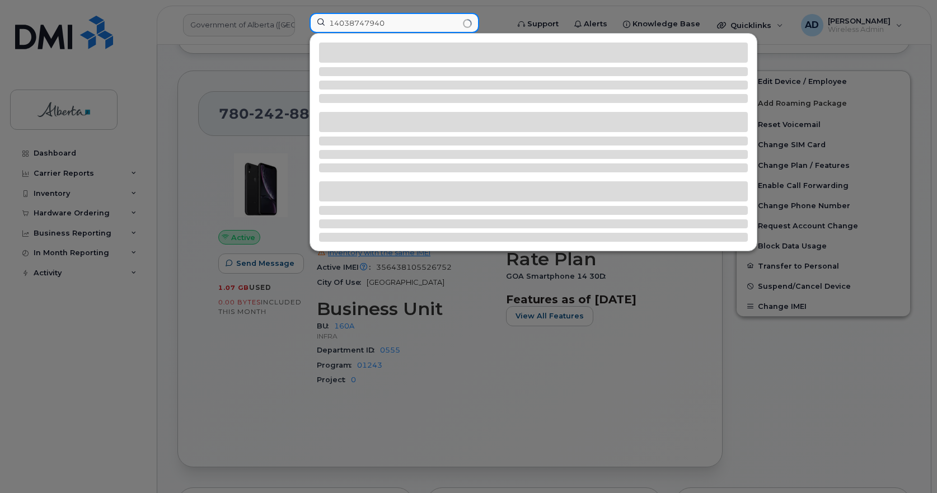
click at [334, 24] on input "14038747940" at bounding box center [395, 23] width 170 height 20
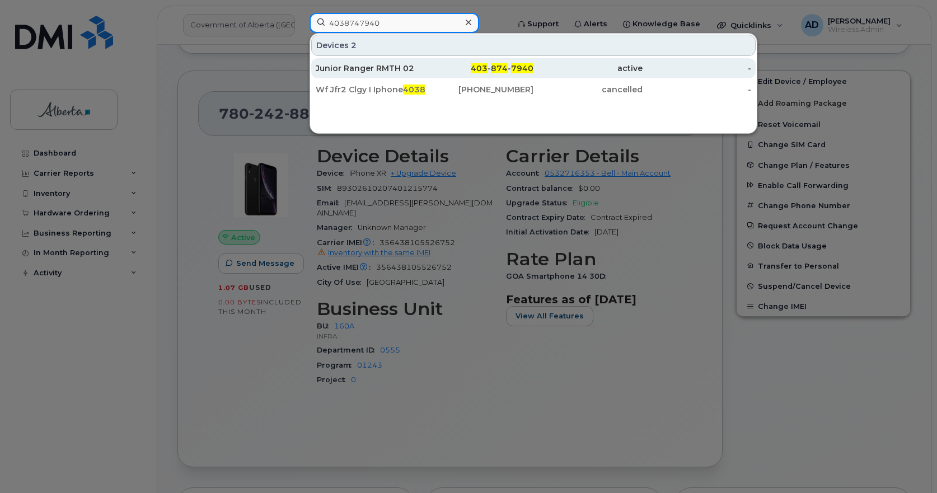
type input "4038747940"
click at [383, 71] on div "Junior Ranger RMTH 02" at bounding box center [370, 68] width 109 height 11
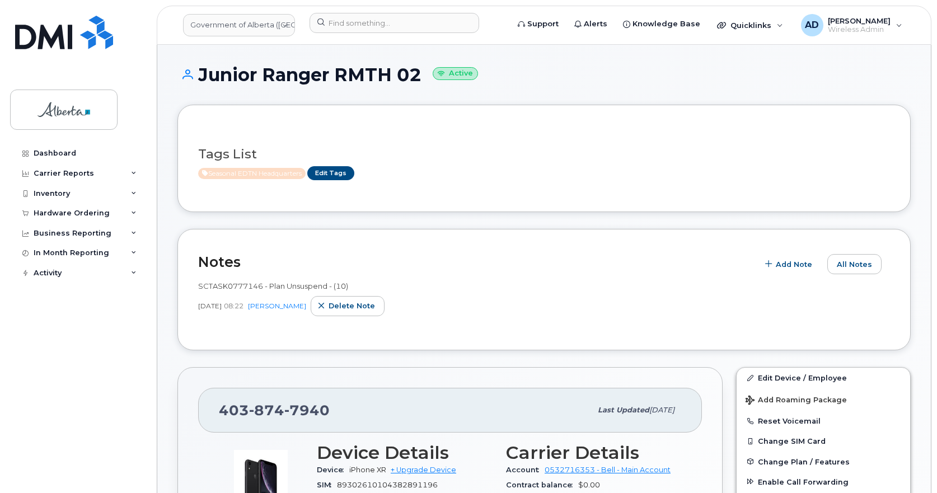
drag, startPoint x: 425, startPoint y: 78, endPoint x: 196, endPoint y: 78, distance: 228.4
click at [196, 78] on h1 "Junior Ranger RMTH 02 Active" at bounding box center [543, 75] width 733 height 20
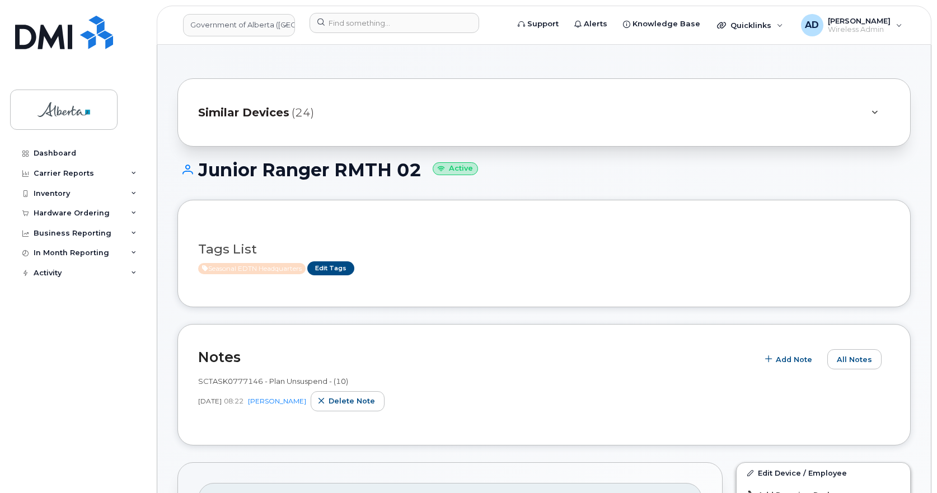
drag, startPoint x: 242, startPoint y: 67, endPoint x: 529, endPoint y: 165, distance: 303.6
click at [529, 165] on h1 "Junior Ranger RMTH 02 Active" at bounding box center [543, 170] width 733 height 20
drag, startPoint x: 357, startPoint y: 171, endPoint x: 197, endPoint y: 171, distance: 160.1
click at [197, 171] on h1 "Junior Ranger RMTH 02 Active" at bounding box center [543, 170] width 733 height 20
copy h1 "Junior Ranger RMTH 02"
